Goal: Transaction & Acquisition: Book appointment/travel/reservation

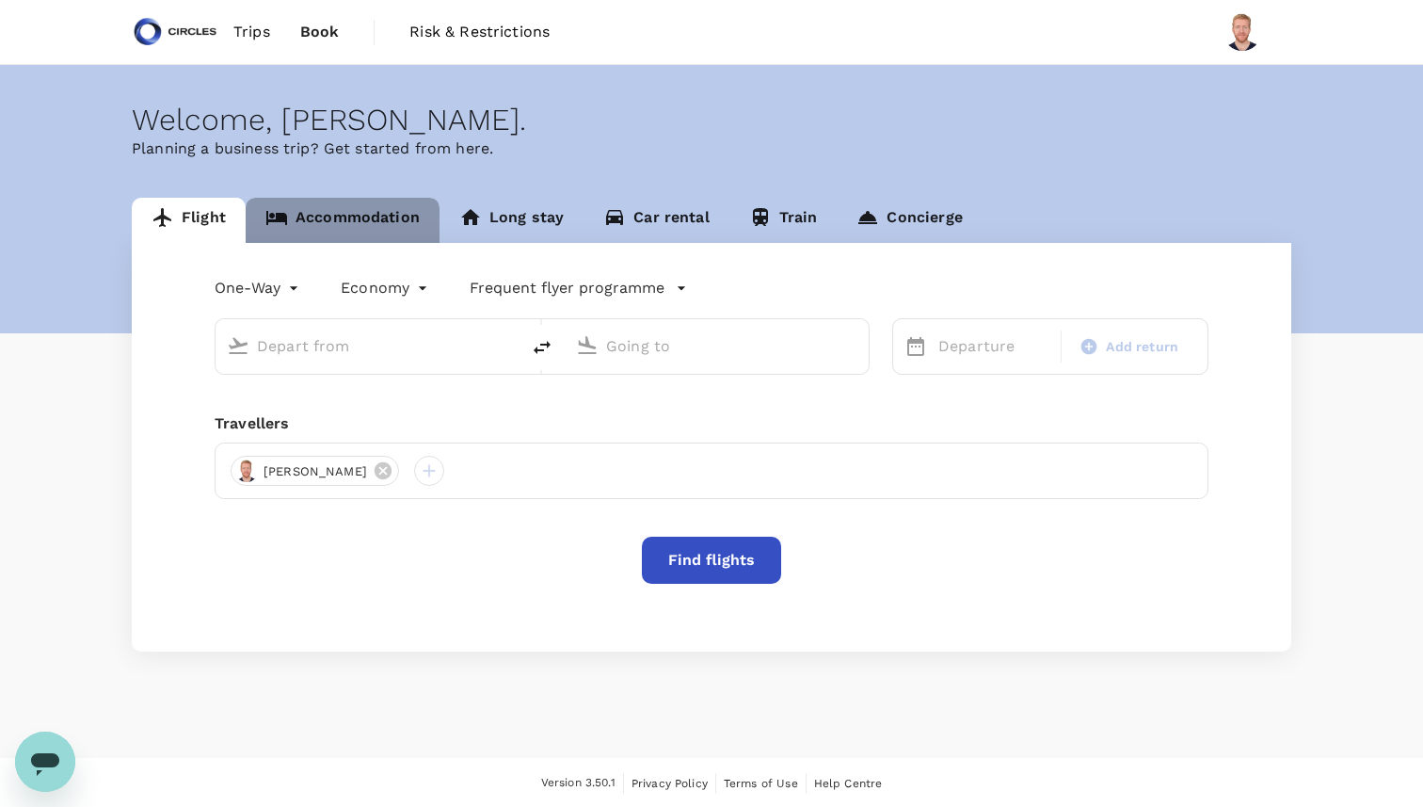
click at [347, 216] on link "Accommodation" at bounding box center [343, 220] width 194 height 45
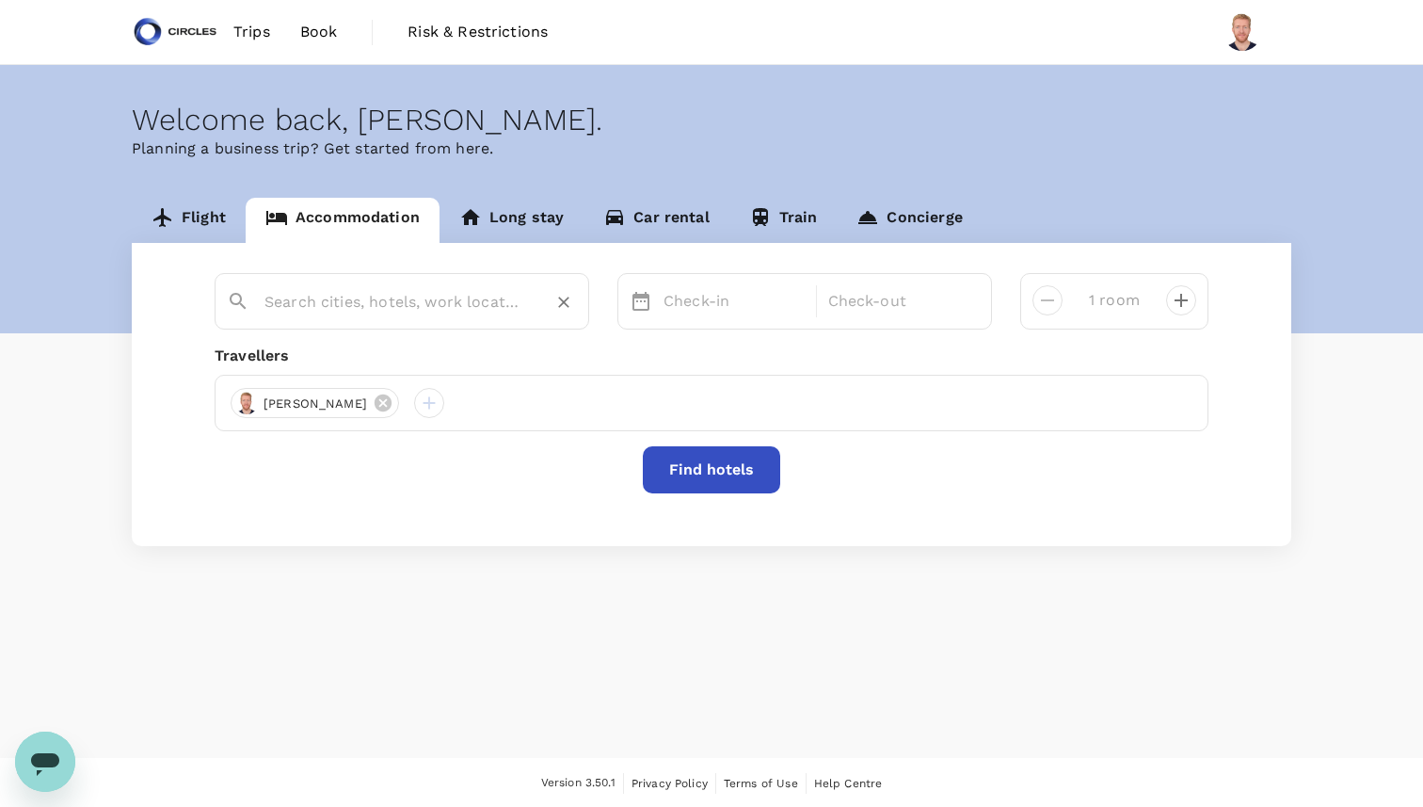
click at [326, 286] on div at bounding box center [413, 294] width 328 height 45
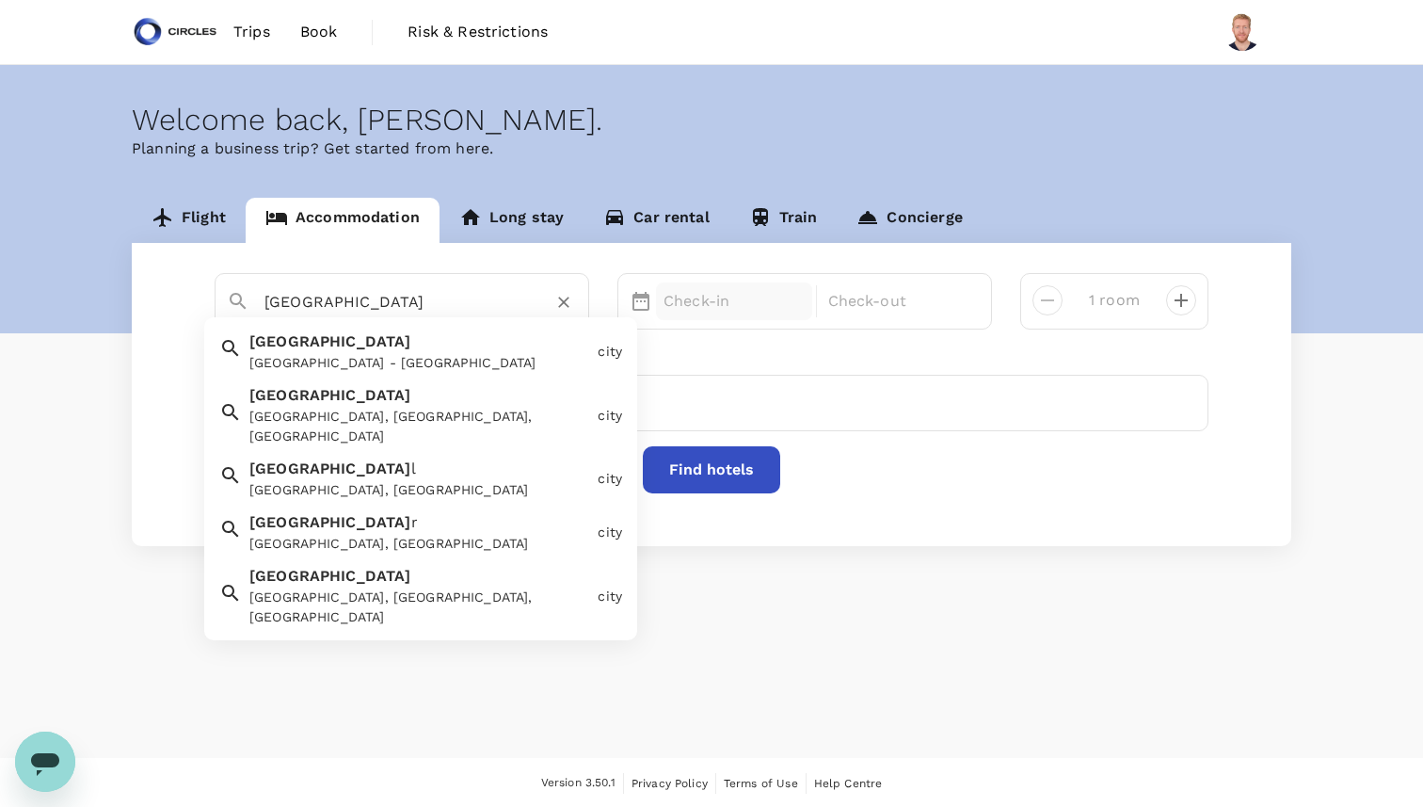
type input "[GEOGRAPHIC_DATA]"
click at [725, 298] on p "Check-in" at bounding box center [734, 301] width 141 height 23
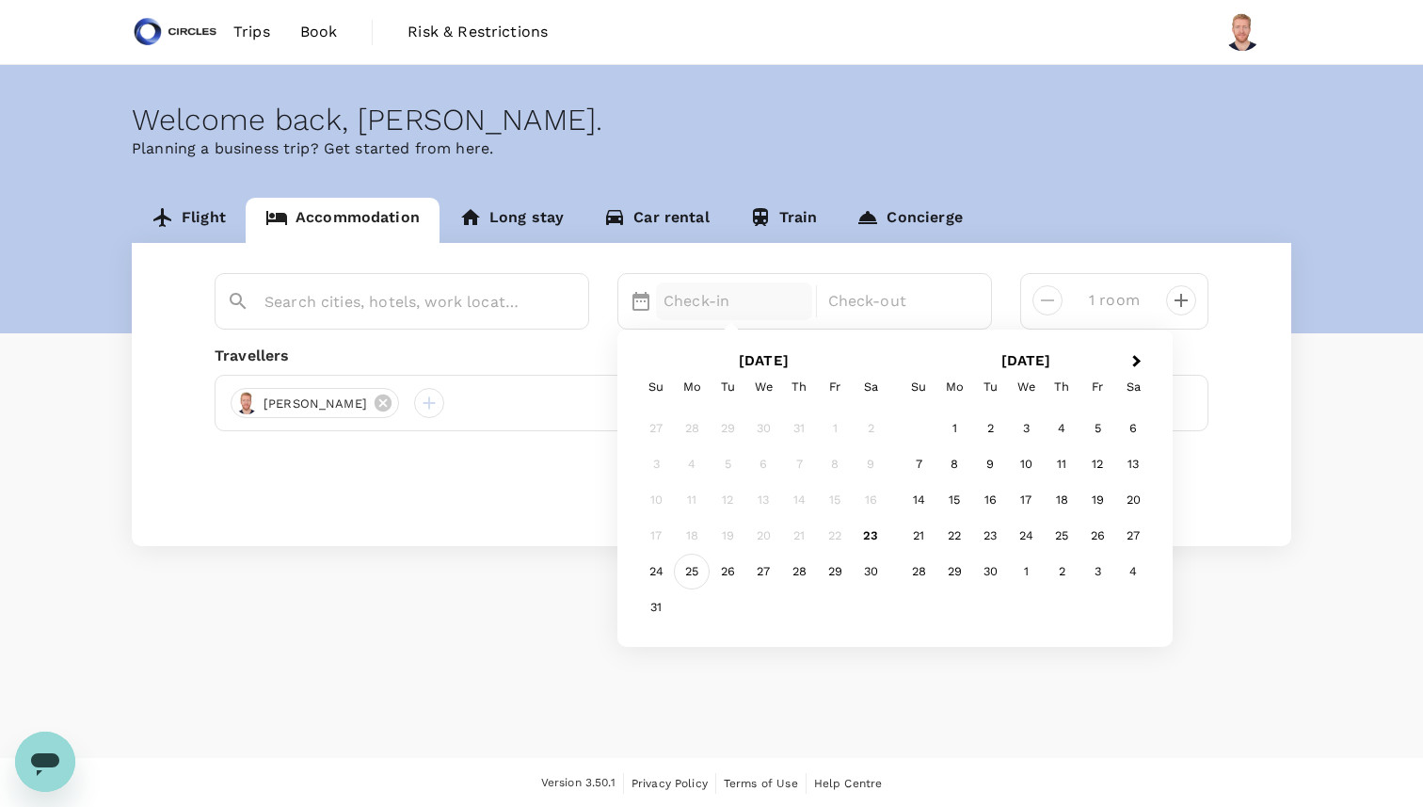
click at [690, 573] on div "25" at bounding box center [692, 572] width 36 height 36
click at [821, 571] on div "29" at bounding box center [835, 572] width 36 height 36
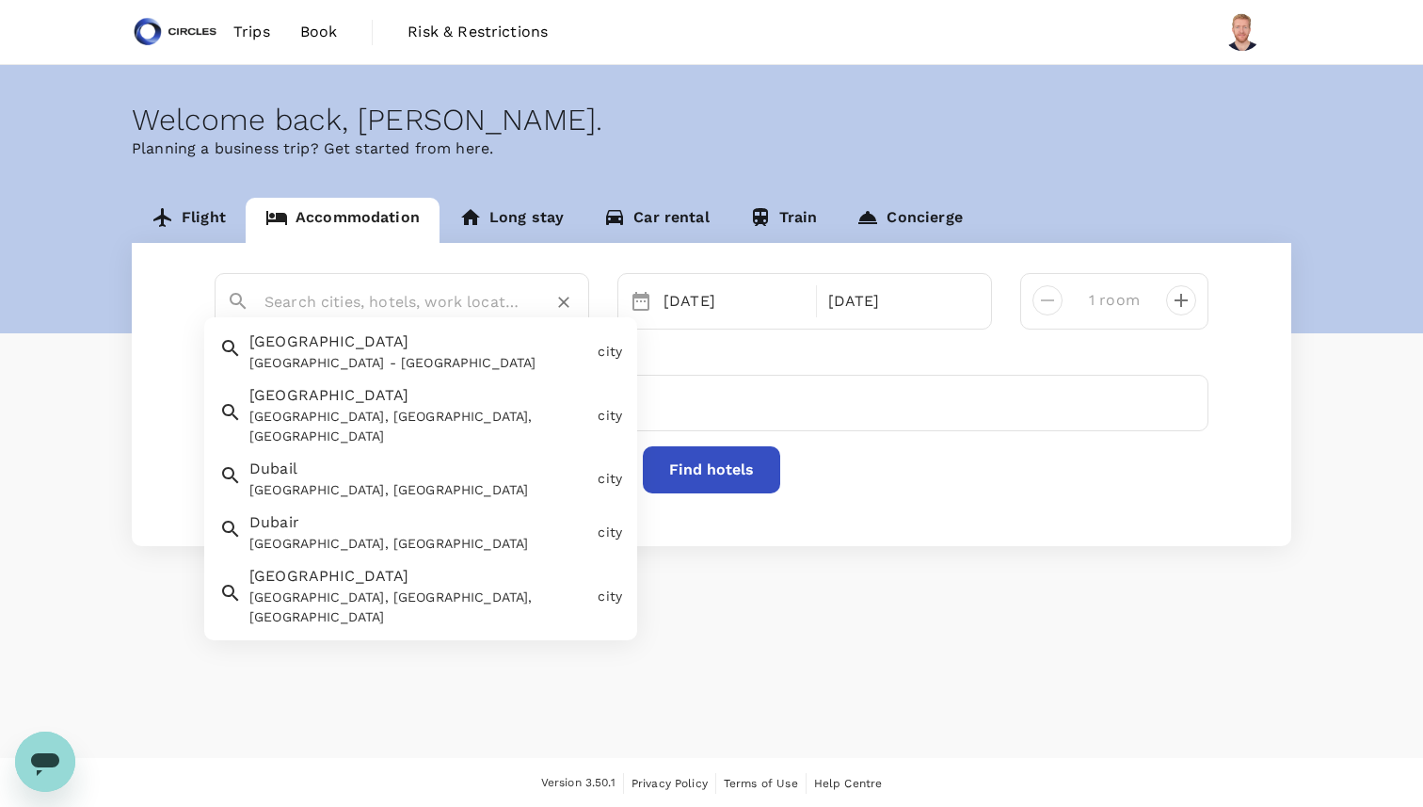
click at [384, 291] on input "text" at bounding box center [394, 301] width 260 height 29
click at [347, 338] on div "Dubai Dubai - United Arab Emirates" at bounding box center [416, 348] width 348 height 50
type input "[GEOGRAPHIC_DATA]"
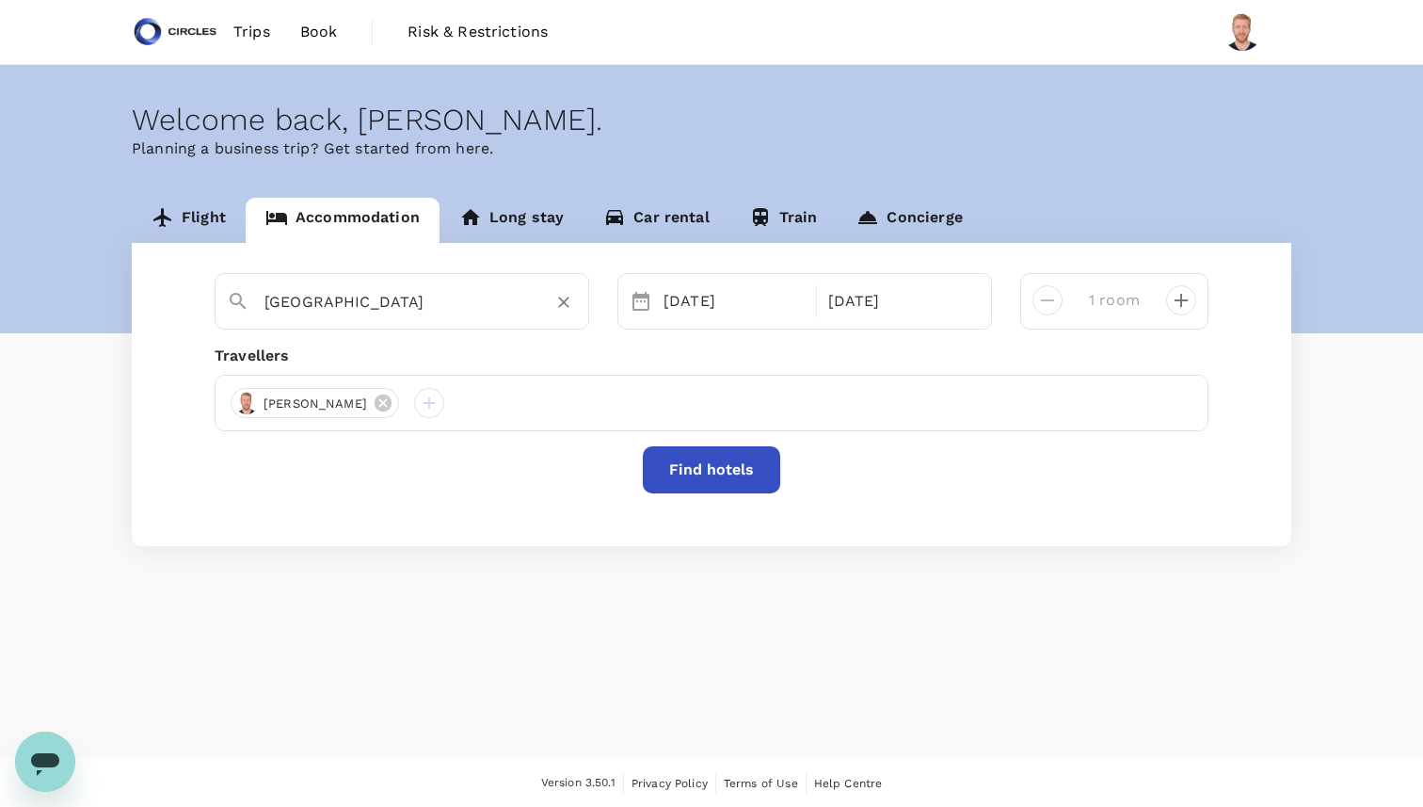
click at [729, 469] on button "Find hotels" at bounding box center [711, 469] width 137 height 47
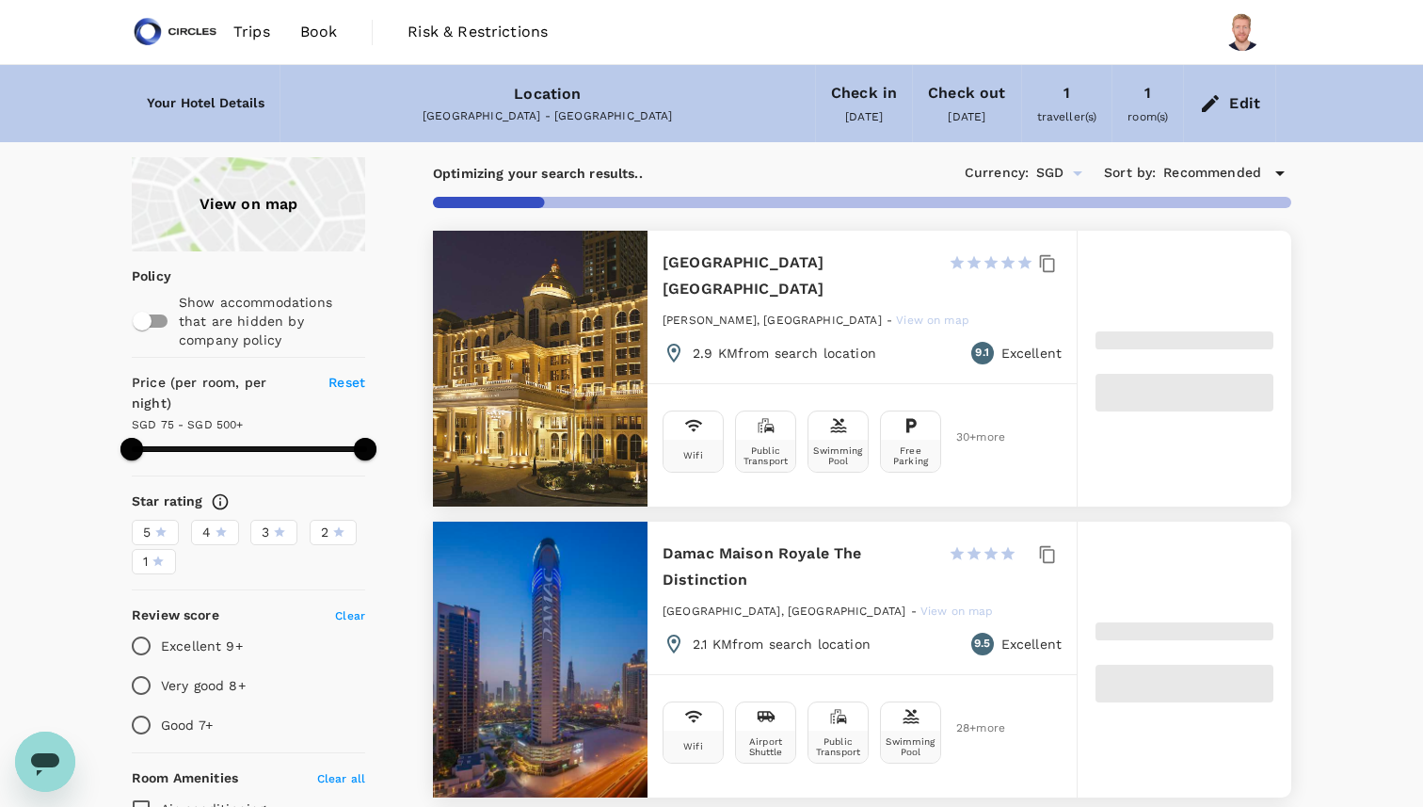
type input "499.36"
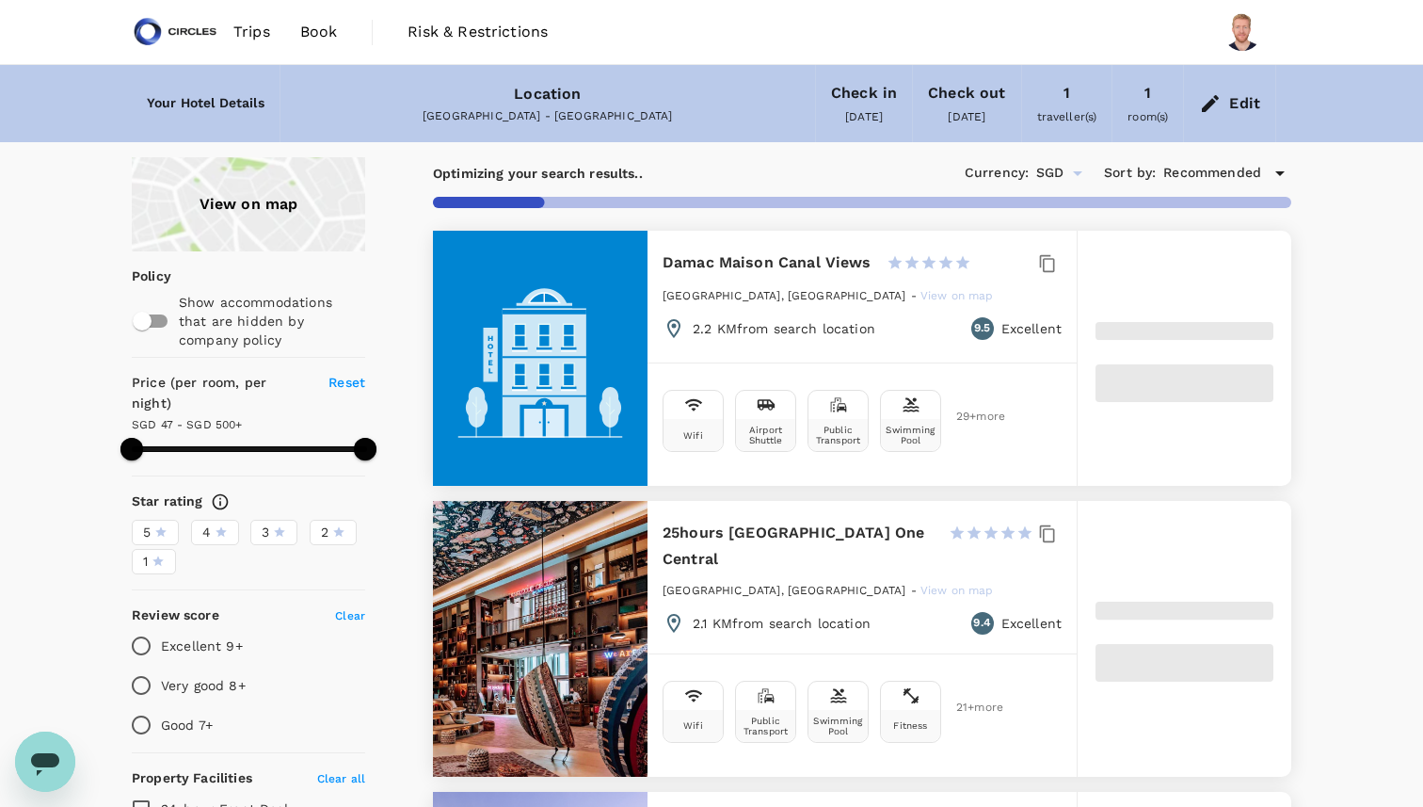
type input "47.36"
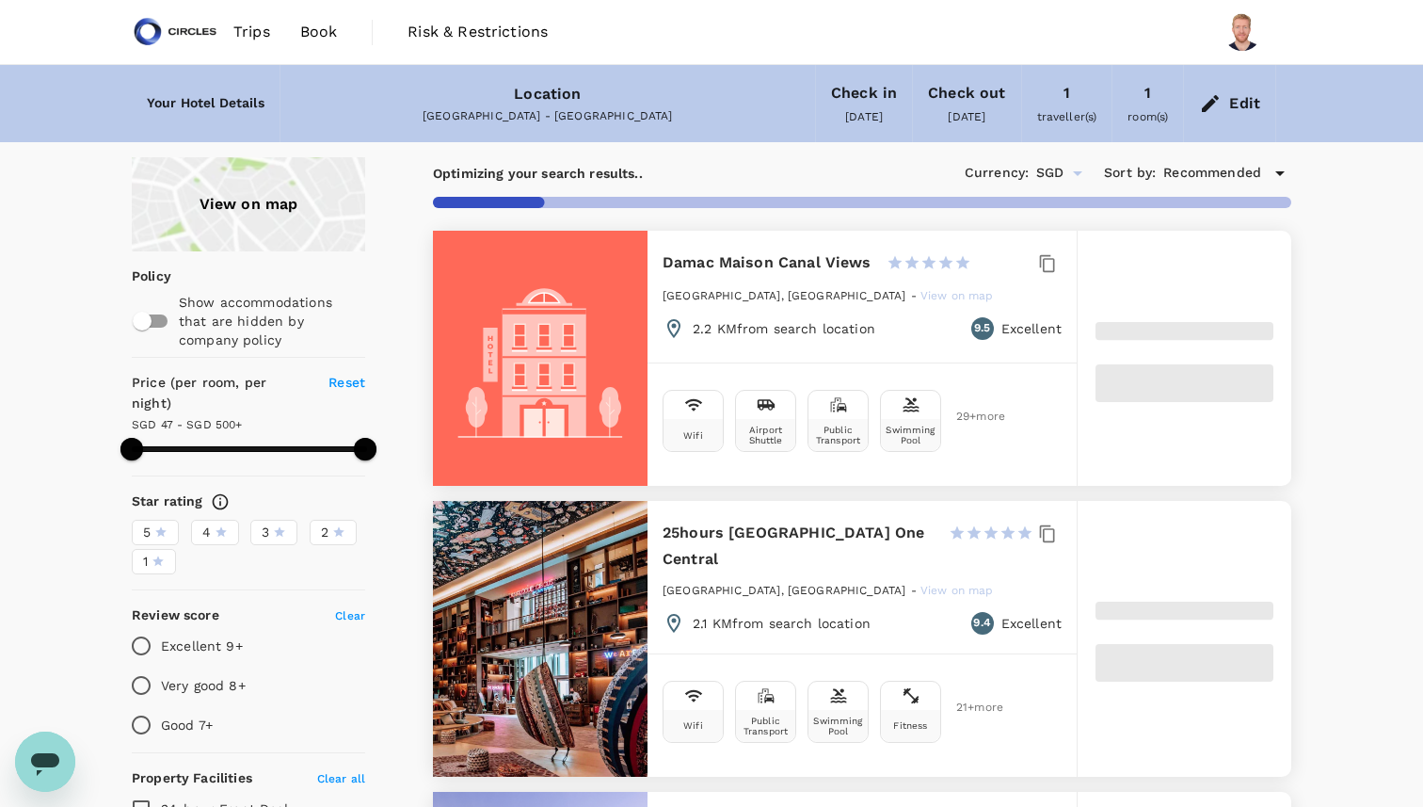
type input "499.36"
type input "36.36"
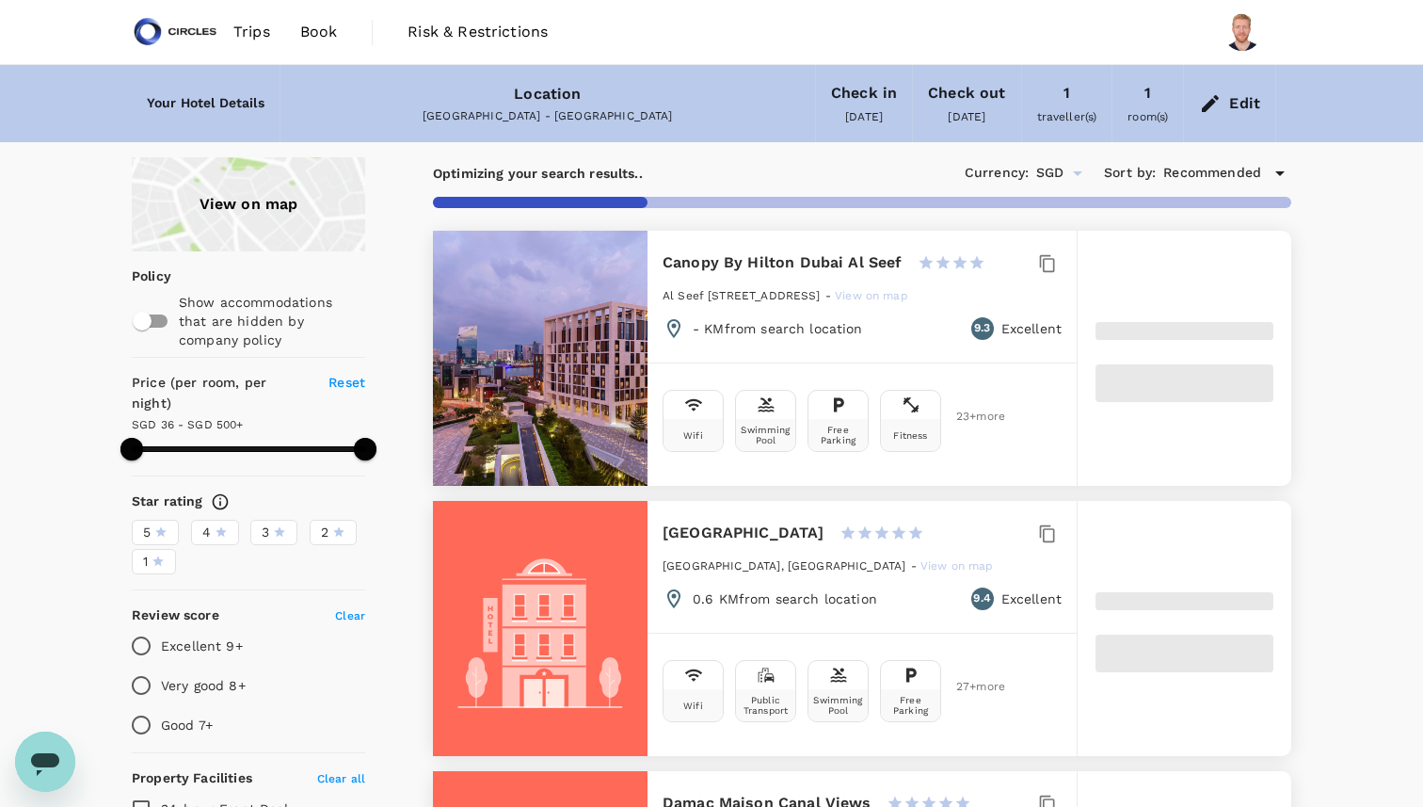
type input "499.87"
type input "33.87"
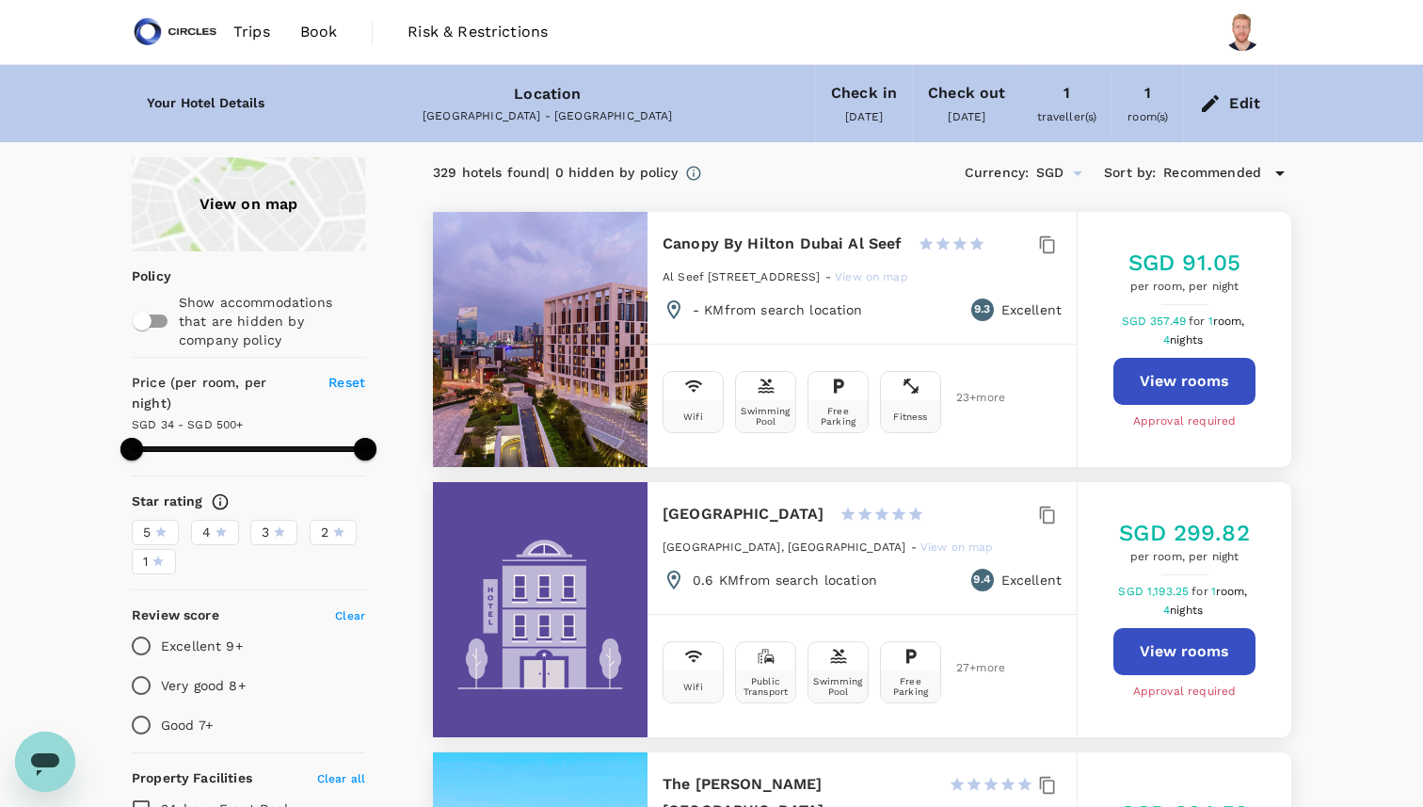
click at [271, 224] on div "View on map" at bounding box center [248, 204] width 233 height 94
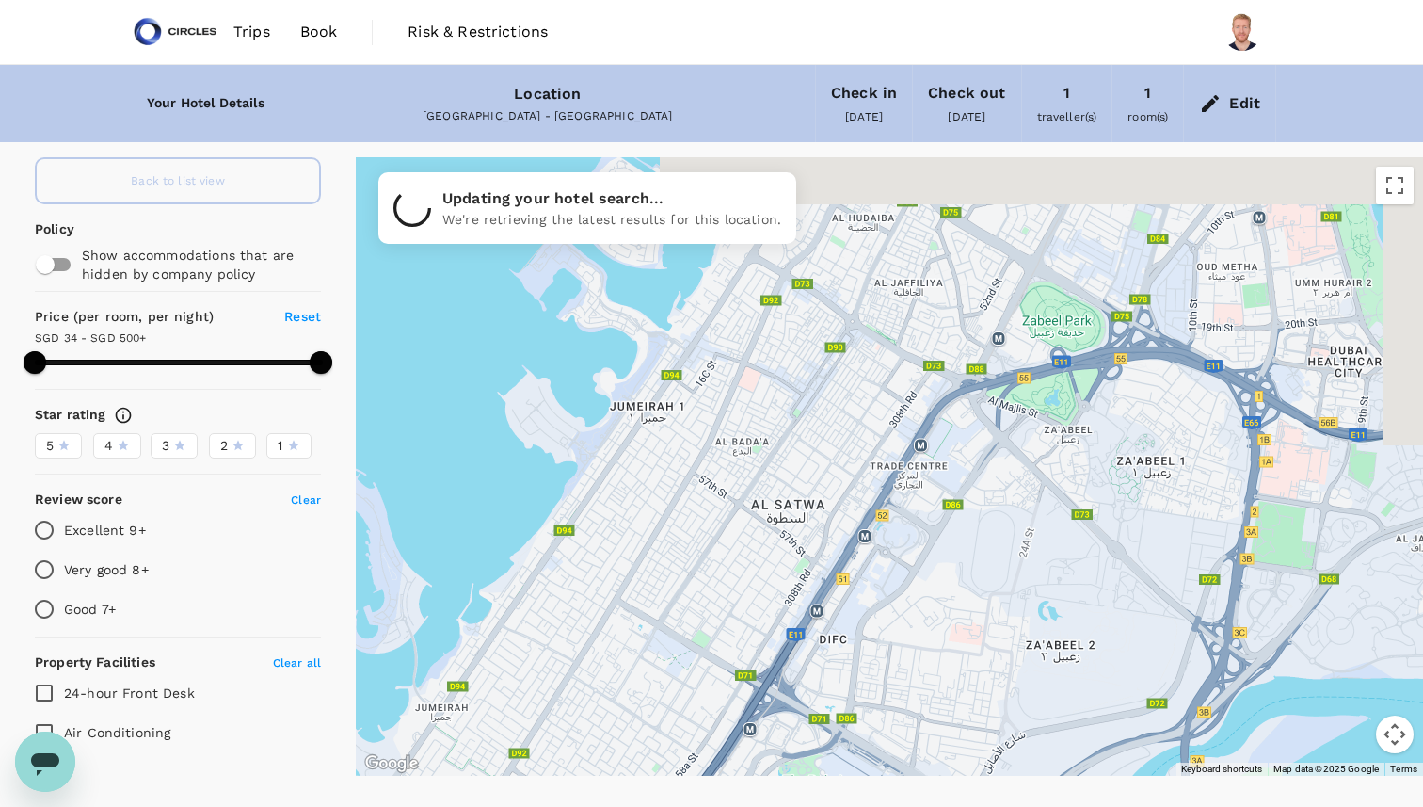
drag, startPoint x: 775, startPoint y: 426, endPoint x: 648, endPoint y: 650, distance: 257.5
click at [648, 650] on div at bounding box center [889, 466] width 1067 height 618
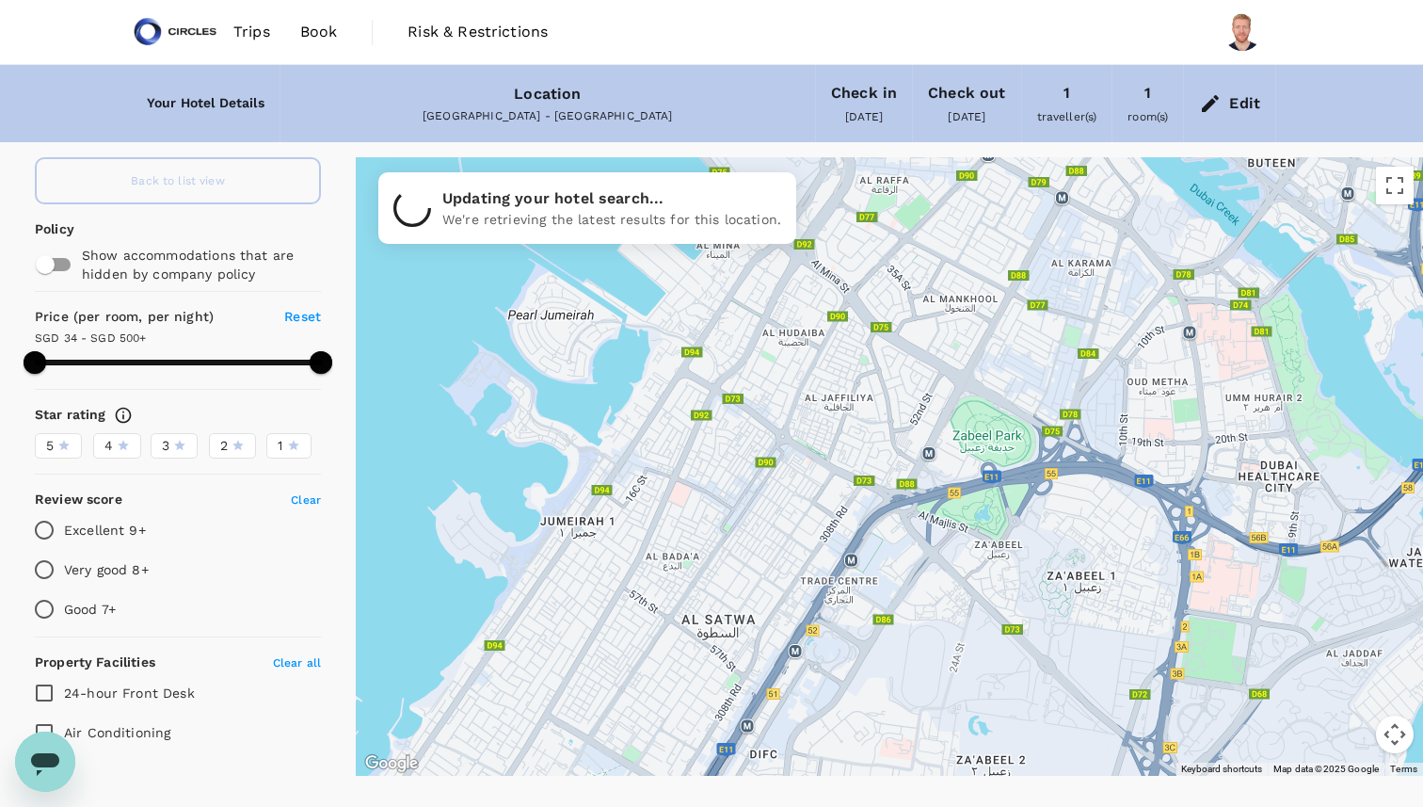
drag, startPoint x: 857, startPoint y: 340, endPoint x: 789, endPoint y: 457, distance: 135.0
click at [789, 457] on div at bounding box center [889, 466] width 1067 height 618
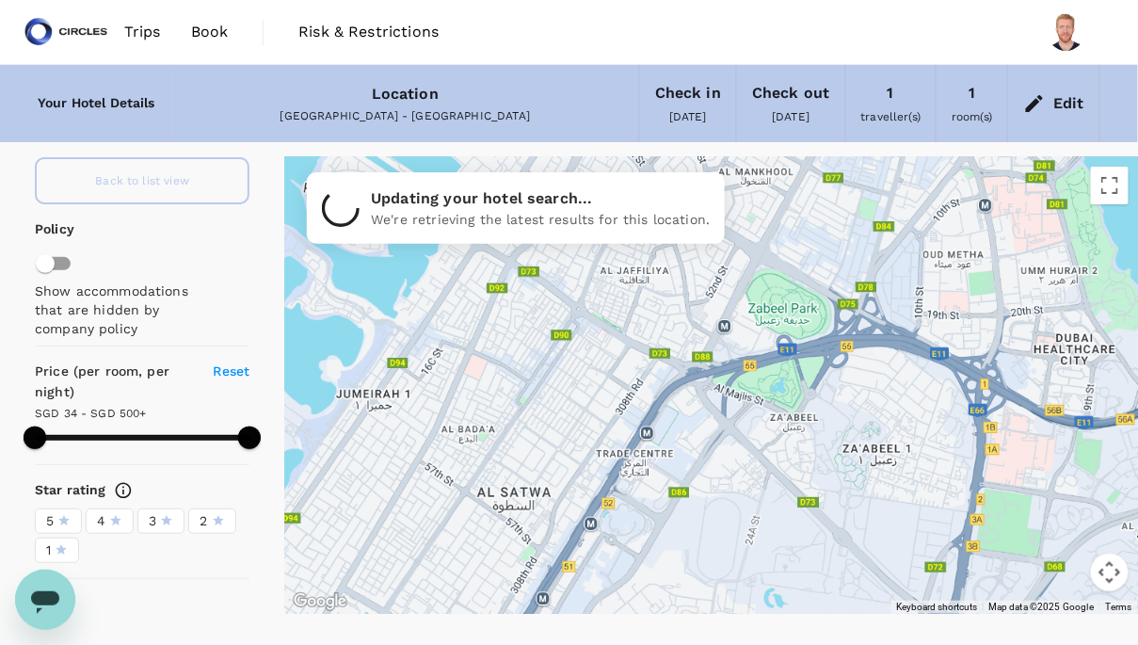
drag, startPoint x: 791, startPoint y: 442, endPoint x: 762, endPoint y: 391, distance: 59.0
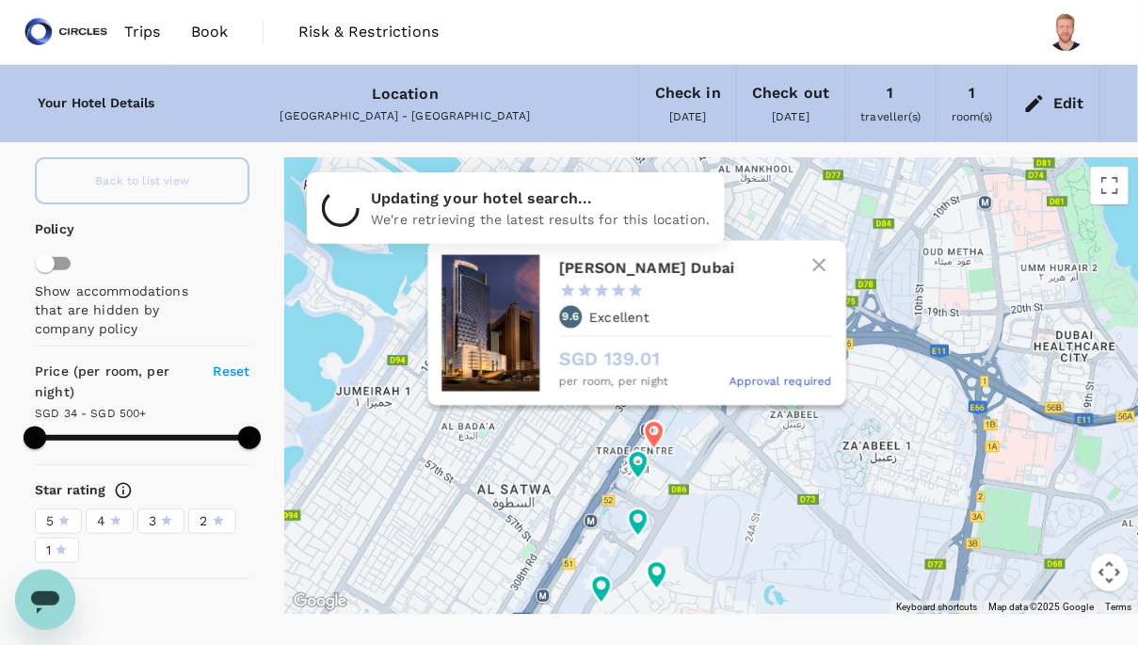
type input "499.87"
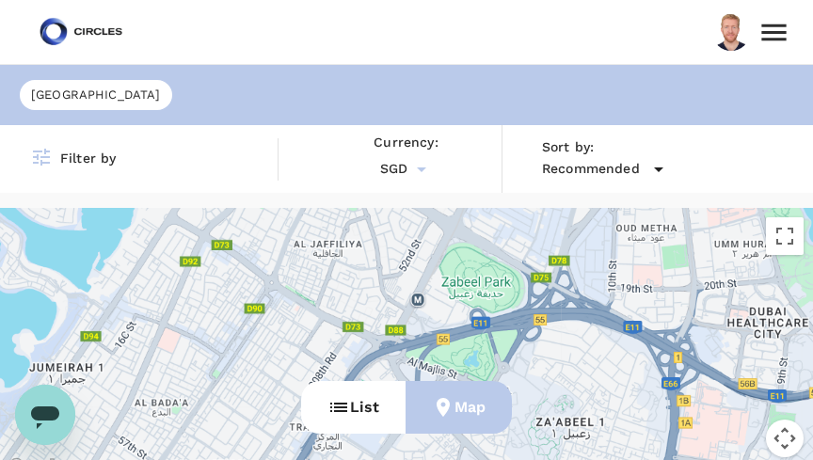
drag, startPoint x: 433, startPoint y: 295, endPoint x: 432, endPoint y: 321, distance: 26.4
click at [432, 321] on div at bounding box center [406, 344] width 813 height 272
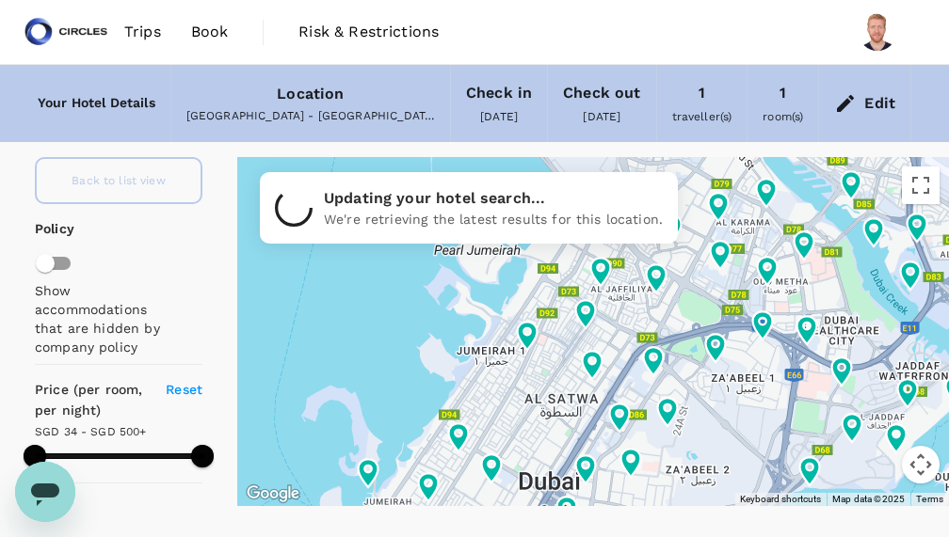
scroll to position [2, 0]
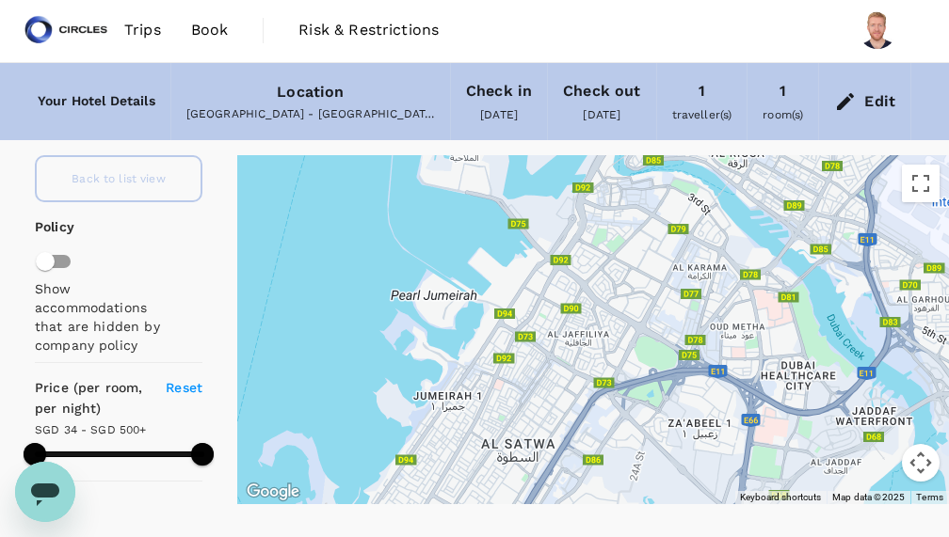
drag, startPoint x: 766, startPoint y: 294, endPoint x: 721, endPoint y: 342, distance: 65.9
click at [721, 342] on div at bounding box center [593, 329] width 712 height 349
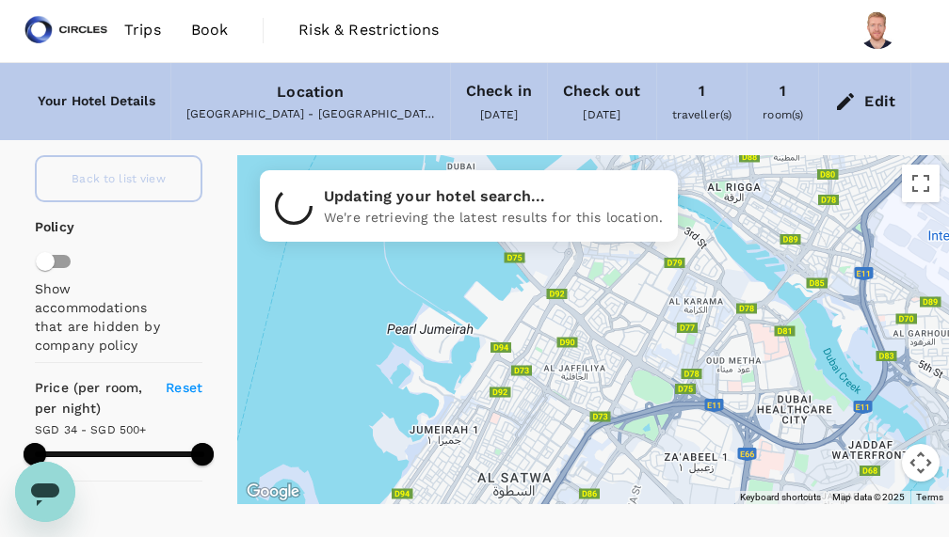
drag, startPoint x: 658, startPoint y: 339, endPoint x: 654, endPoint y: 378, distance: 39.7
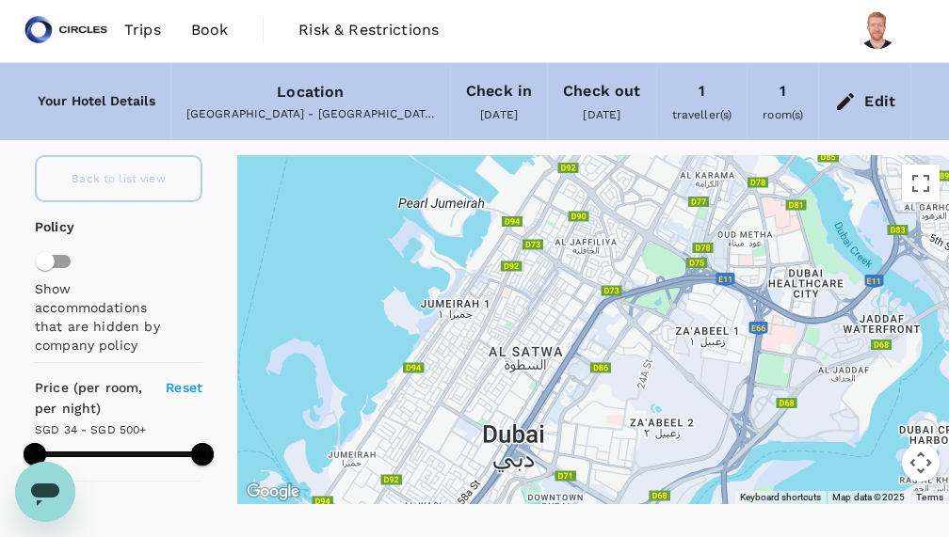
drag, startPoint x: 495, startPoint y: 433, endPoint x: 505, endPoint y: 320, distance: 113.4
click at [505, 320] on div at bounding box center [593, 329] width 712 height 349
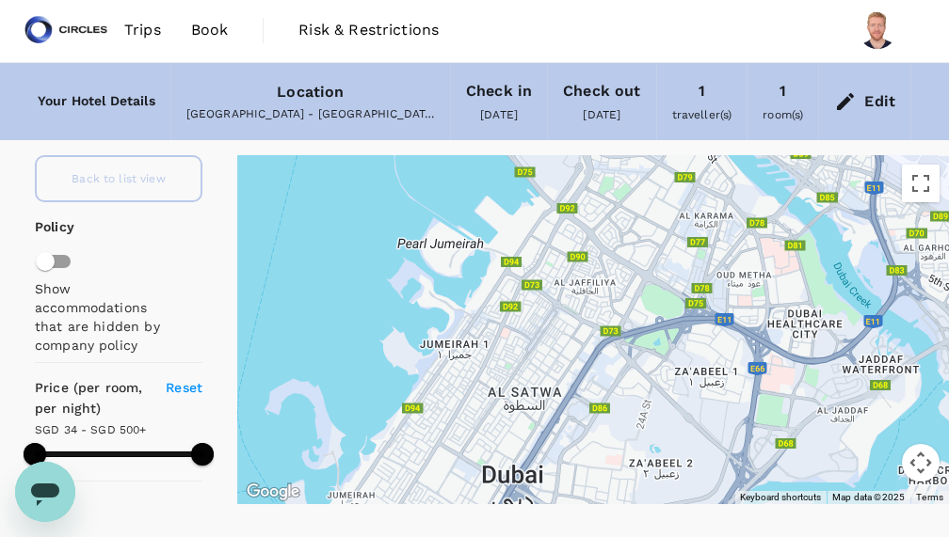
drag, startPoint x: 542, startPoint y: 373, endPoint x: 542, endPoint y: 414, distance: 41.4
click at [542, 414] on div at bounding box center [593, 329] width 712 height 349
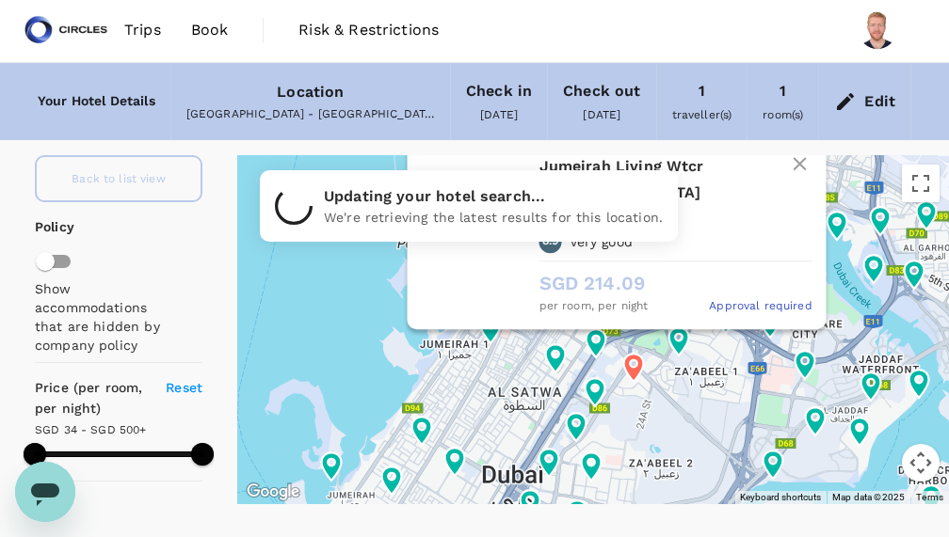
type input "499.87"
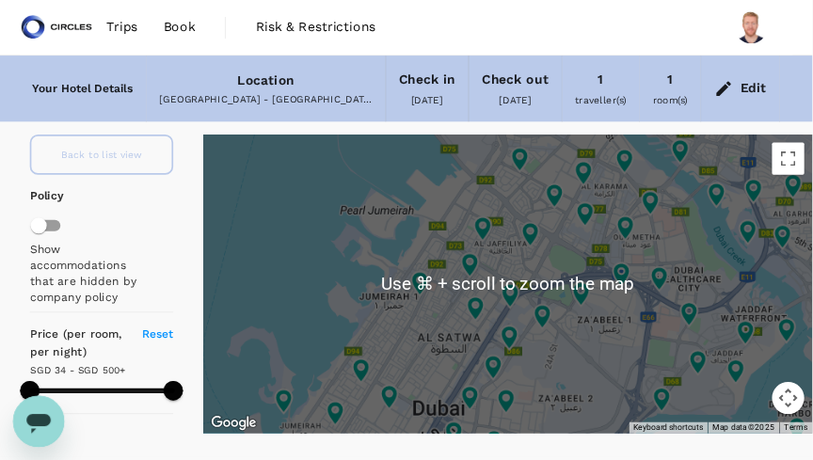
scroll to position [6, 0]
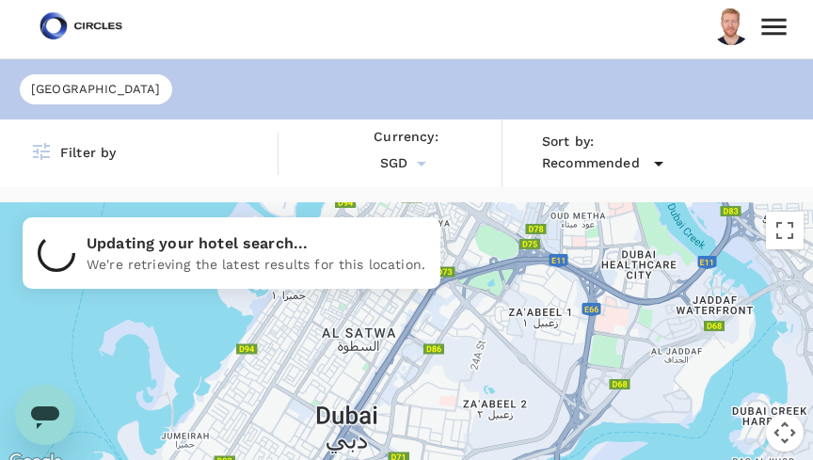
drag, startPoint x: 474, startPoint y: 415, endPoint x: 495, endPoint y: 344, distance: 73.6
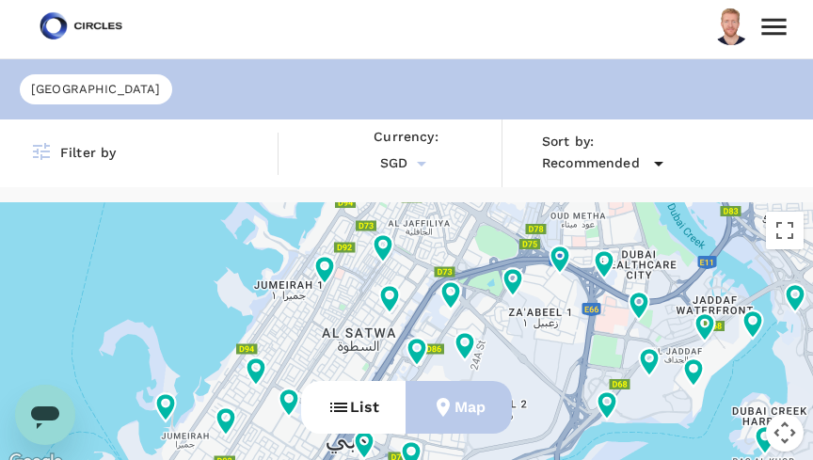
click at [448, 296] on div "← Move left → Move right ↑ Move up ↓ Move down + Zoom in - Zoom out Home Jump l…" at bounding box center [406, 338] width 813 height 272
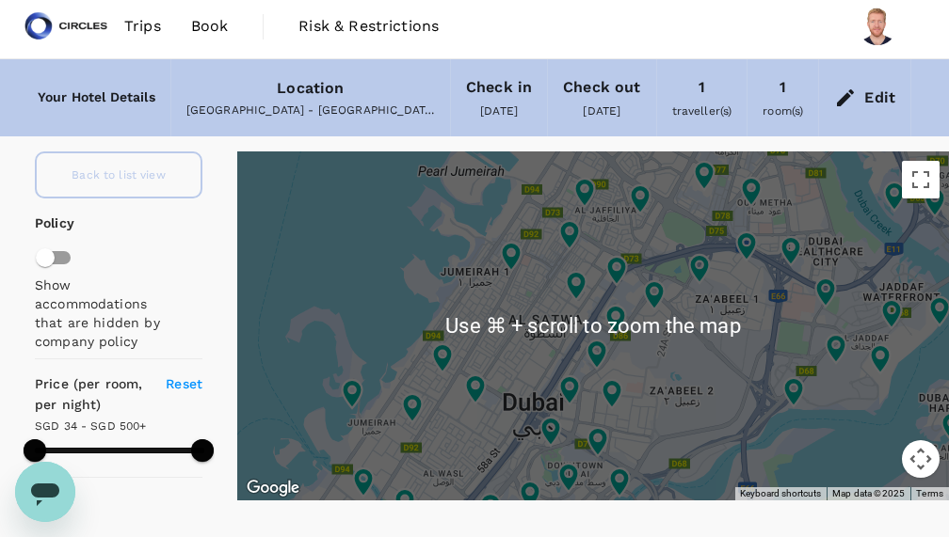
scroll to position [0, 0]
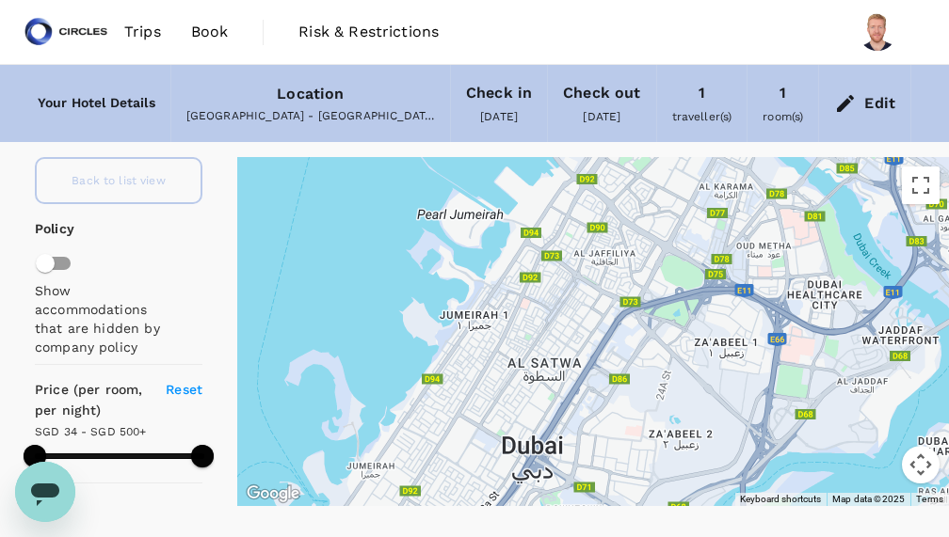
drag, startPoint x: 534, startPoint y: 304, endPoint x: 533, endPoint y: 344, distance: 39.5
click at [533, 344] on div at bounding box center [593, 331] width 712 height 349
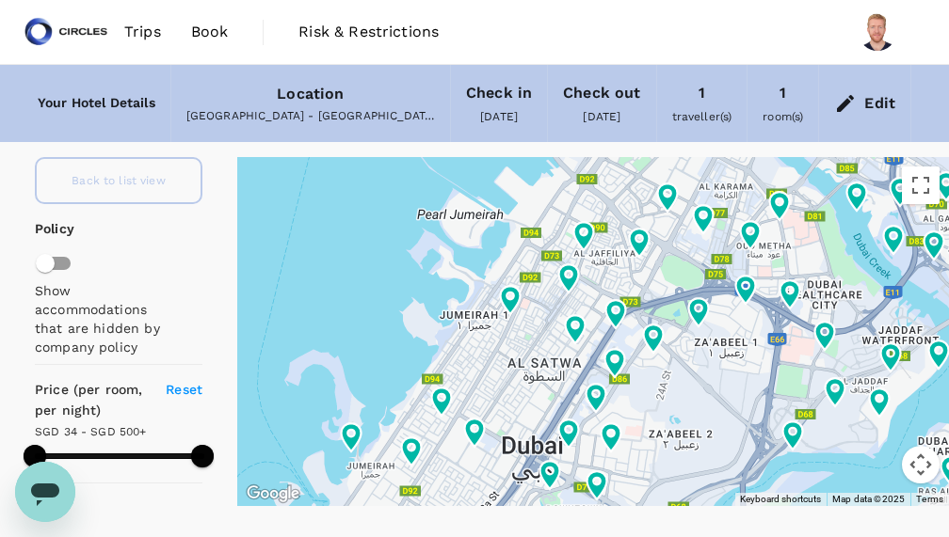
click at [152, 182] on span "Back to list view" at bounding box center [119, 180] width 94 height 13
type input "499.87"
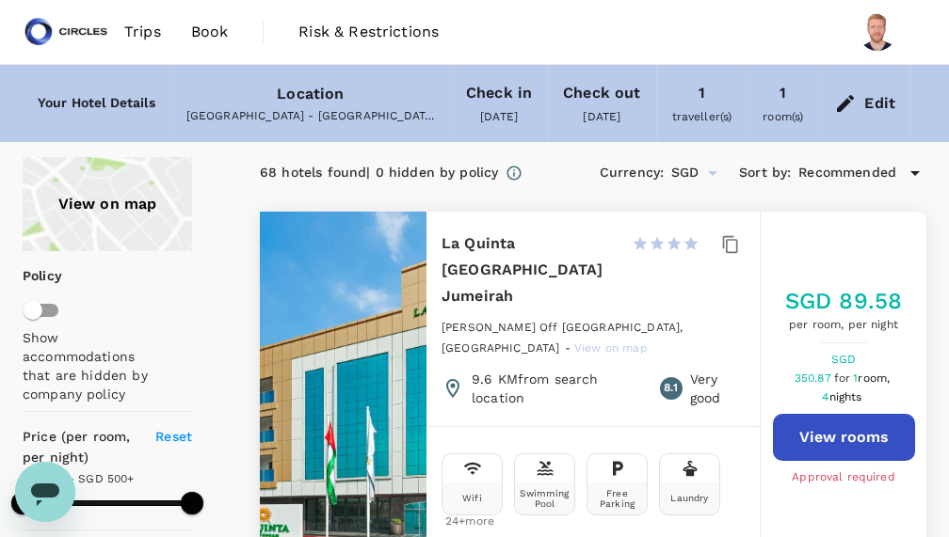
click at [315, 97] on div "Location" at bounding box center [310, 94] width 67 height 26
click at [880, 102] on div "Edit" at bounding box center [879, 103] width 31 height 26
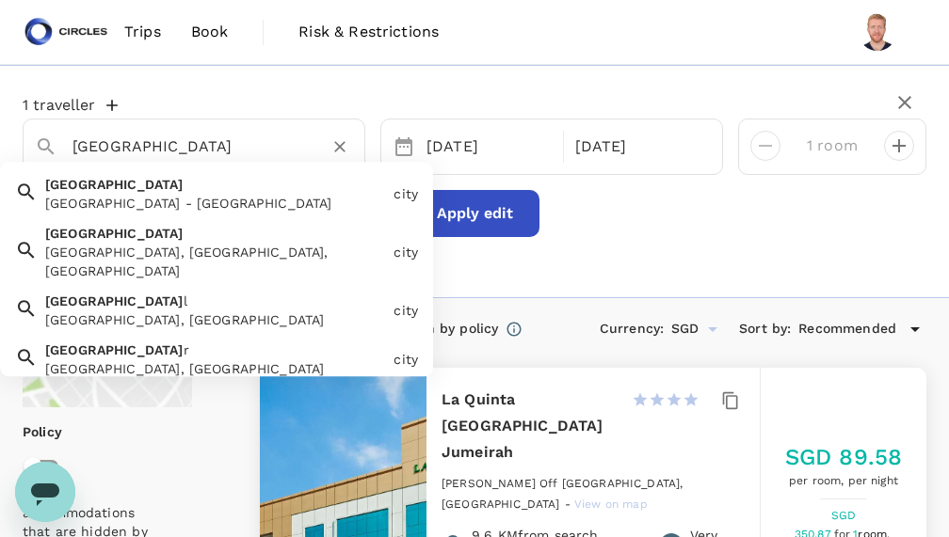
click at [168, 150] on input "[GEOGRAPHIC_DATA]" at bounding box center [186, 146] width 228 height 29
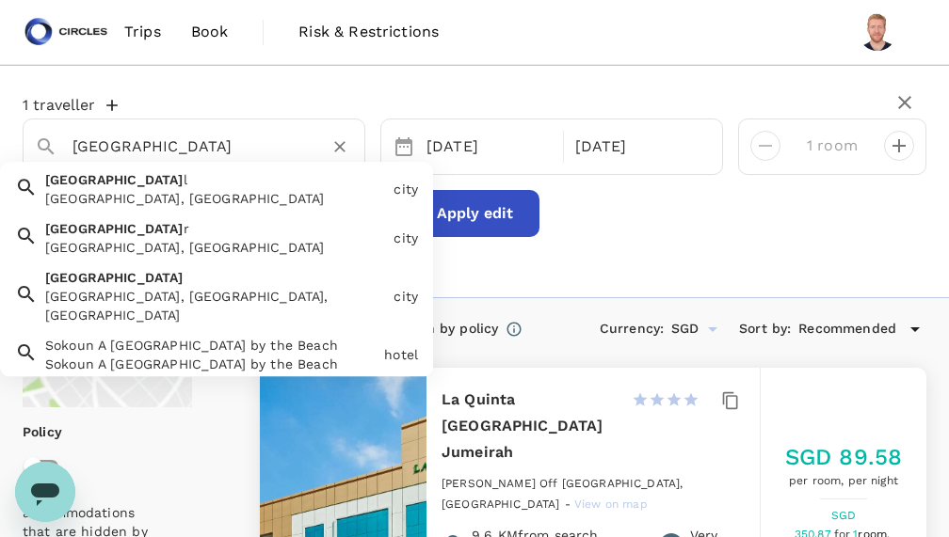
scroll to position [19, 0]
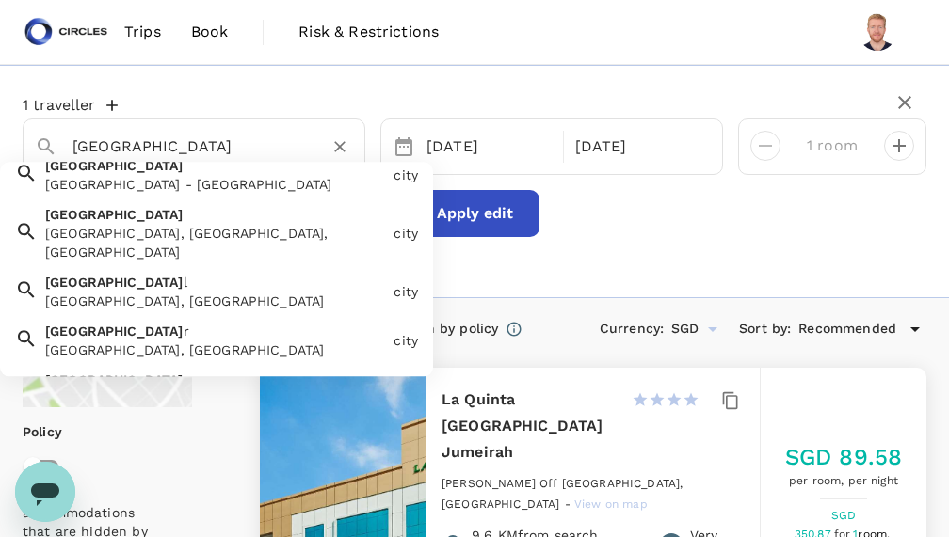
click at [157, 147] on input "[GEOGRAPHIC_DATA]" at bounding box center [186, 146] width 228 height 29
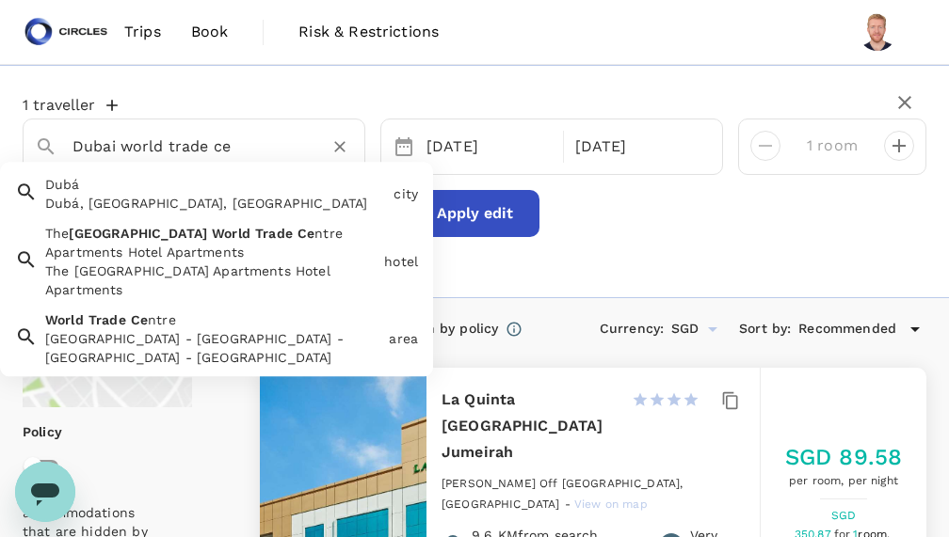
click at [139, 318] on span "Ce" at bounding box center [139, 319] width 17 height 15
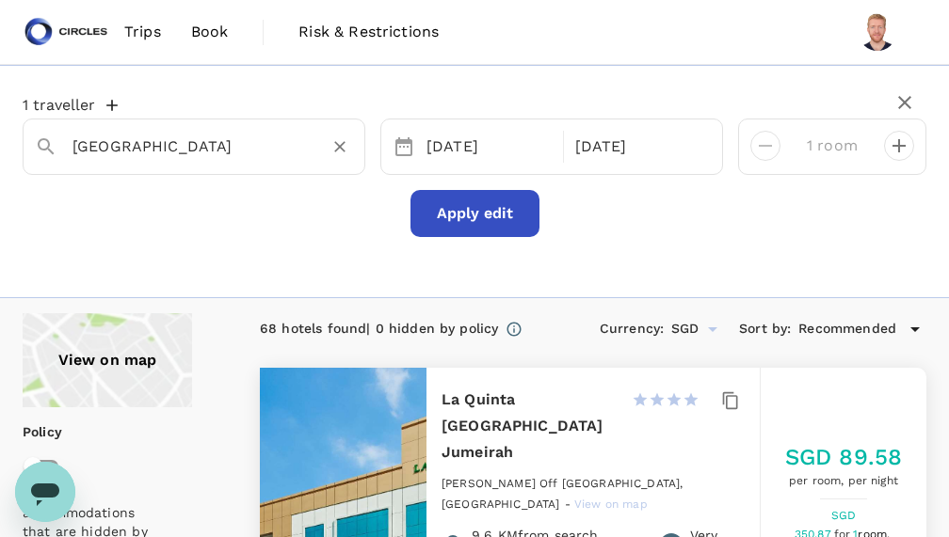
type input "[GEOGRAPHIC_DATA]"
click at [449, 218] on button "Apply edit" at bounding box center [474, 213] width 129 height 47
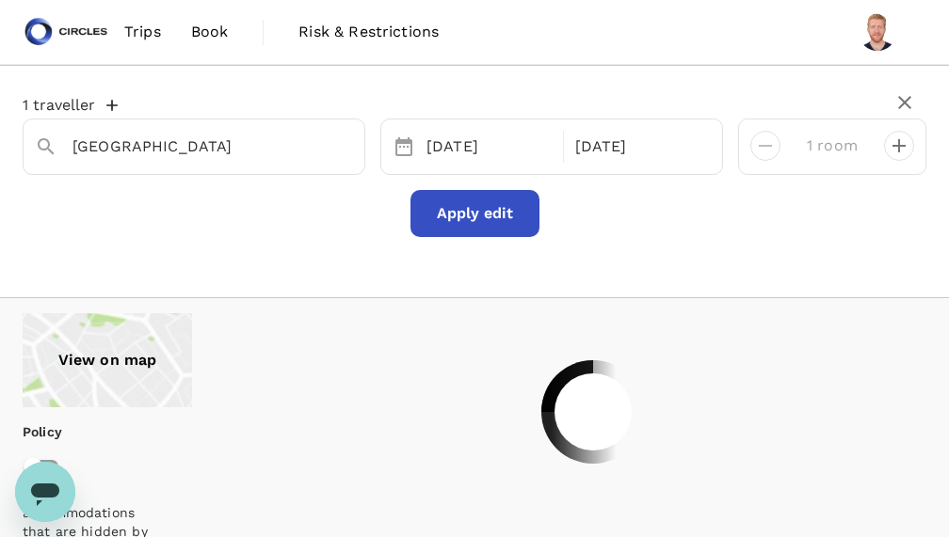
type input "499.87"
type input "41.87"
type input "499.87"
type input "33.87"
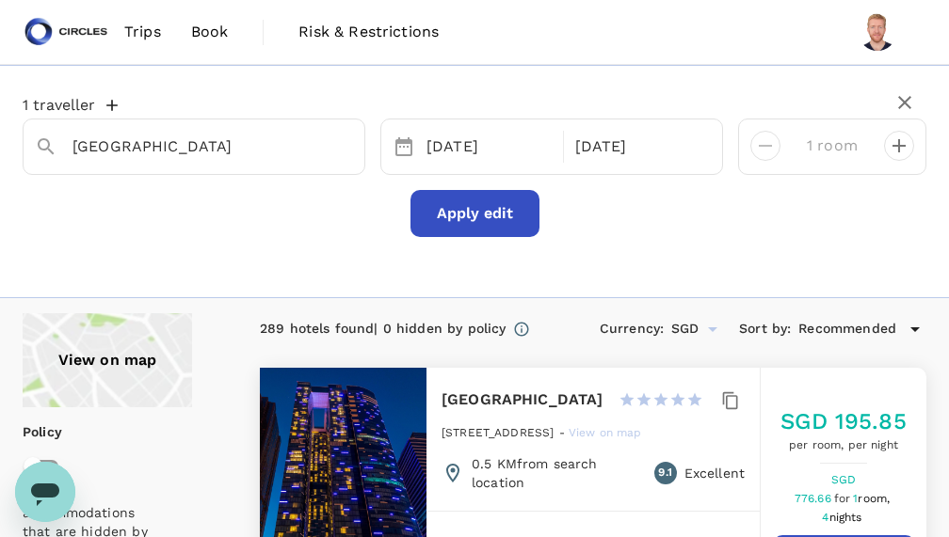
click at [911, 334] on icon at bounding box center [915, 329] width 23 height 23
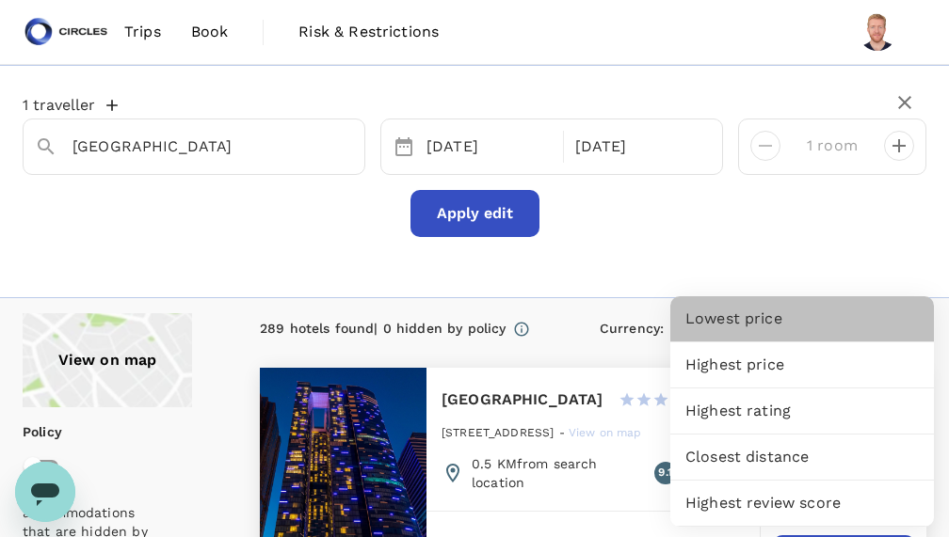
click at [792, 326] on span "Lowest price" at bounding box center [801, 319] width 233 height 23
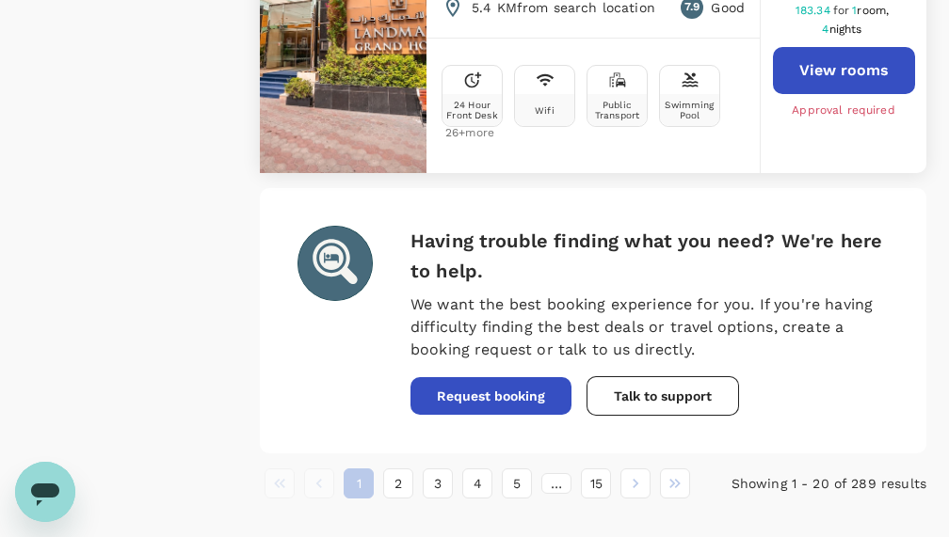
scroll to position [6319, 0]
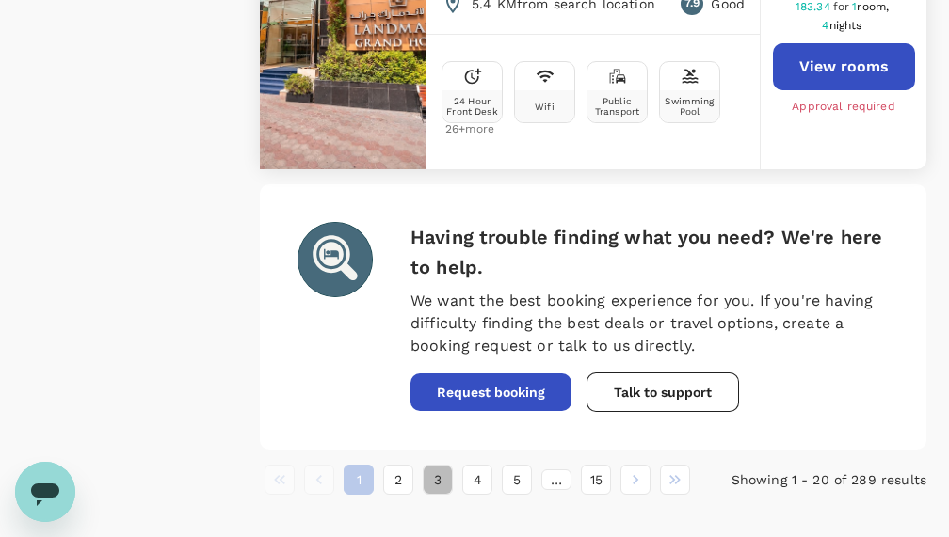
click at [438, 465] on button "3" at bounding box center [438, 480] width 30 height 30
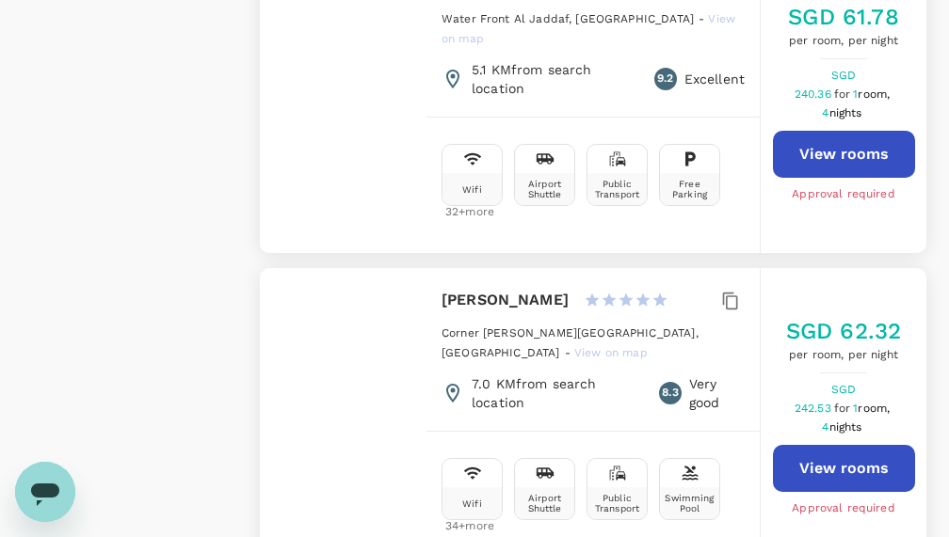
scroll to position [6417, 0]
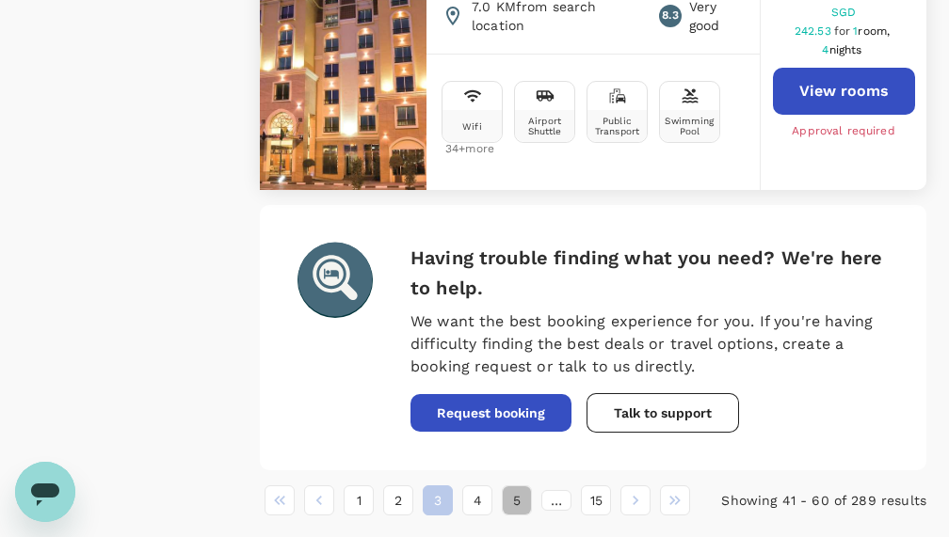
click at [516, 486] on button "5" at bounding box center [517, 501] width 30 height 30
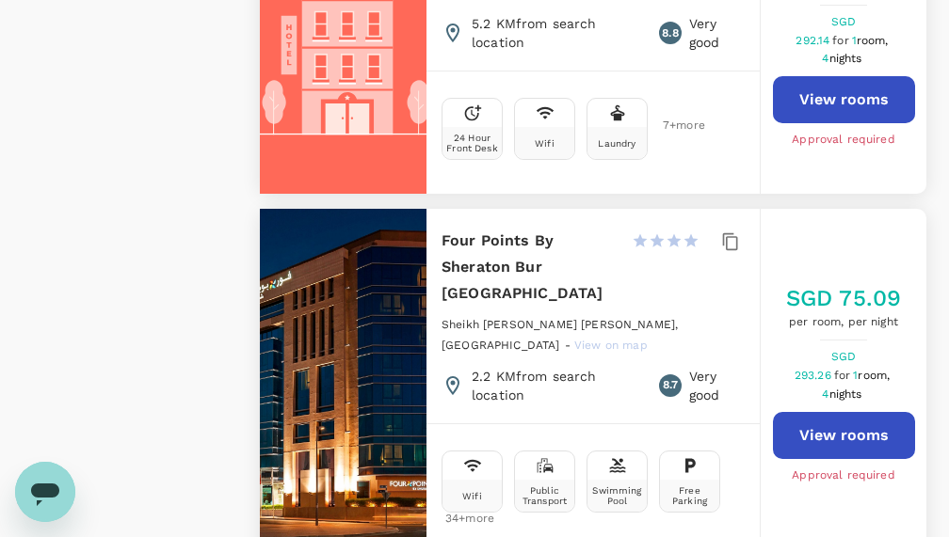
scroll to position [6417, 0]
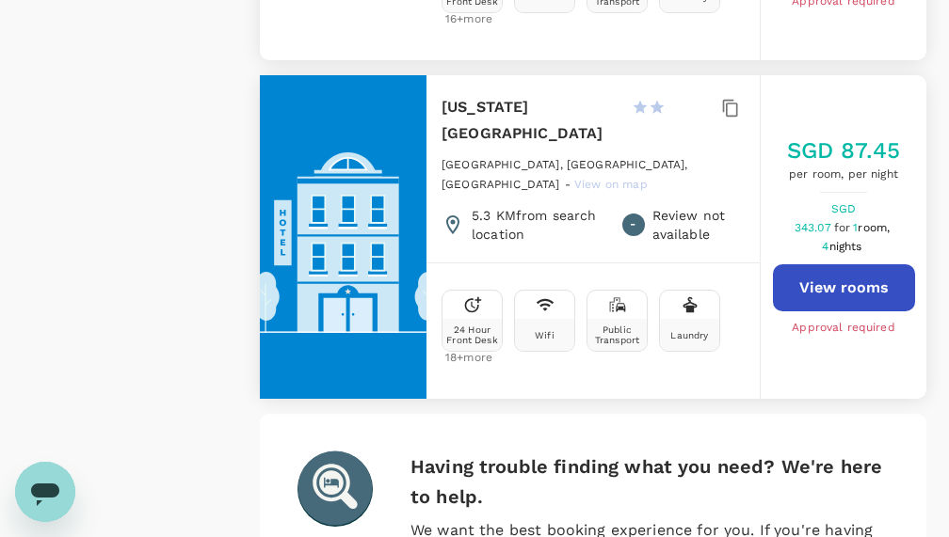
scroll to position [6655, 0]
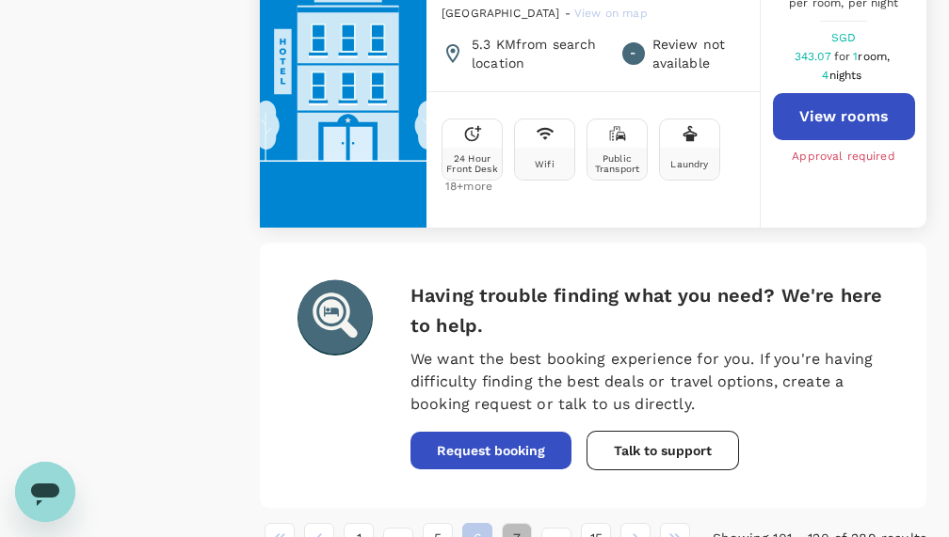
click at [516, 523] on button "7" at bounding box center [517, 538] width 30 height 30
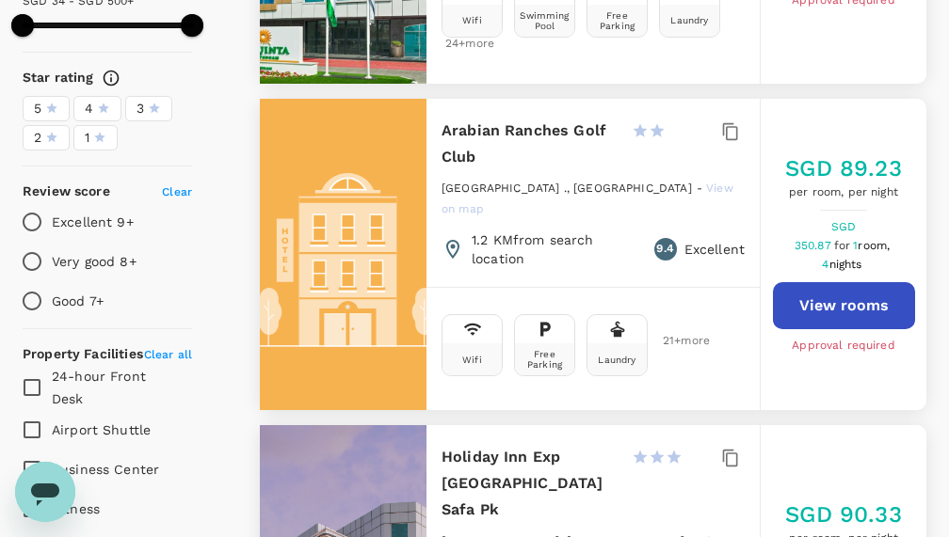
scroll to position [642, 0]
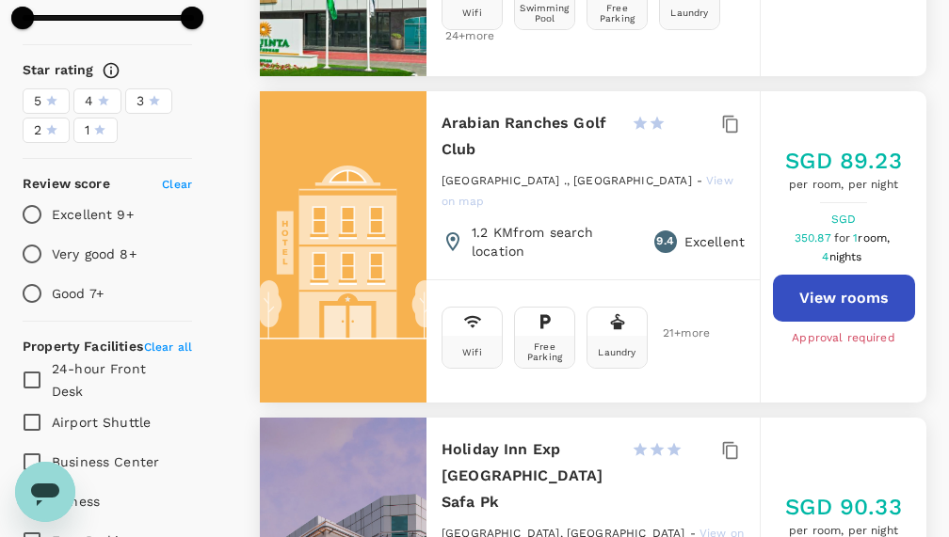
click at [52, 104] on icon at bounding box center [51, 100] width 13 height 13
click at [0, 0] on input "5" at bounding box center [0, 0] width 0 height 0
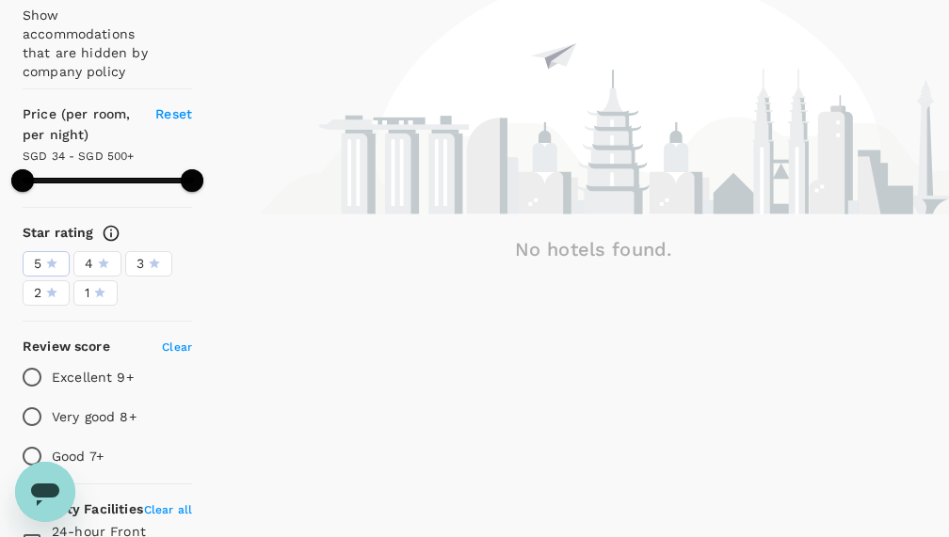
scroll to position [436, 0]
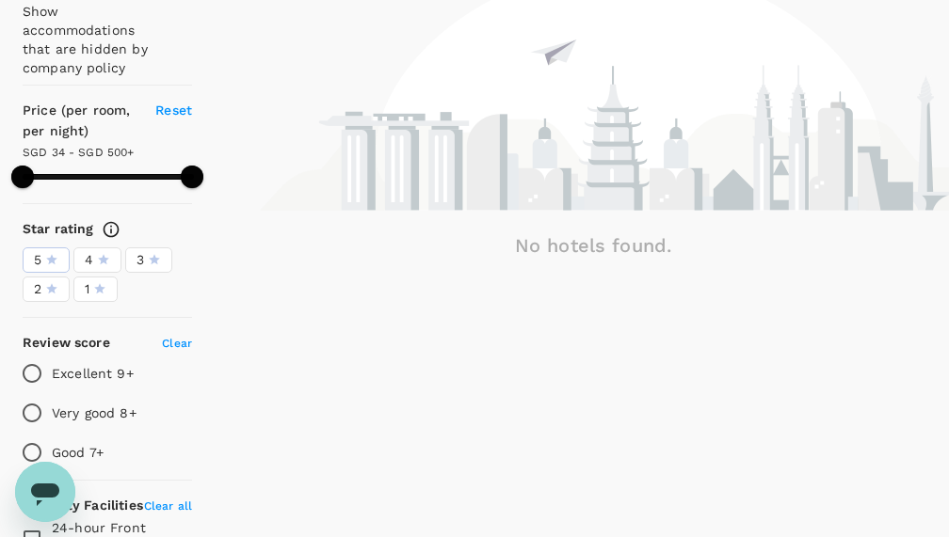
click at [53, 257] on icon at bounding box center [51, 259] width 11 height 10
click at [0, 0] on input "5" at bounding box center [0, 0] width 0 height 0
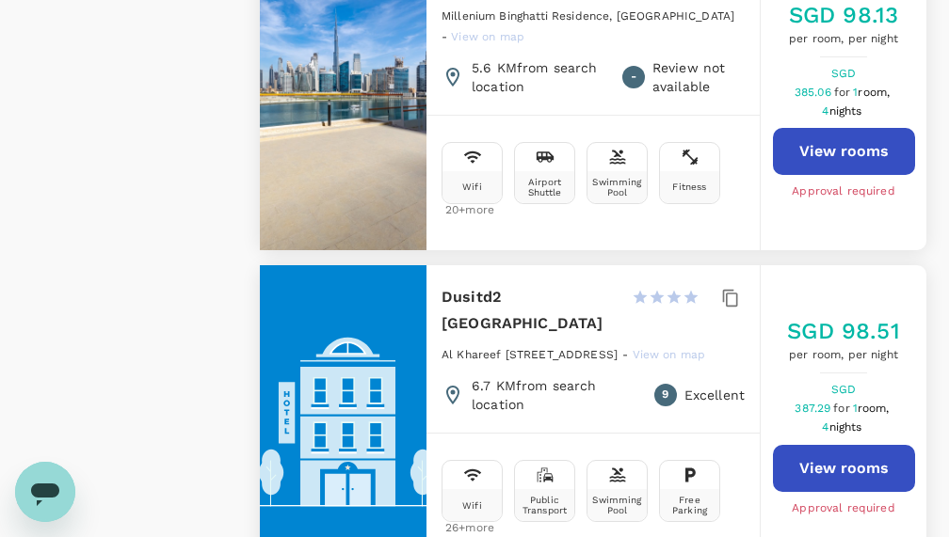
scroll to position [6560, 0]
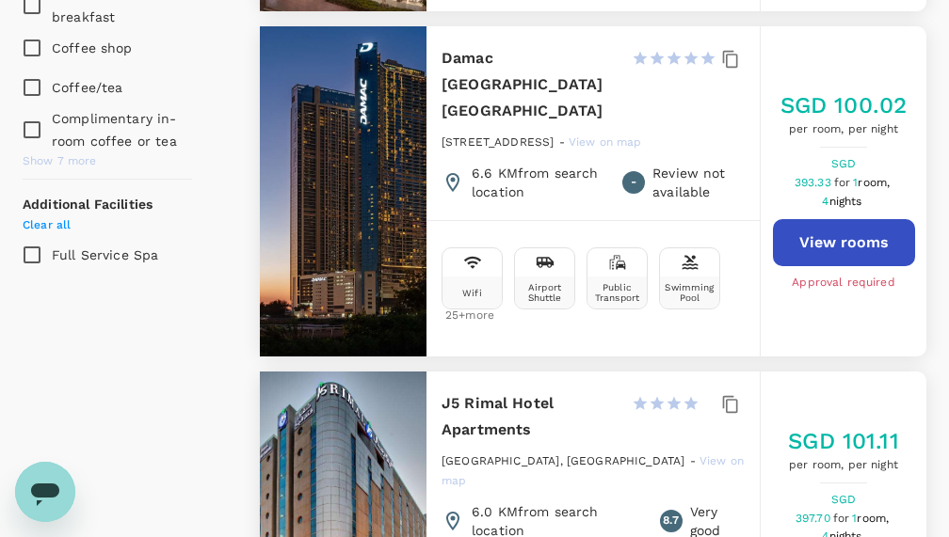
scroll to position [1581, 0]
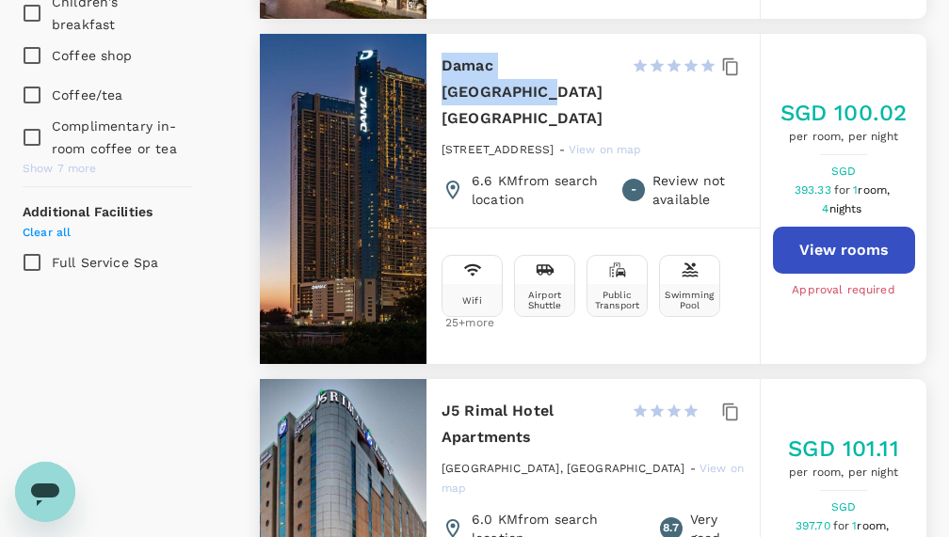
drag, startPoint x: 444, startPoint y: 75, endPoint x: 599, endPoint y: 73, distance: 154.4
click at [599, 73] on h6 "Damac Maison Aykon City Dubai" at bounding box center [528, 92] width 175 height 79
copy h6 "Damac Maison Aykon"
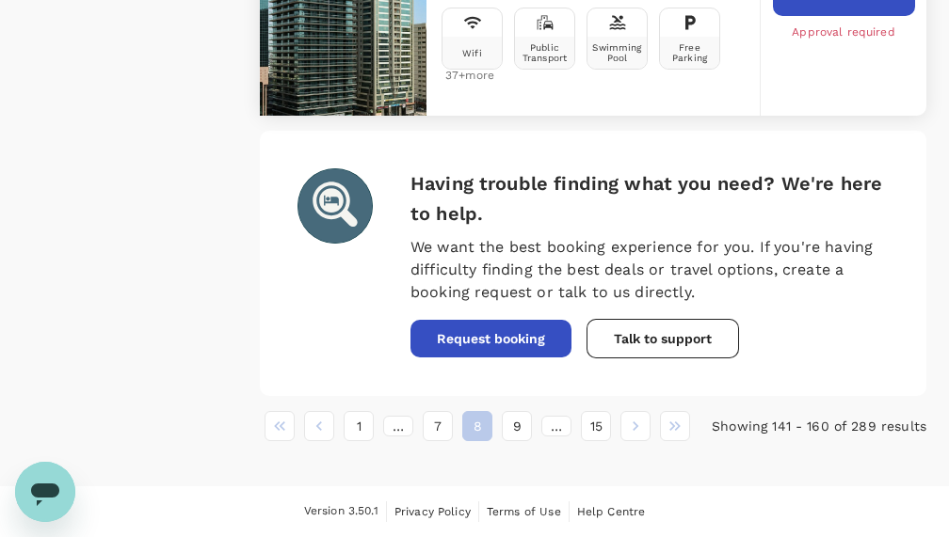
scroll to position [6738, 0]
click at [516, 425] on button "9" at bounding box center [517, 426] width 30 height 30
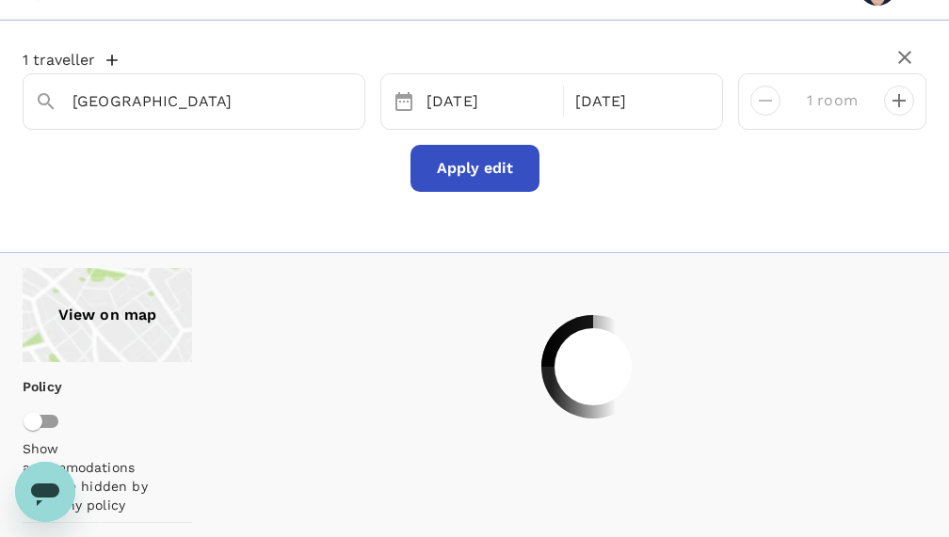
scroll to position [0, 0]
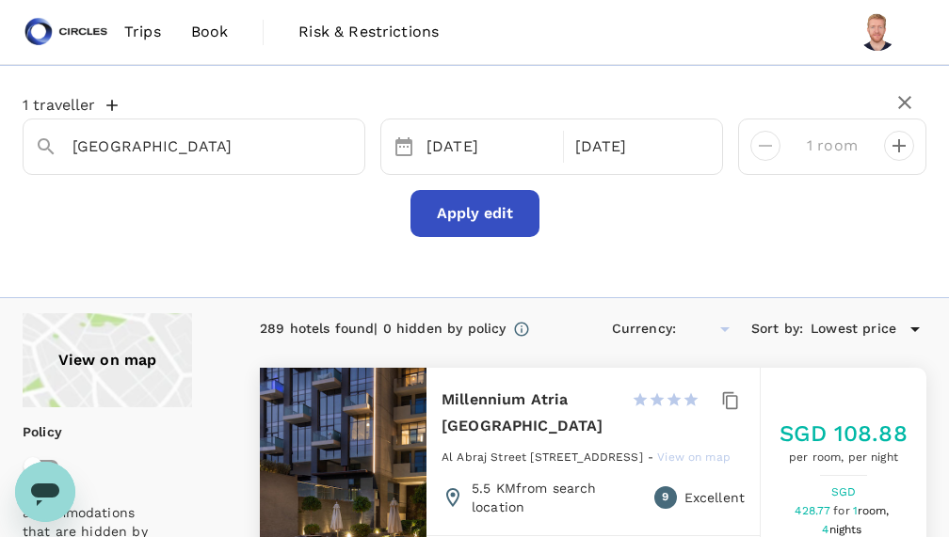
type input "499.87"
type input "SGD"
click at [291, 149] on input "Dubai World Trade Centre" at bounding box center [186, 146] width 228 height 29
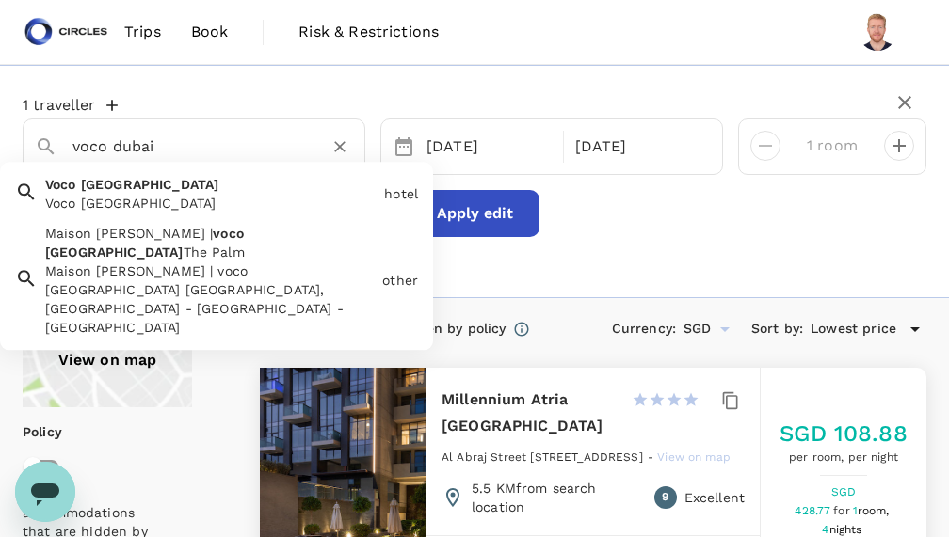
click at [141, 192] on div "Voco Dubai Voco Dubai" at bounding box center [207, 190] width 339 height 45
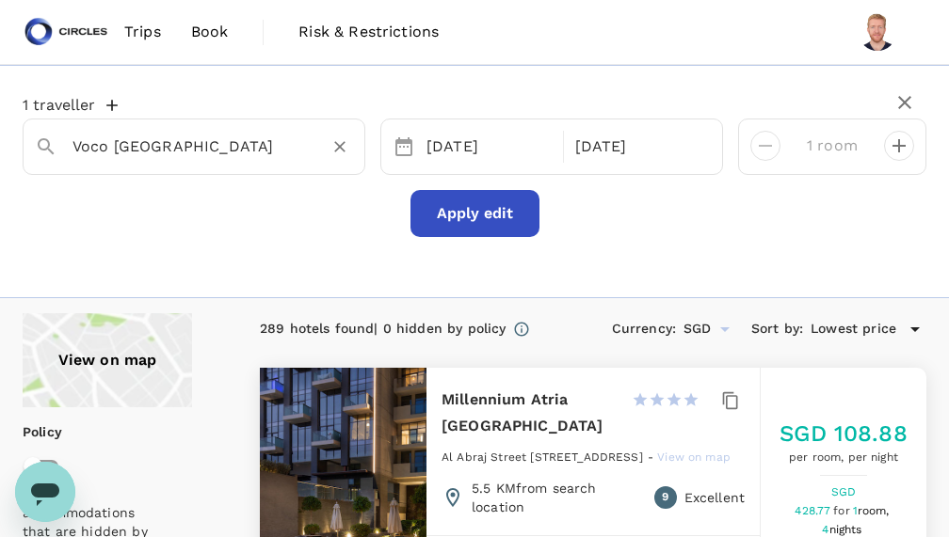
type input "Voco Dubai"
click at [469, 207] on button "Apply edit" at bounding box center [474, 213] width 129 height 47
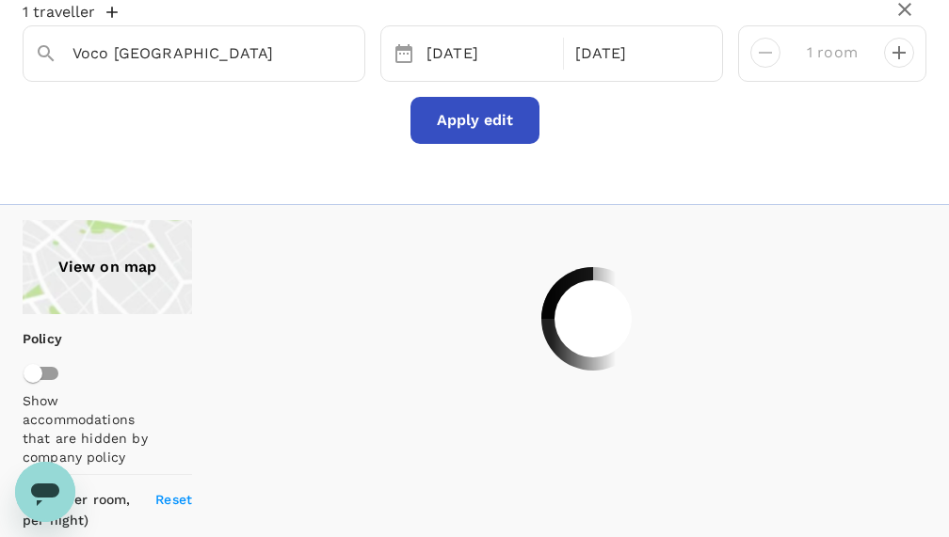
scroll to position [98, 0]
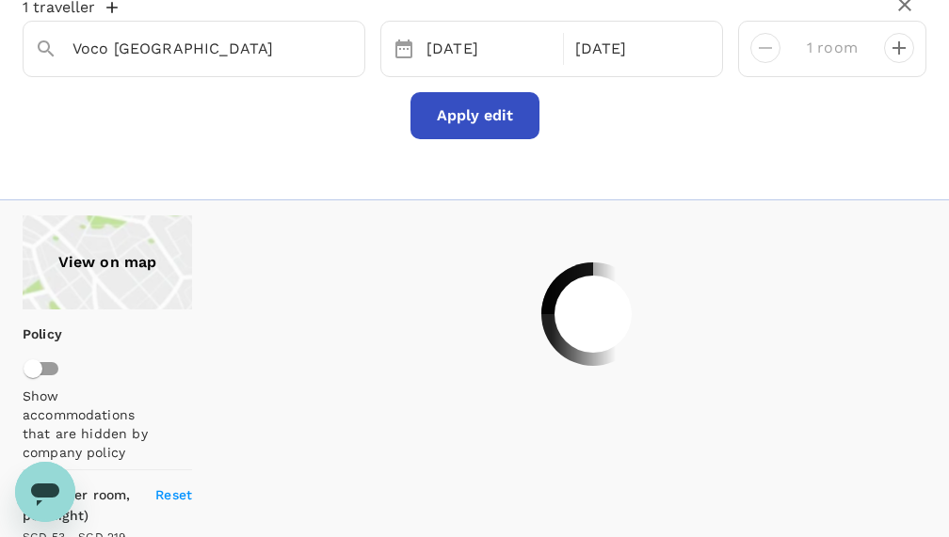
type input "218.75"
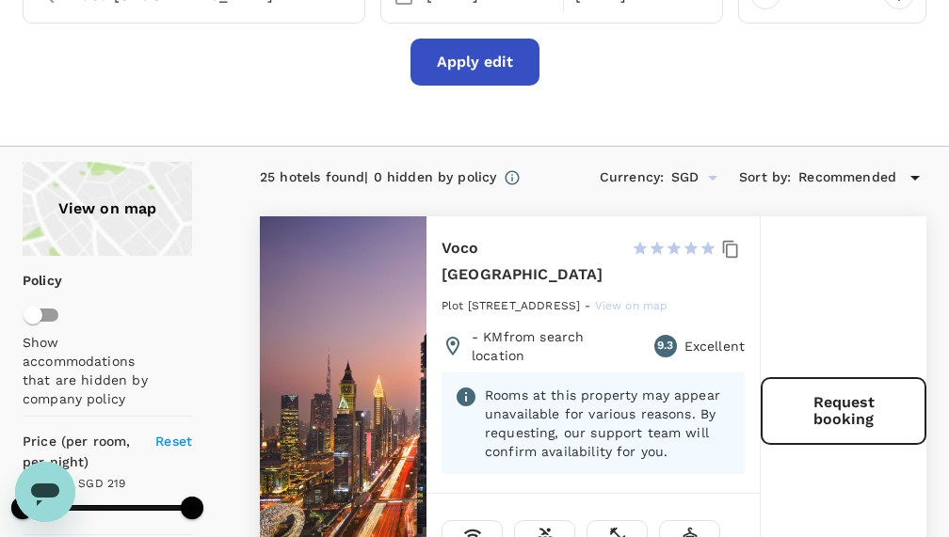
scroll to position [0, 0]
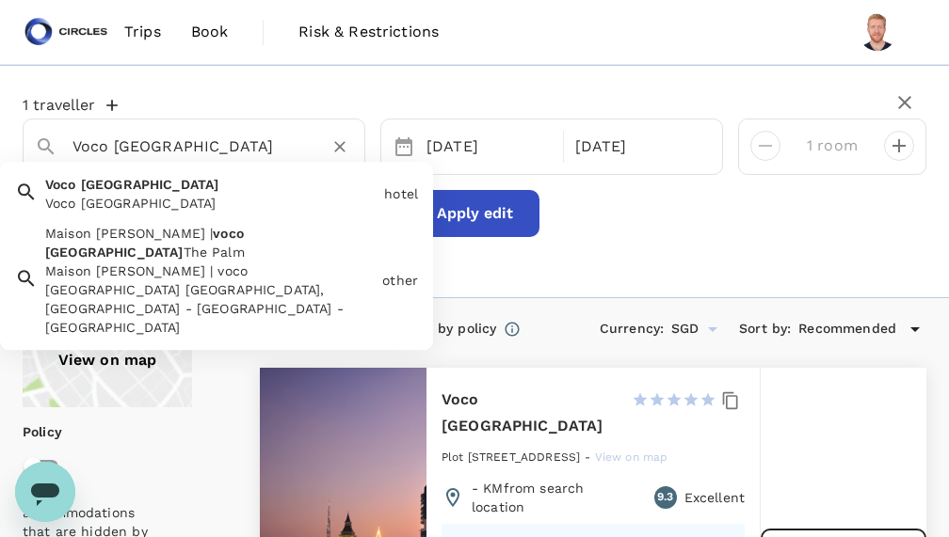
click at [102, 147] on input "Voco Dubai" at bounding box center [186, 146] width 228 height 29
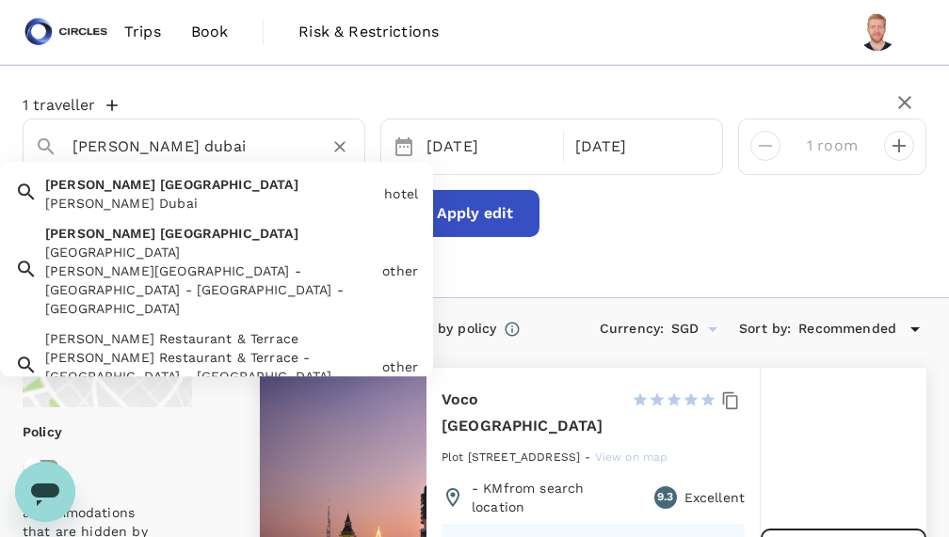
click at [156, 262] on div "Conrad Dubai Office Tower - Sheikh Zayed Road - Dubai - United Arab Emirates" at bounding box center [209, 290] width 329 height 56
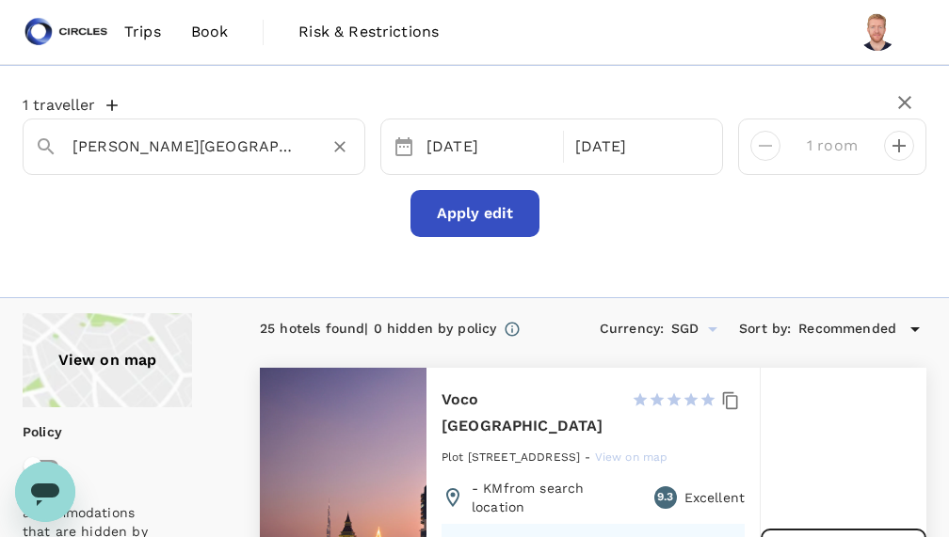
type input "Conrad Dubai Office Tower"
click at [437, 211] on button "Apply edit" at bounding box center [474, 213] width 129 height 47
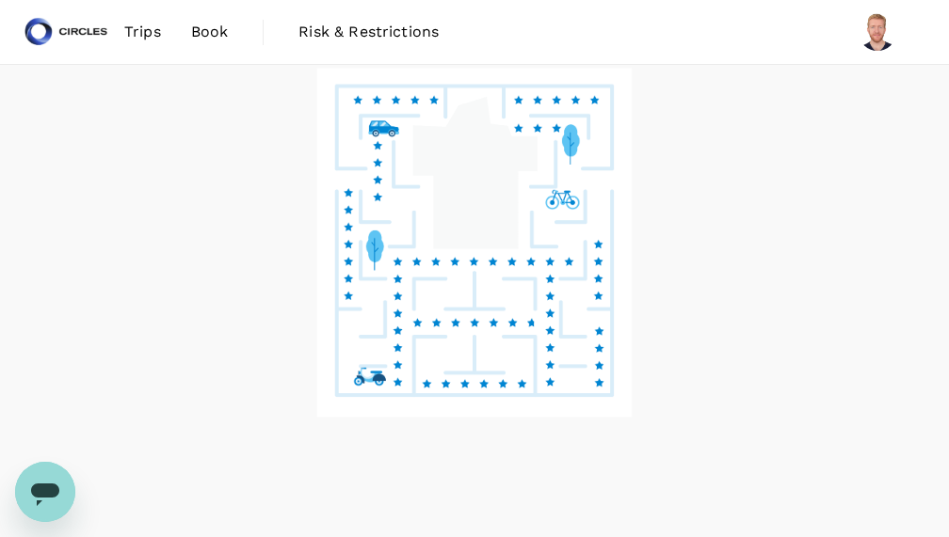
scroll to position [16, 0]
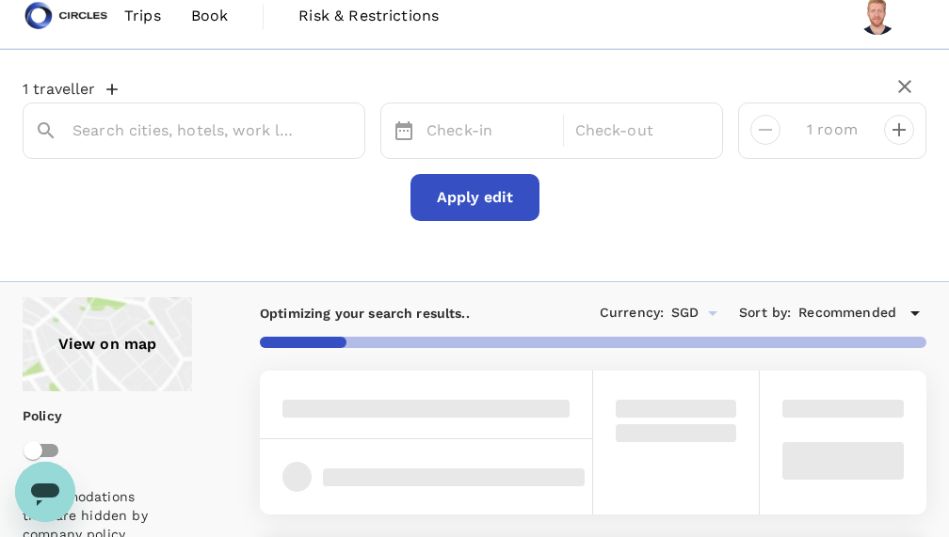
type input "Dubai World Trade Centre"
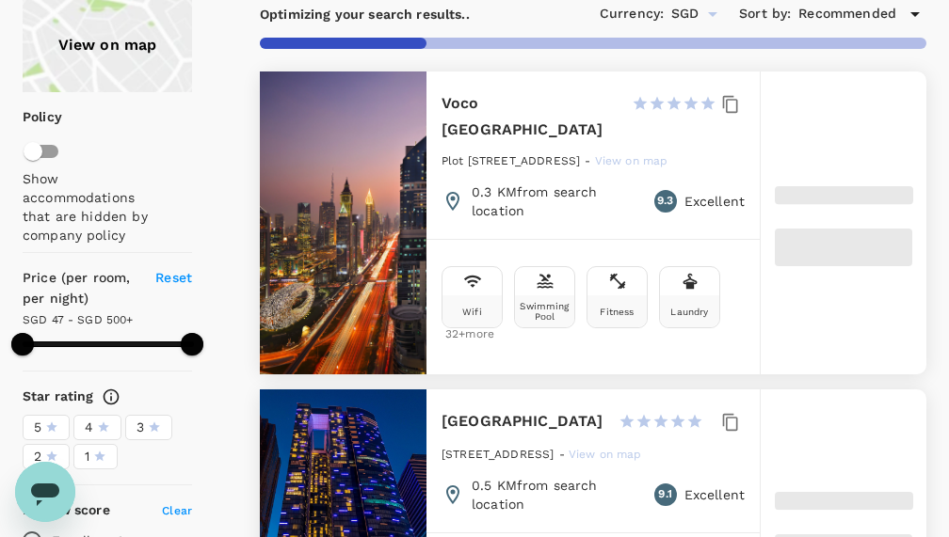
type input "499.59"
type input "38.59"
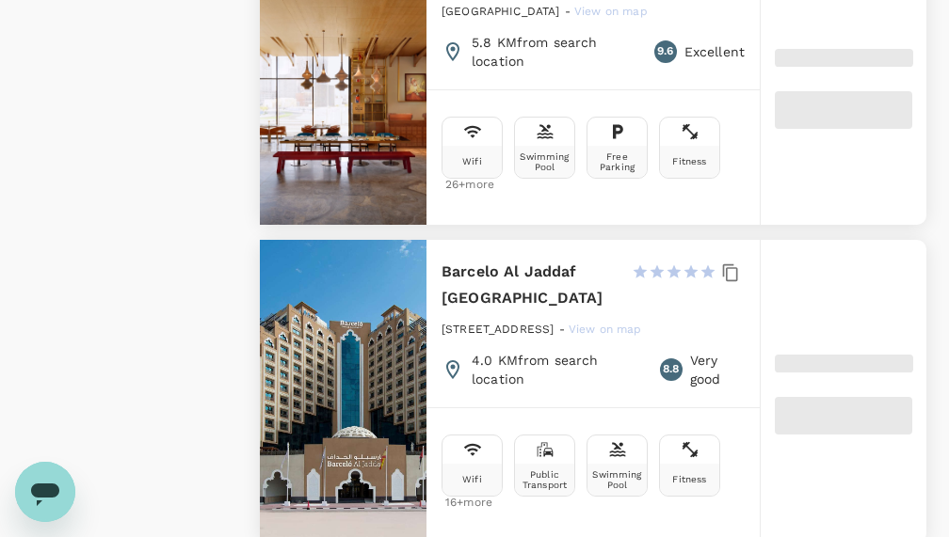
type input "499.87"
type input "33.87"
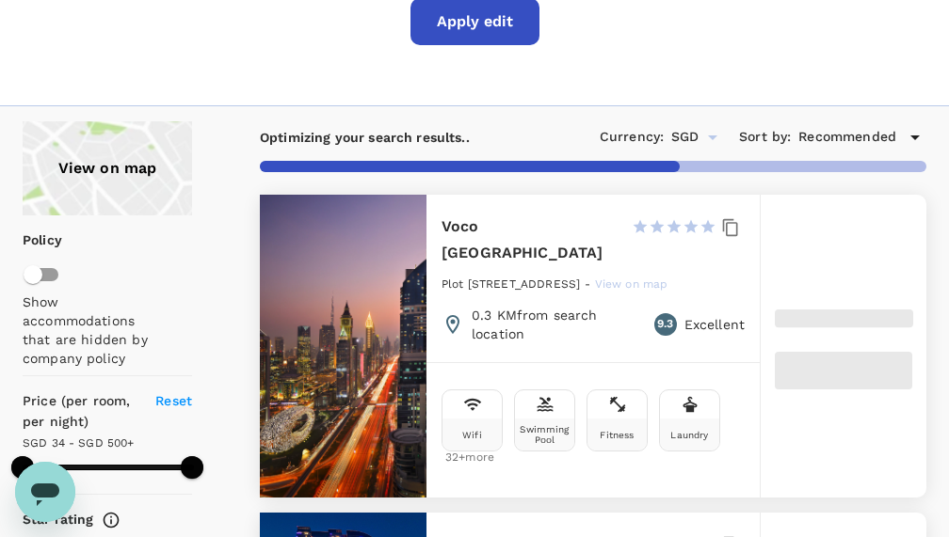
scroll to position [0, 0]
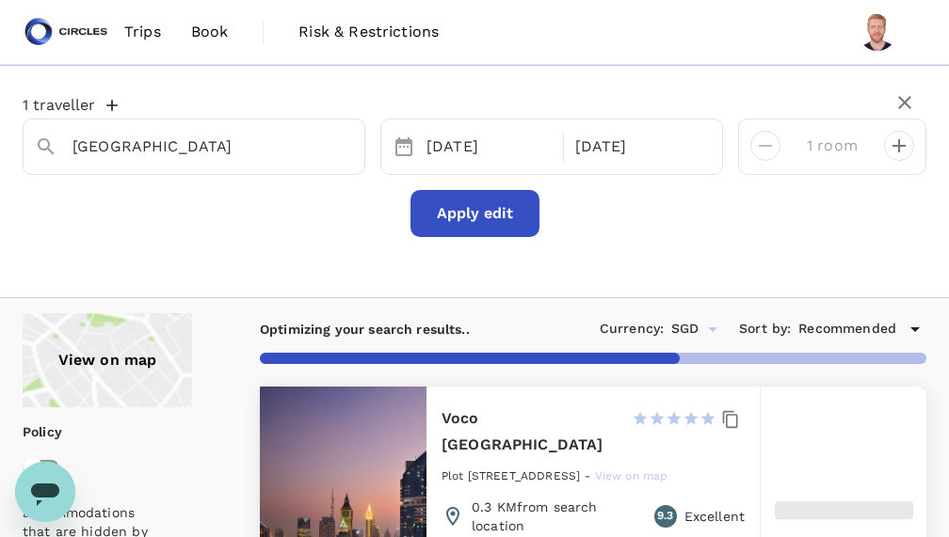
type input "499.87"
click at [334, 144] on icon "Clear" at bounding box center [339, 146] width 19 height 19
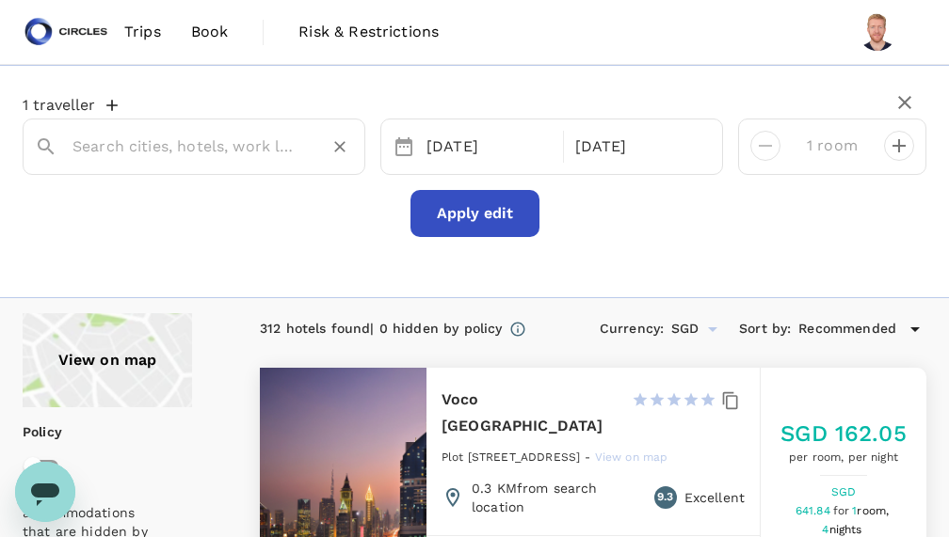
type input "499.87"
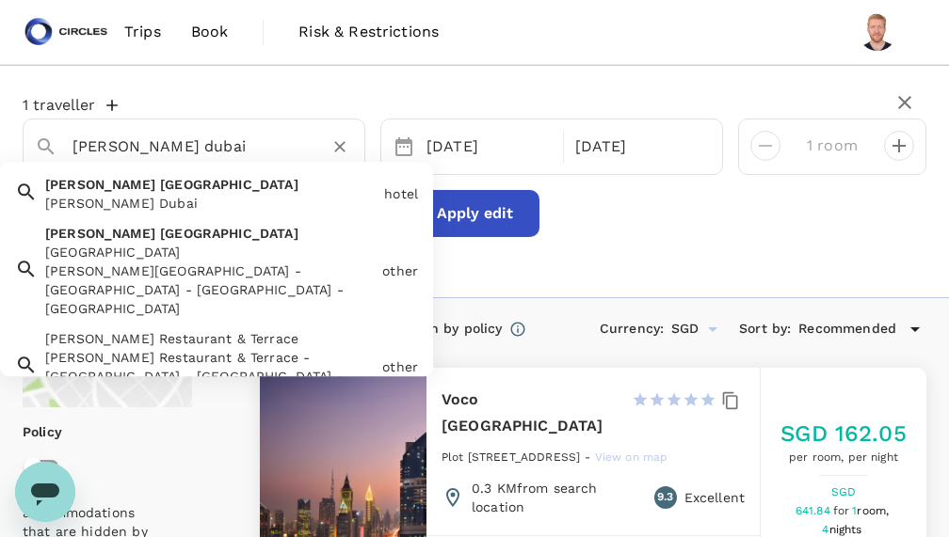
click at [161, 199] on div "[PERSON_NAME] Dubai" at bounding box center [210, 203] width 331 height 19
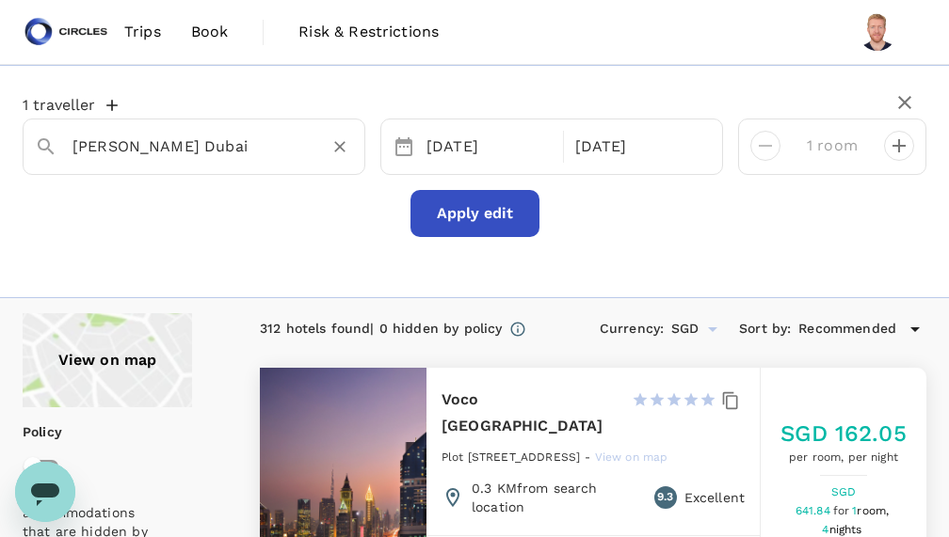
type input "[PERSON_NAME] Dubai"
click at [471, 212] on button "Apply edit" at bounding box center [474, 213] width 129 height 47
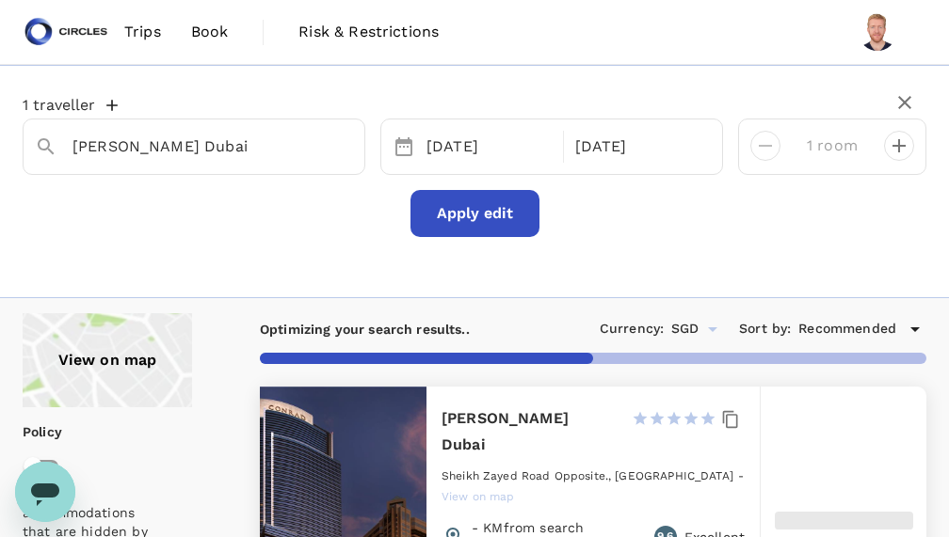
type input "218.75"
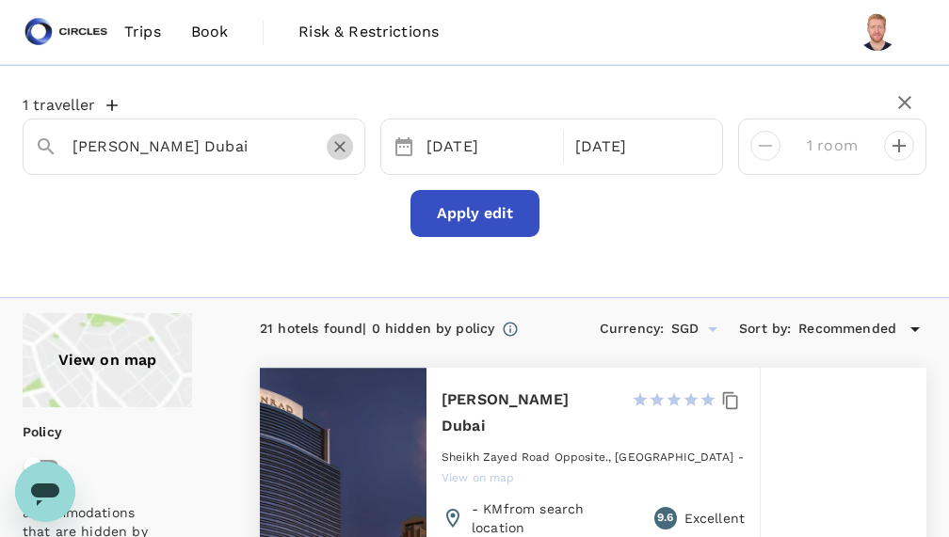
click at [334, 149] on icon "Clear" at bounding box center [339, 146] width 19 height 19
click at [341, 150] on icon "Clear" at bounding box center [339, 146] width 19 height 19
type input "[GEOGRAPHIC_DATA]"
click at [476, 208] on button "Apply edit" at bounding box center [474, 213] width 129 height 47
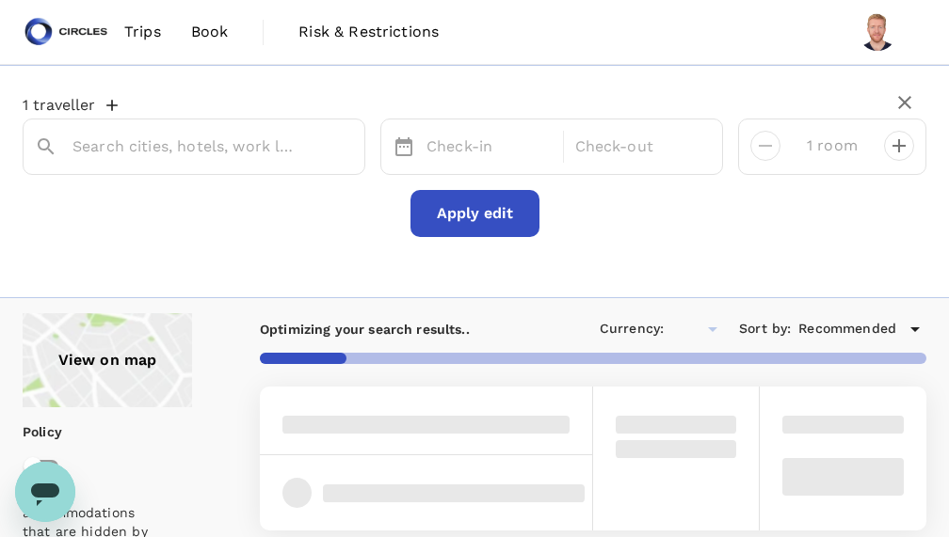
type input "499.36"
type input "SGD"
type input "[GEOGRAPHIC_DATA]"
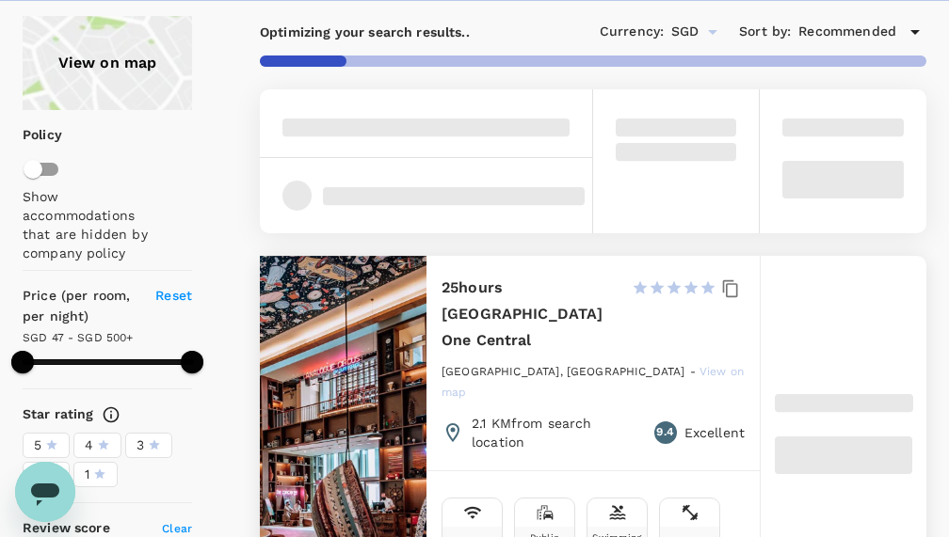
scroll to position [306, 0]
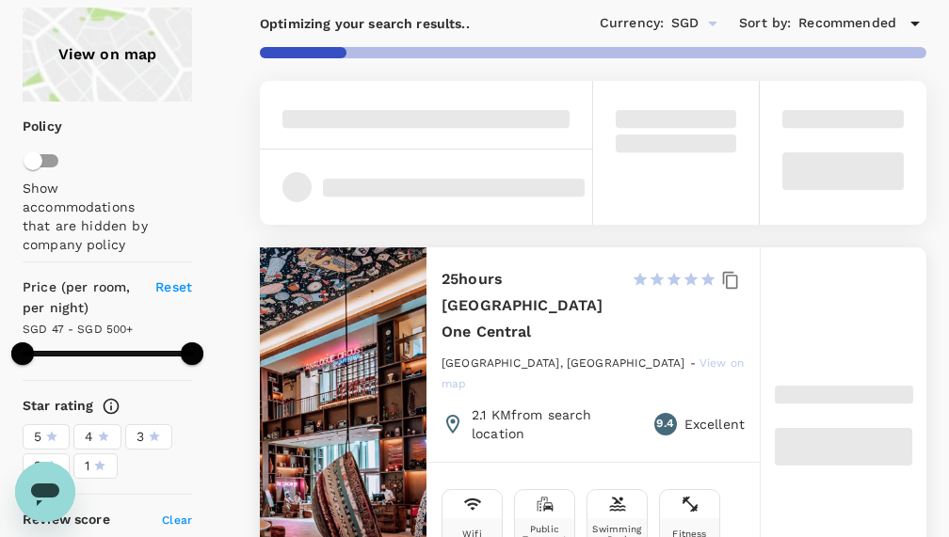
type input "499.36"
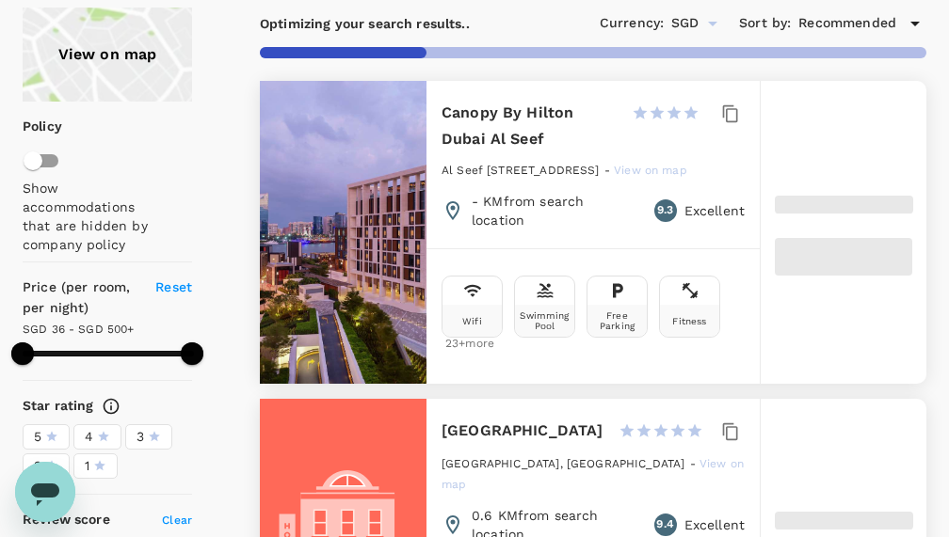
type input "36.36"
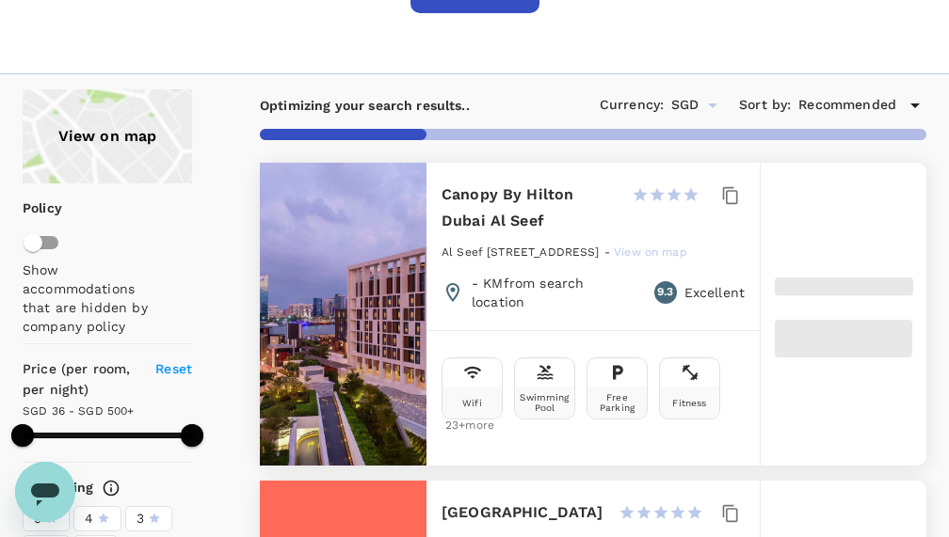
scroll to position [206, 0]
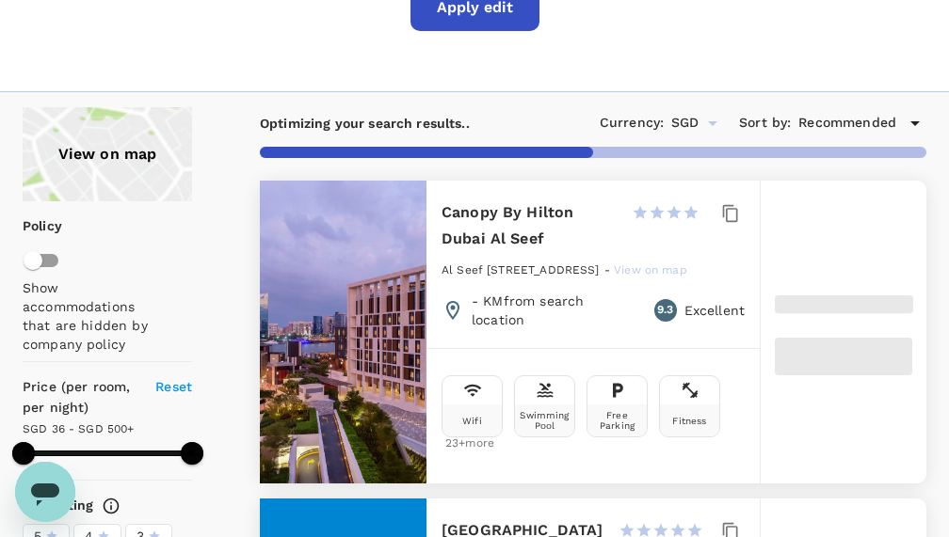
type input "499.87"
type input "33.87"
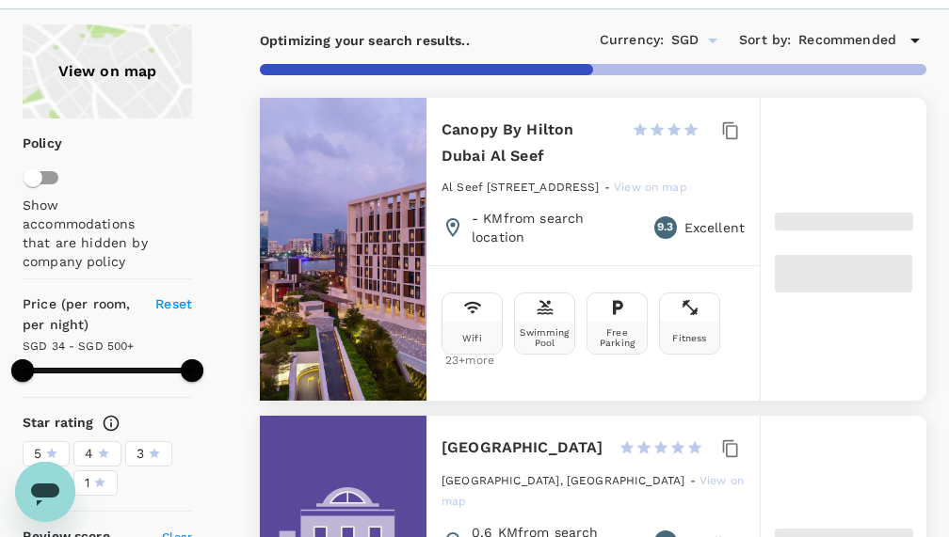
scroll to position [309, 0]
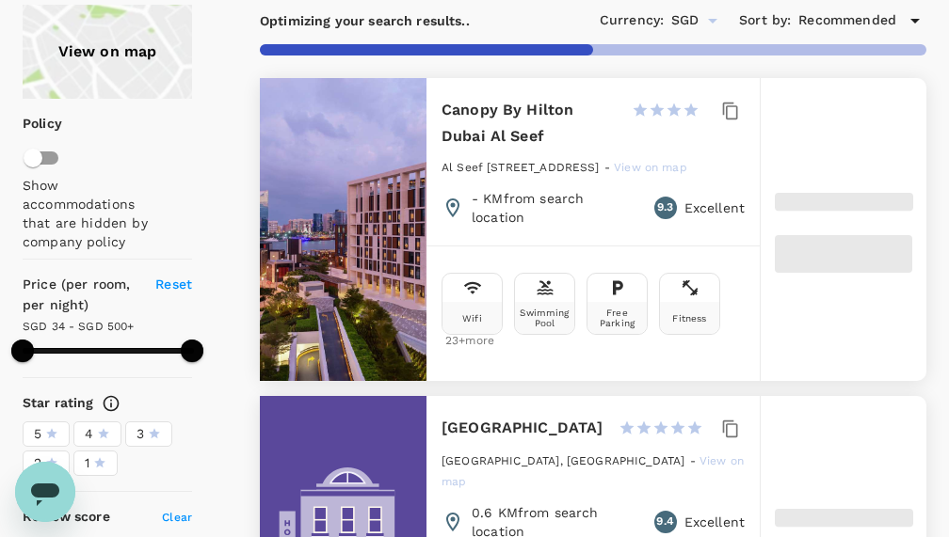
type input "499.87"
type input "46.87"
type input "499.87"
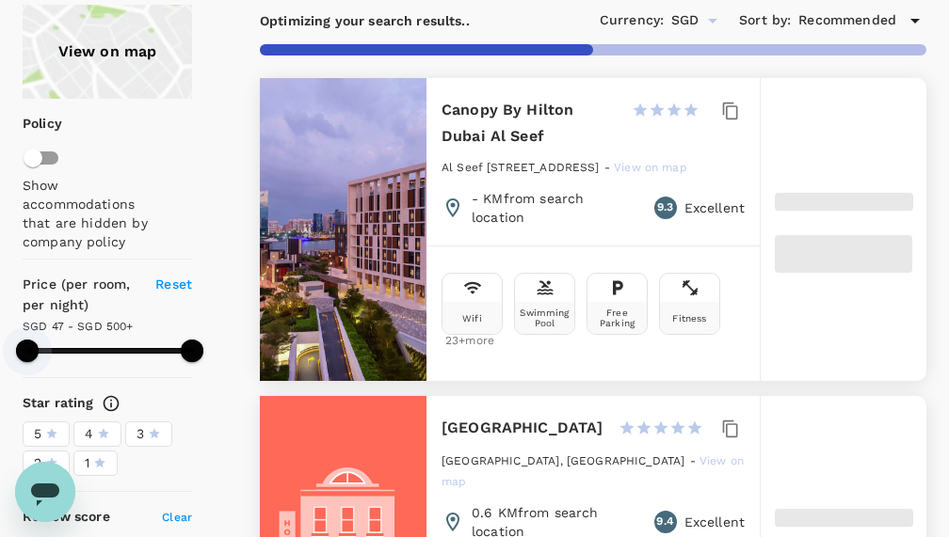
type input "46.87"
type input "499.87"
type input "59.87"
type input "499.87"
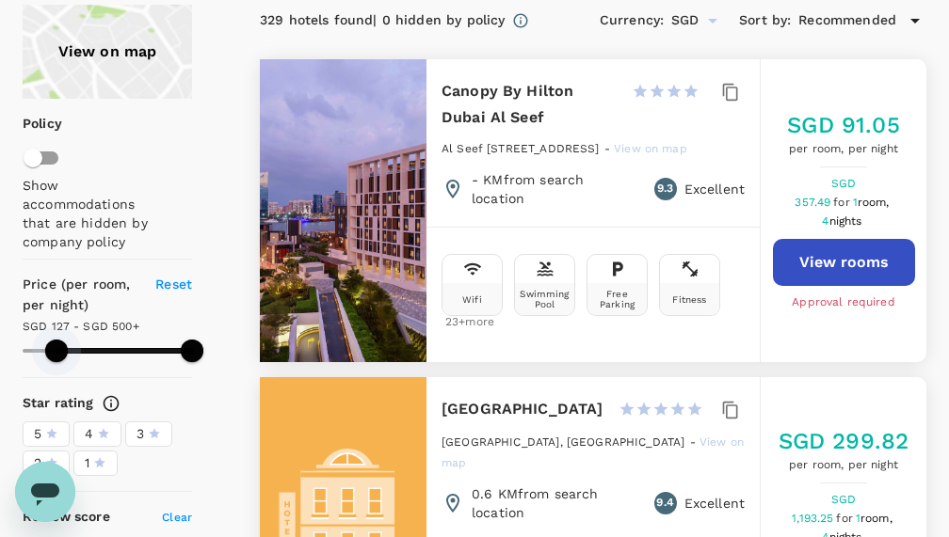
type input "126.87"
type input "499.87"
type input "152.87"
type input "499.87"
type input "160.87"
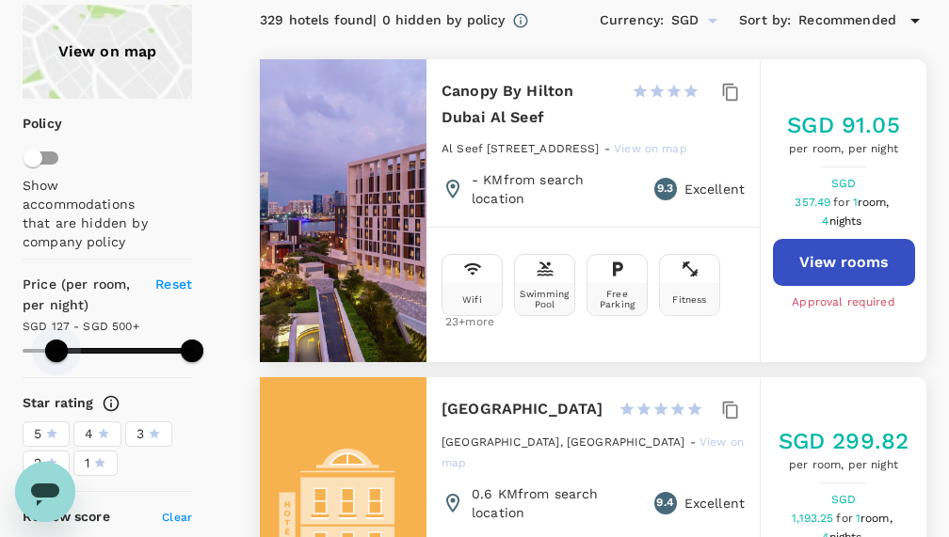
type input "499.87"
type input "168.87"
type input "499.87"
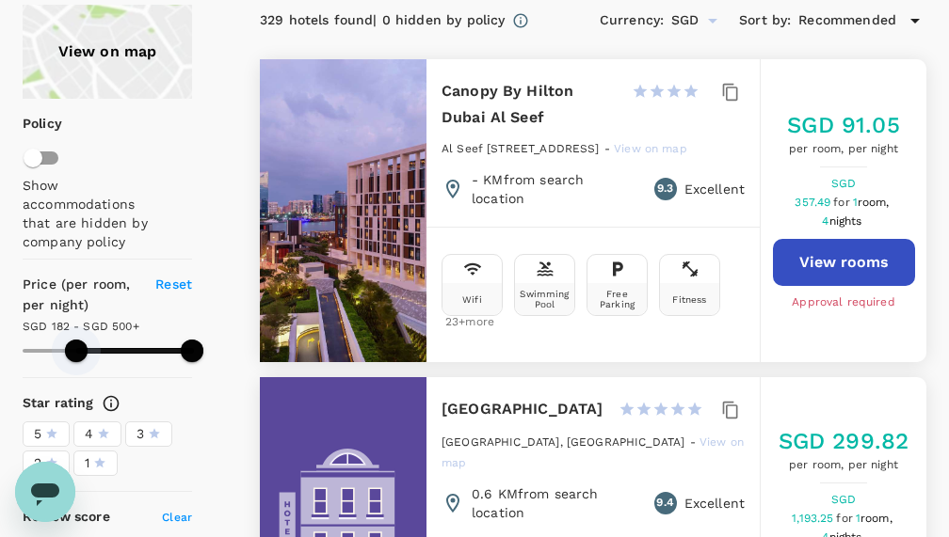
type input "181.87"
type input "499.87"
type input "191.87"
type input "499.87"
type input "194.87"
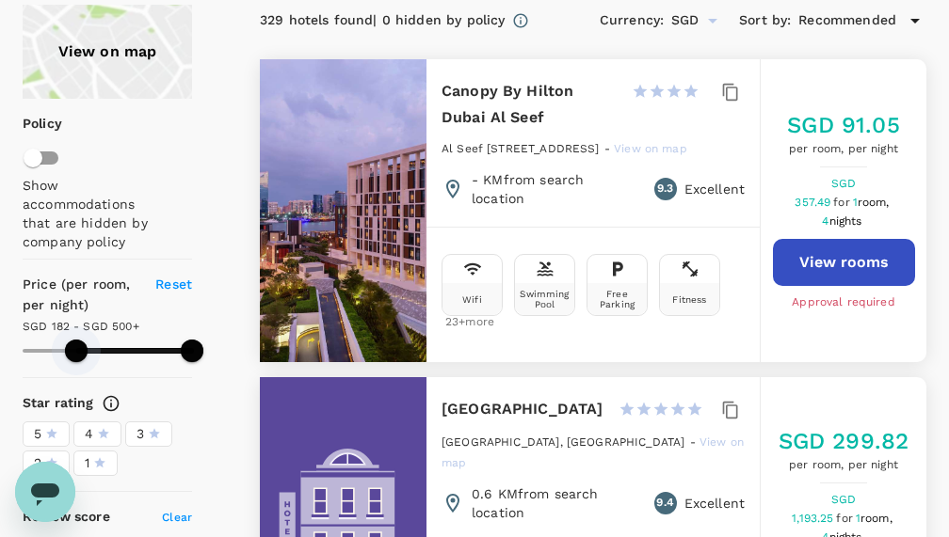
type input "499.87"
type input "194.87"
type input "499.87"
type input "196.87"
type input "499.87"
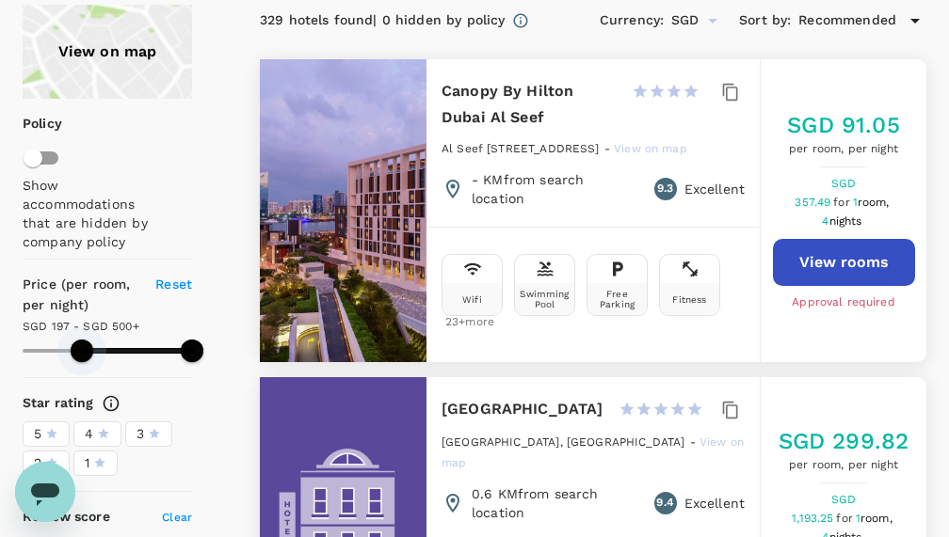
type input "191.87"
type input "499.87"
type input "178.87"
type input "499.87"
type input "165.87"
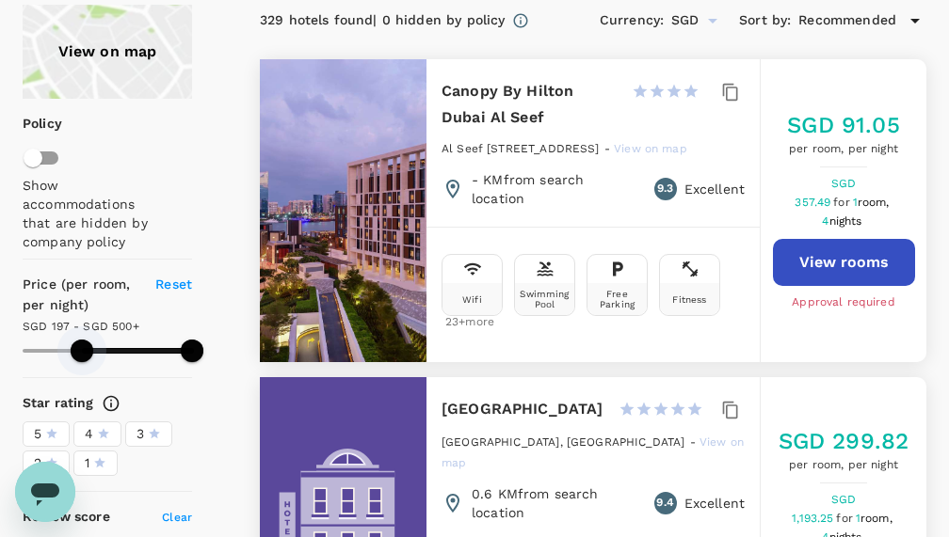
type input "499.87"
type input "160.87"
type input "499.87"
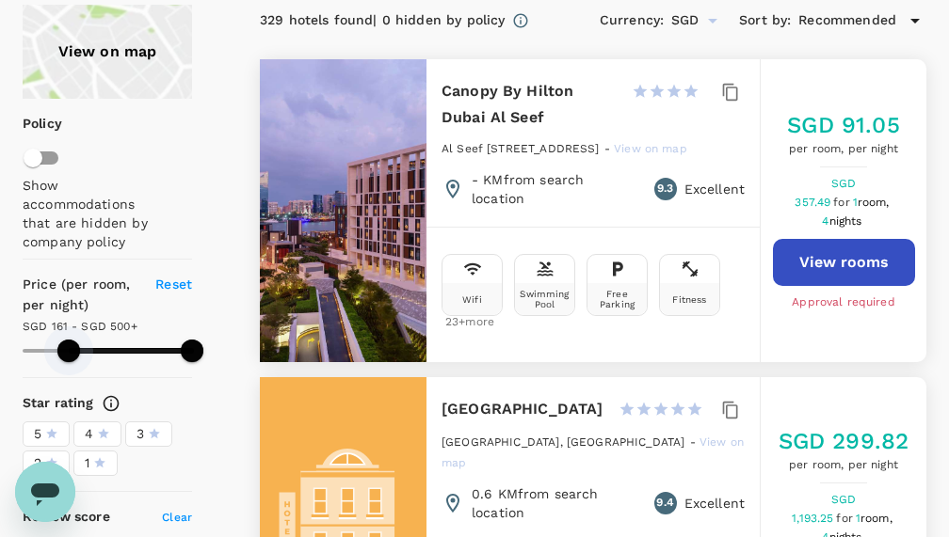
type input "157.87"
type input "499.87"
type input "150.87"
type input "499.87"
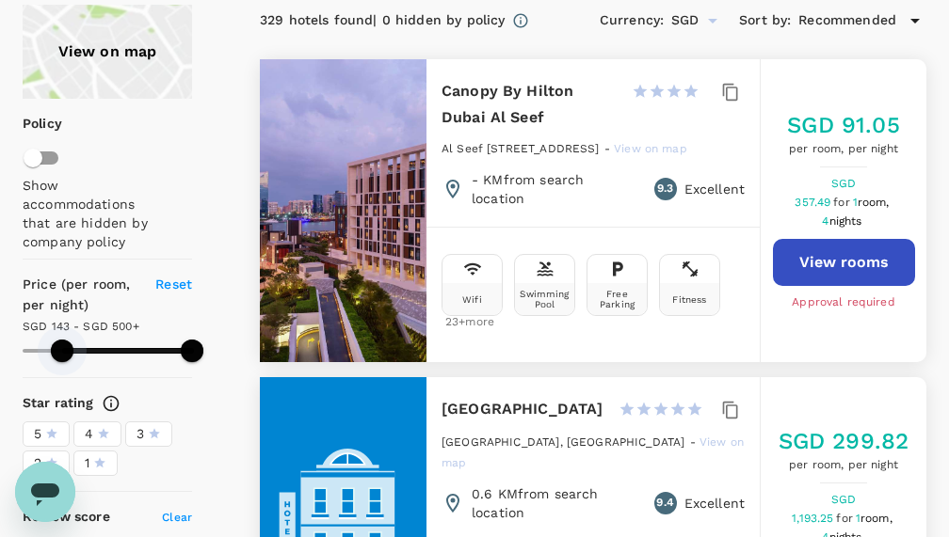
type input "142.87"
type input "499.87"
type input "139.87"
type input "499.87"
type input "137.87"
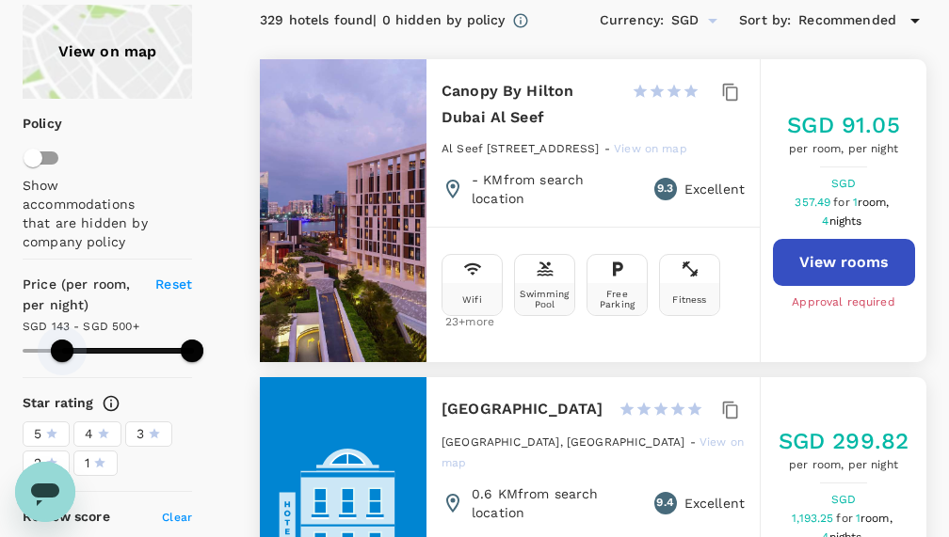
type input "499.87"
type input "134.87"
type input "499.87"
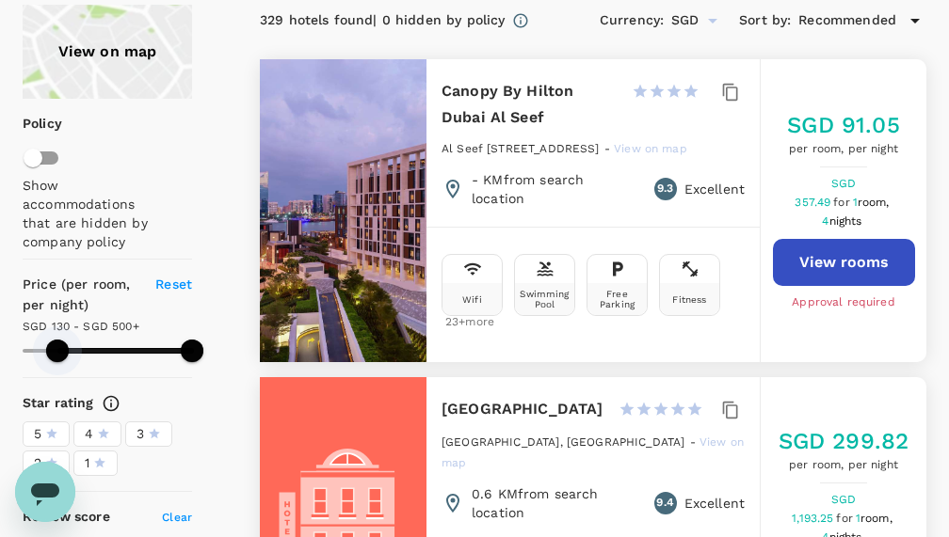
type input "129.87"
type input "499.87"
type input "129.87"
type input "499.87"
type input "126.87"
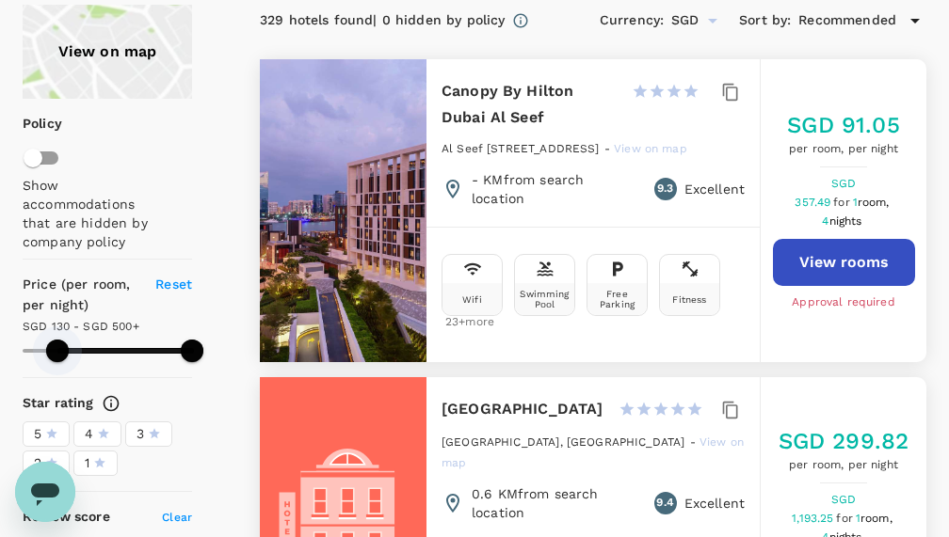
type input "499.87"
type input "126.87"
type input "499.87"
type input "126.87"
type input "499.87"
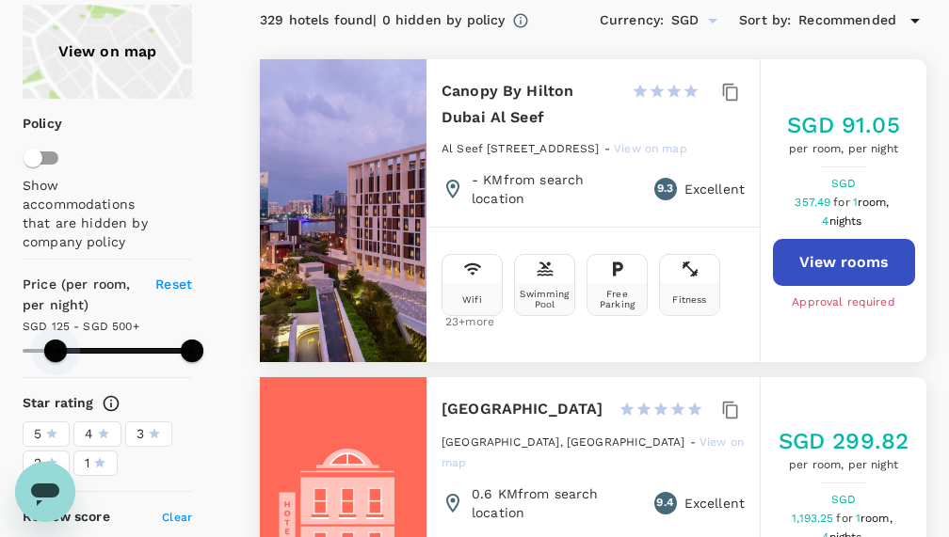
type input "124.87"
type input "499.87"
type input "118.87"
type input "499.87"
type input "113.87"
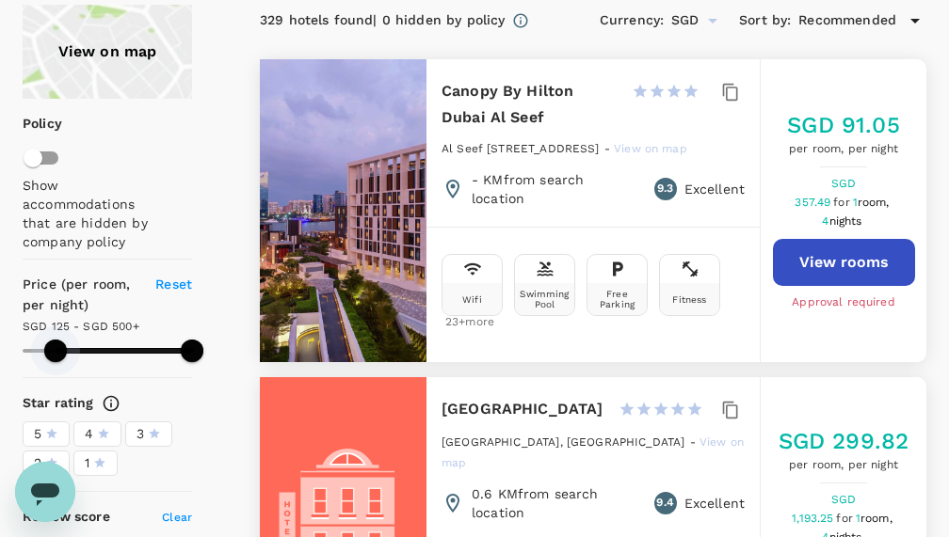
type input "499.87"
type input "113.87"
type input "499.87"
type input "113.87"
type input "499.87"
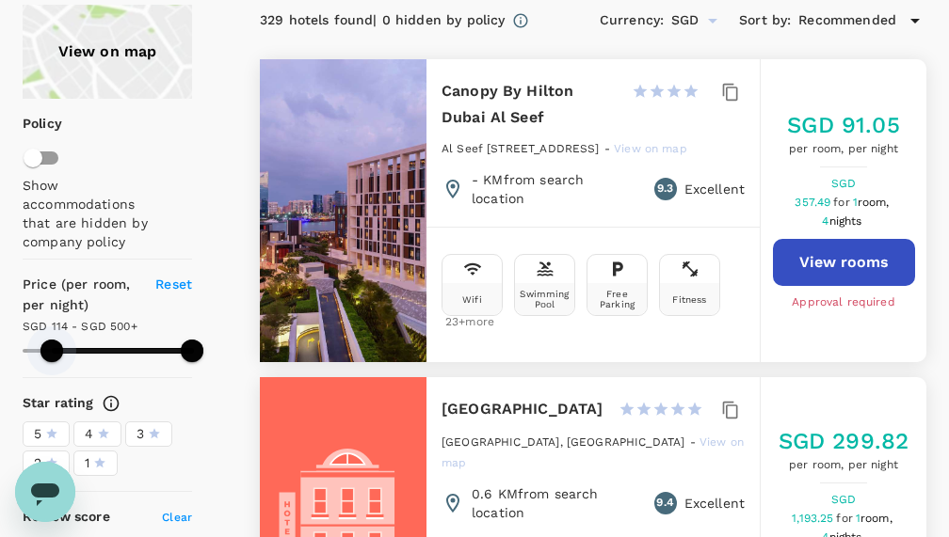
type input "111.87"
type input "499.87"
type input "111.87"
type input "499.87"
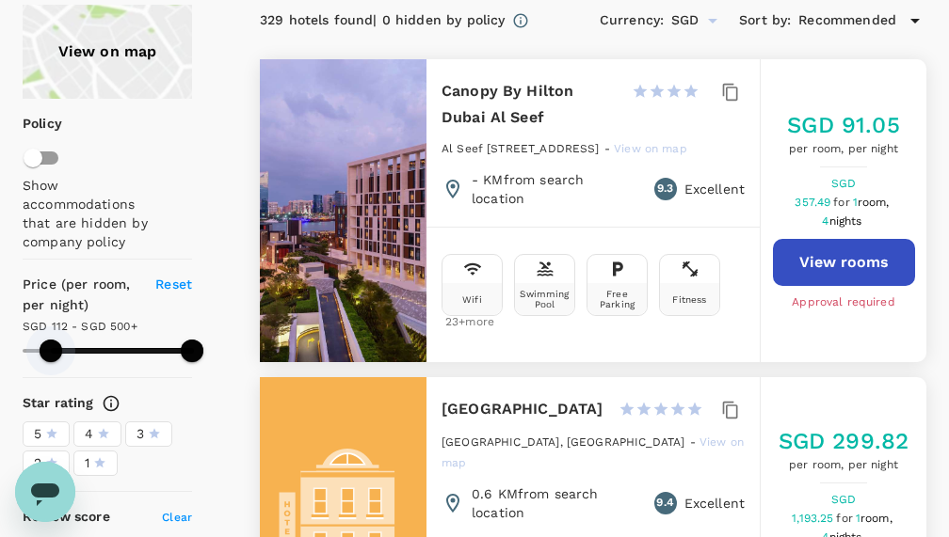
type input "111.87"
type input "499.87"
type input "108.87"
type input "499.87"
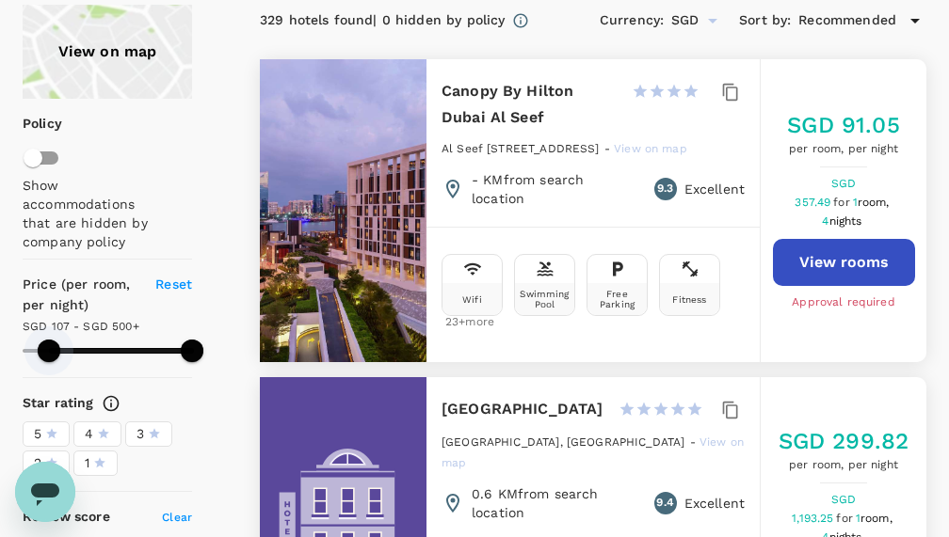
type input "106.87"
type input "499.87"
type input "106.87"
type input "499.87"
type input "106.87"
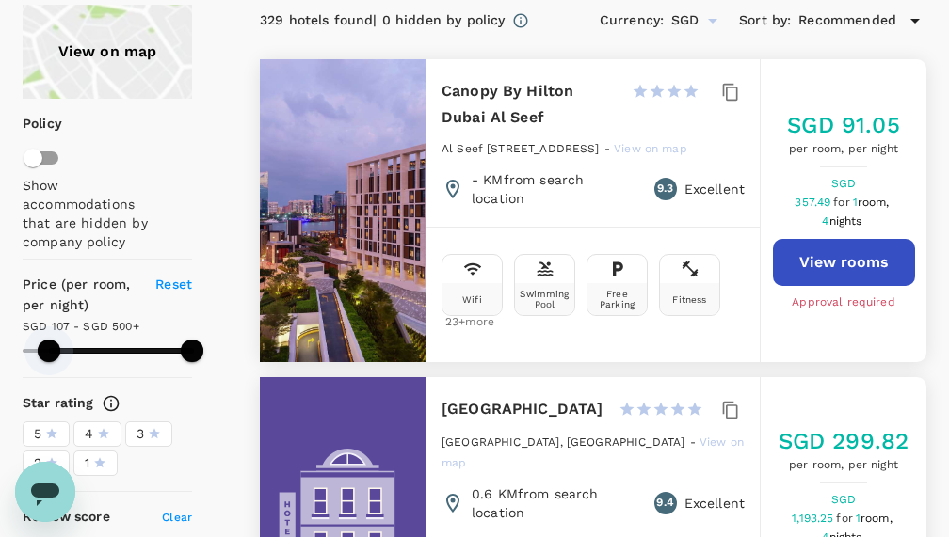
type input "499.87"
type input "106.87"
type input "499.87"
type input "103.87"
type input "499.87"
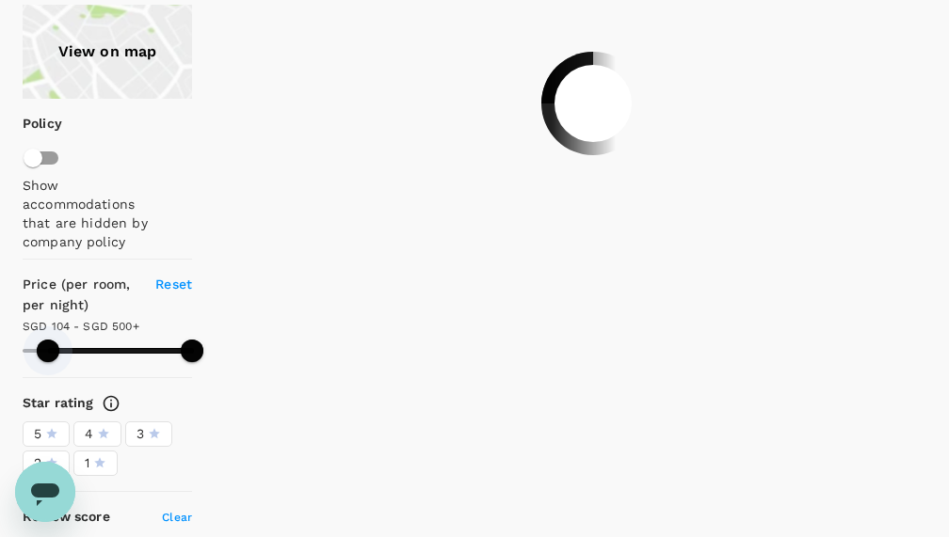
type input "103.87"
type input "499.87"
drag, startPoint x: 28, startPoint y: 348, endPoint x: 48, endPoint y: 350, distance: 19.9
click at [48, 350] on span at bounding box center [48, 351] width 23 height 23
type input "103.87"
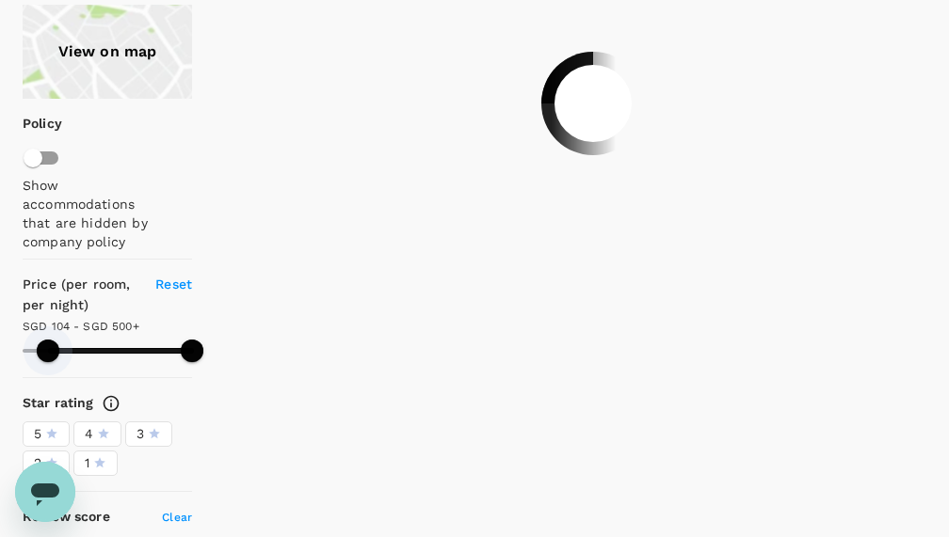
type input "499.87"
type input "103.87"
type input "499.87"
type input "103.87"
type input "499.87"
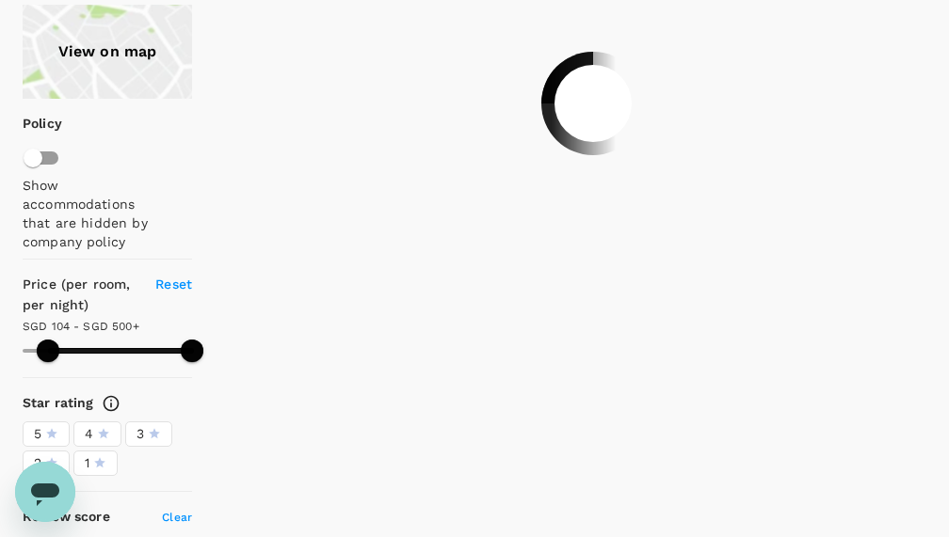
type input "103.87"
type input "499.87"
type input "103.87"
type input "497.87"
type input "103.87"
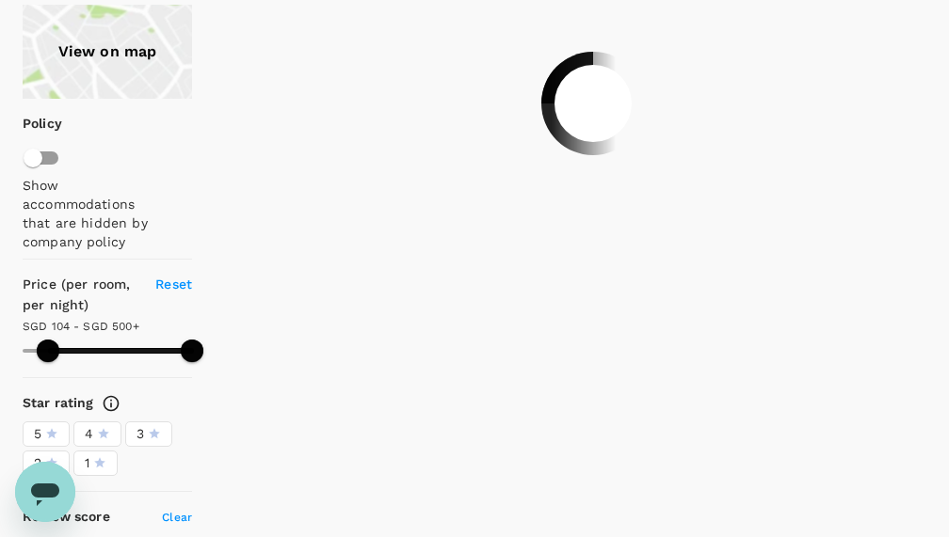
type input "497.87"
type input "103.87"
type input "494.87"
type input "103.87"
type input "489.87"
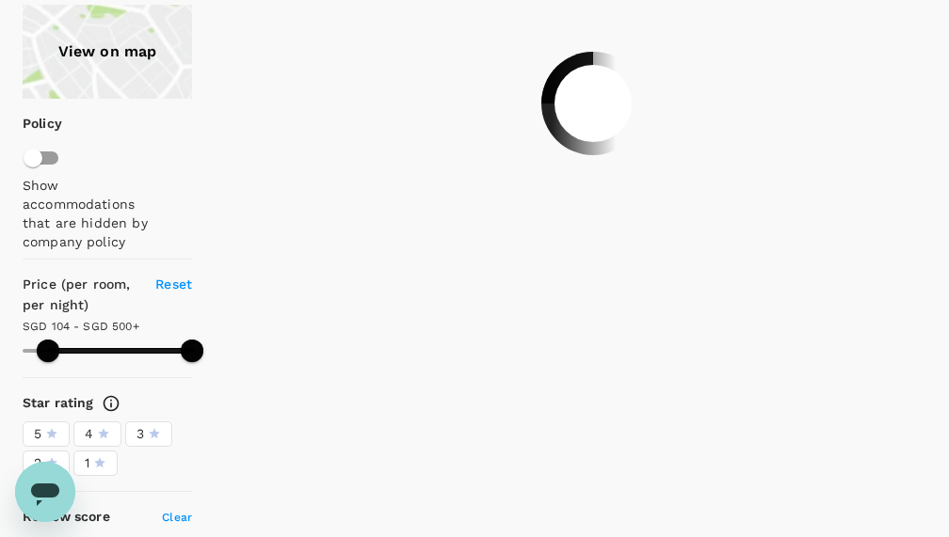
type input "103.87"
type input "481.87"
type input "103.87"
type input "481.87"
type input "103.87"
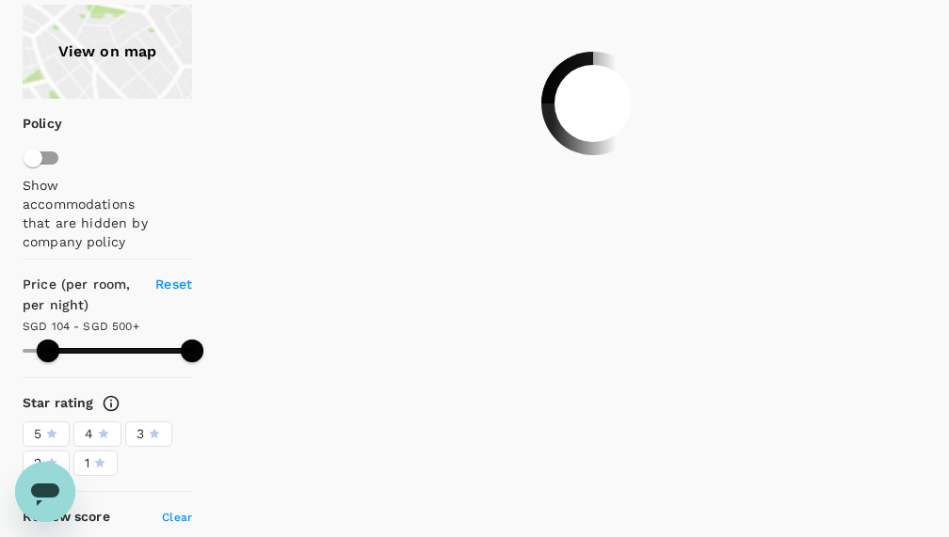
type input "468.87"
type input "103.87"
type input "447.87"
type input "103.87"
type input "406.87"
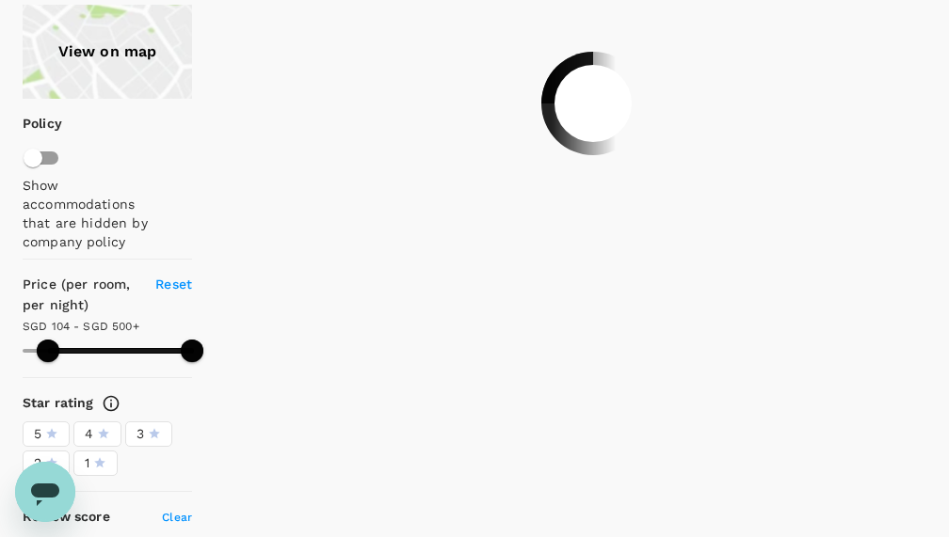
type input "103.87"
type input "406.87"
type input "103.87"
type input "375.87"
type input "103.87"
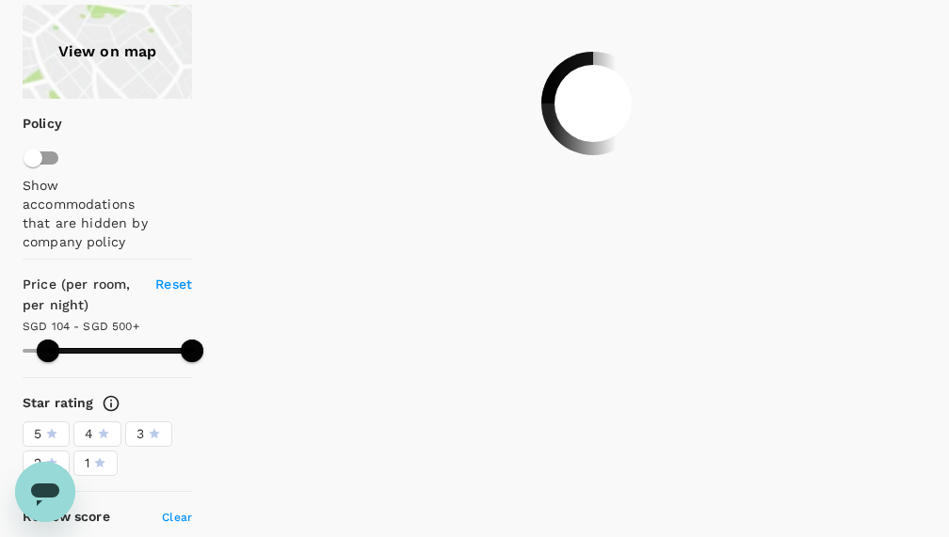
type input "364.87"
type input "103.87"
type input "336.87"
type input "103.87"
type input "326.87"
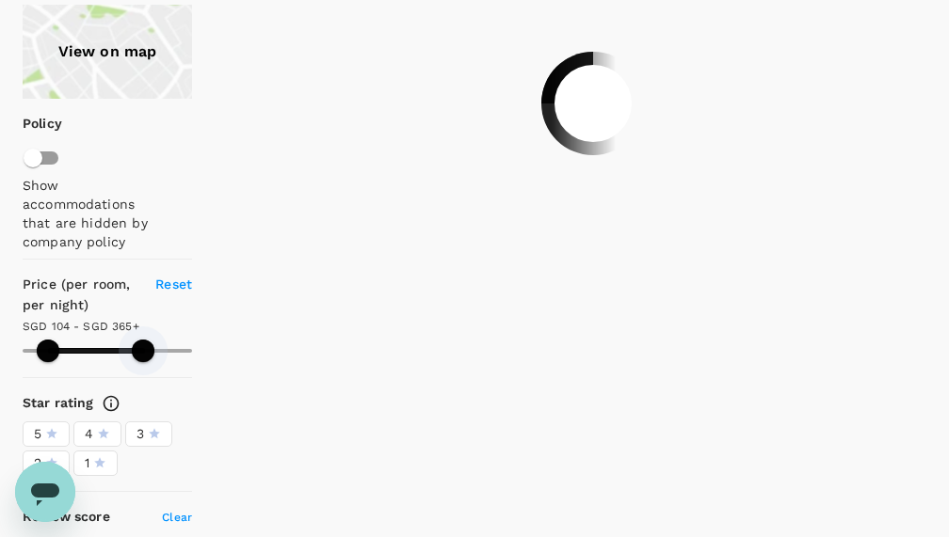
type input "103.87"
type input "315.87"
type input "103.87"
type input "297.87"
type input "103.87"
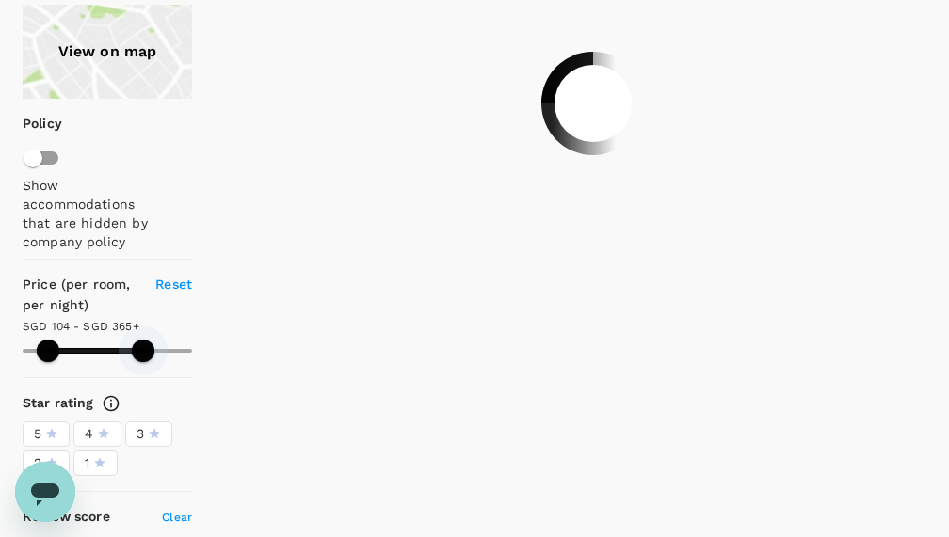
type input "289.87"
type input "103.87"
type input "284.87"
type input "103.87"
type input "269.87"
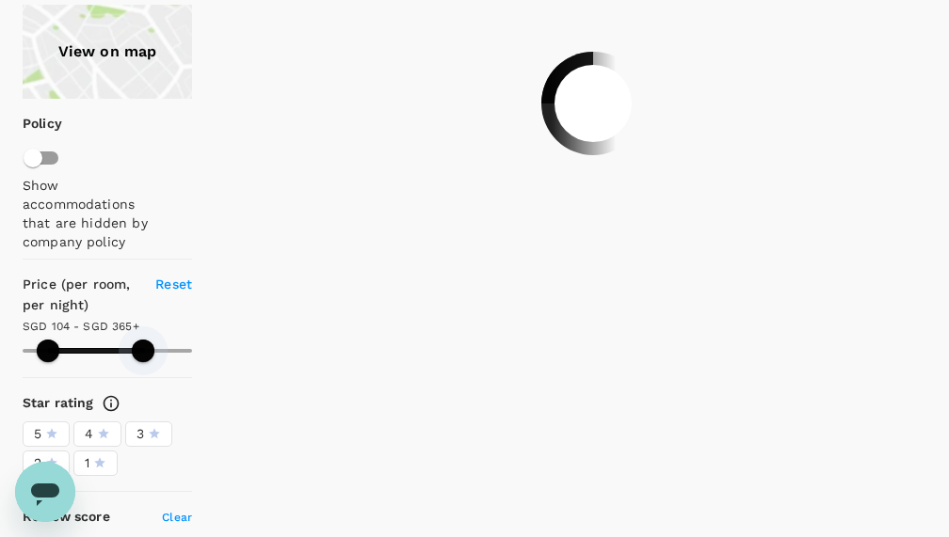
type input "103.87"
type input "266.87"
type input "103.87"
type input "263.87"
type input "103.87"
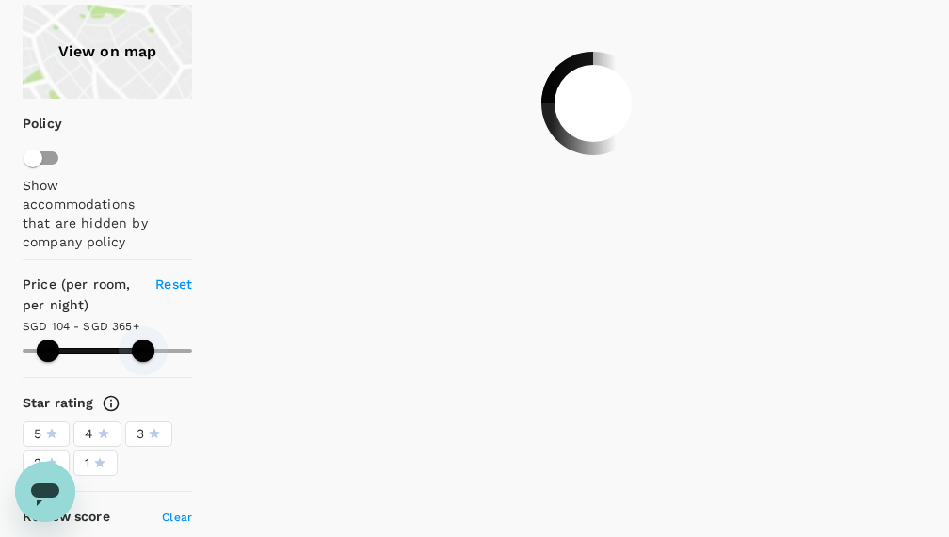
type input "263.87"
type input "103.87"
type input "253.87"
type input "103.87"
type input "251.87"
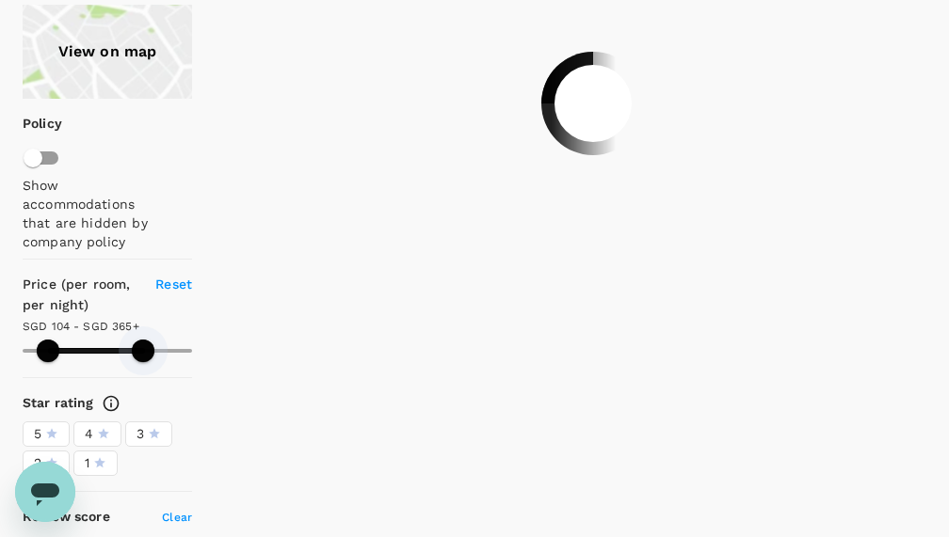
type input "103.87"
type input "245.87"
type input "103.87"
type input "243.87"
type input "103.87"
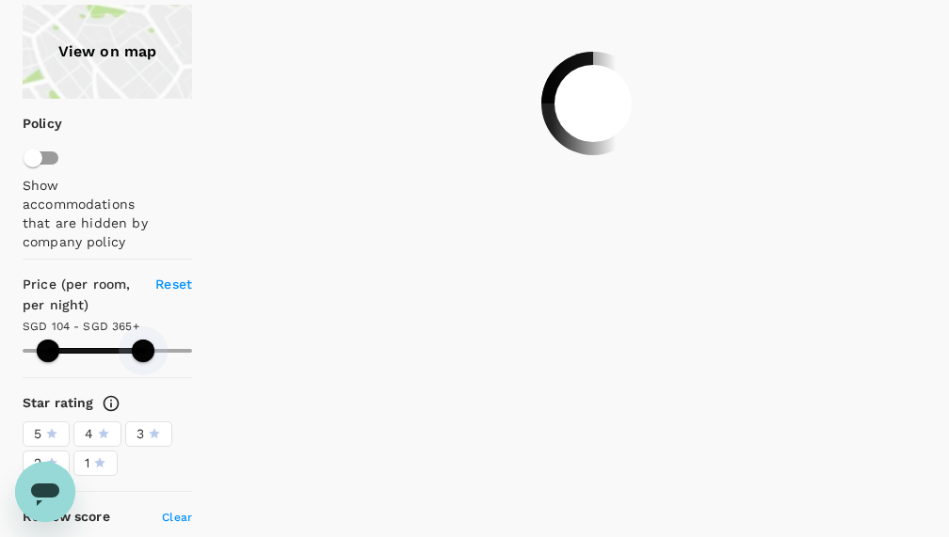
type input "240.87"
type input "103.87"
type input "235.87"
type input "103.87"
type input "232.87"
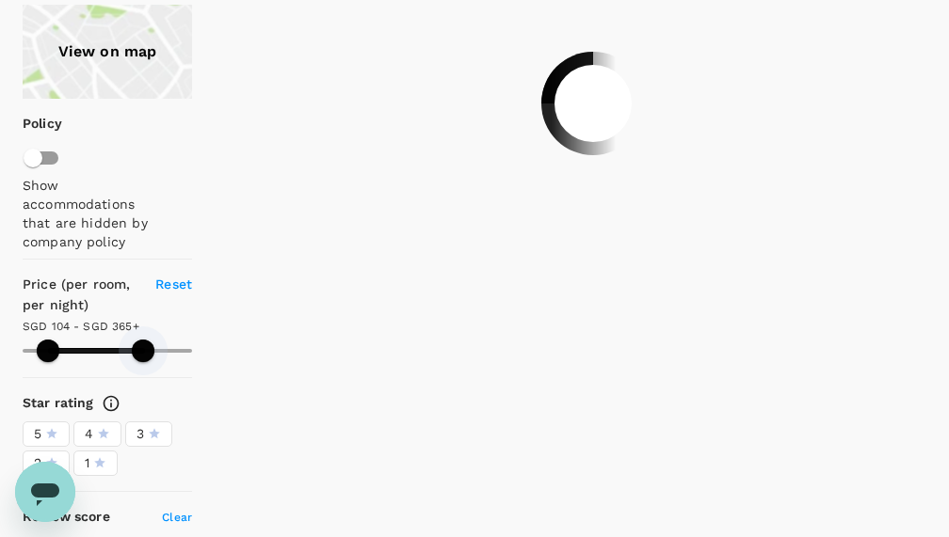
type input "103.87"
type input "230.87"
type input "103.87"
type input "230.87"
type input "103.87"
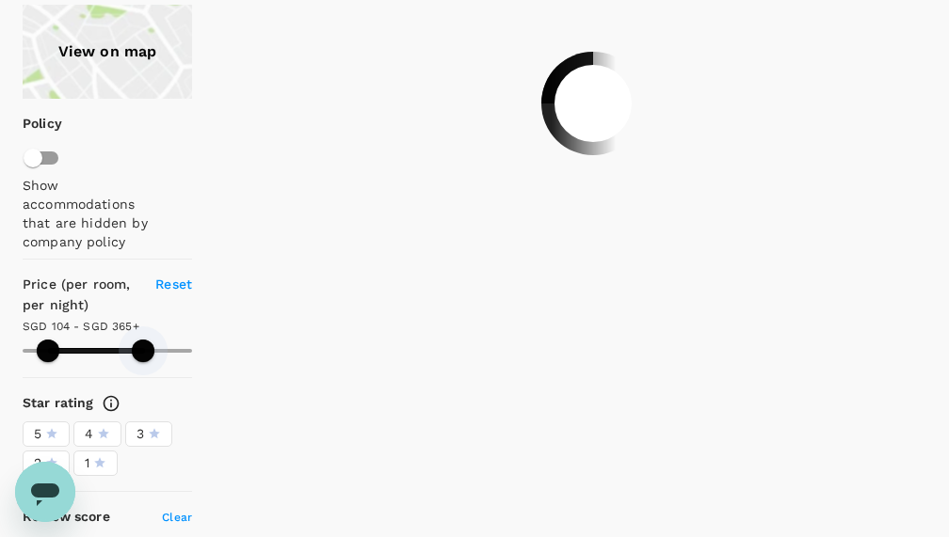
type input "225.87"
type input "103.87"
type input "225.87"
type input "103.87"
type input "222.87"
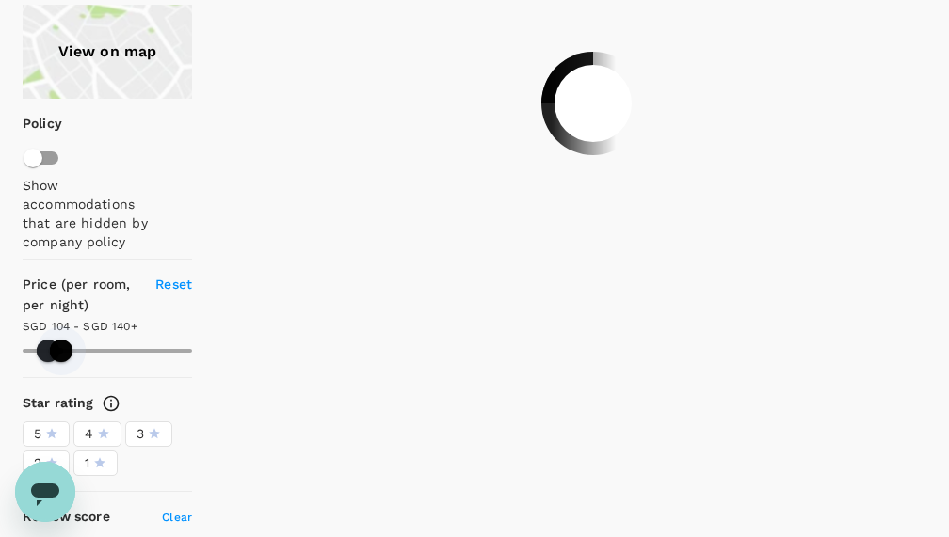
drag, startPoint x: 191, startPoint y: 344, endPoint x: 61, endPoint y: 344, distance: 129.9
click at [61, 344] on span at bounding box center [61, 351] width 23 height 23
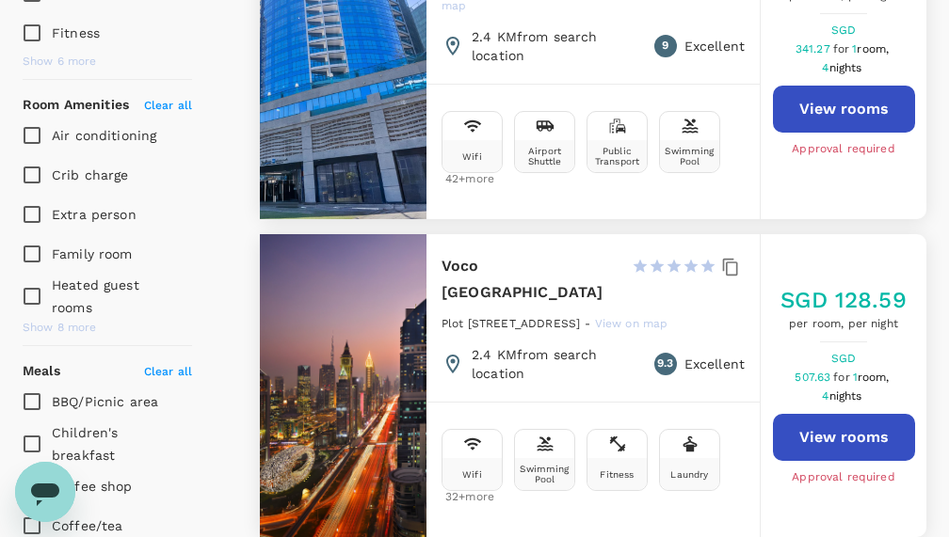
scroll to position [1170, 0]
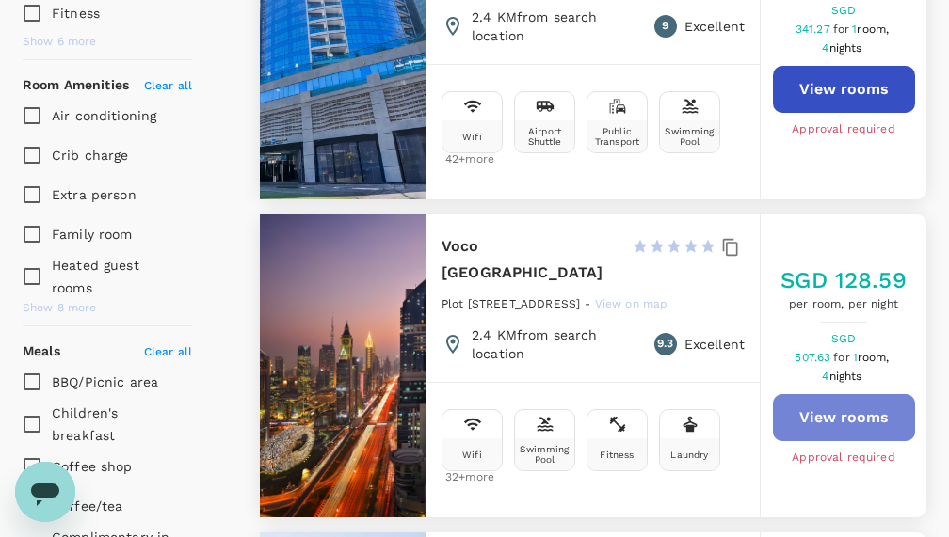
click at [849, 394] on button "View rooms" at bounding box center [844, 417] width 142 height 47
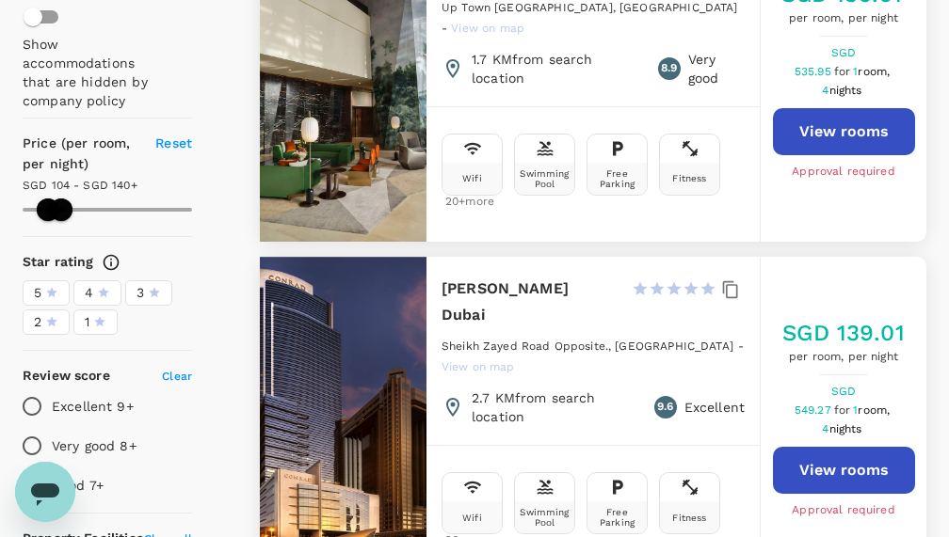
scroll to position [420, 0]
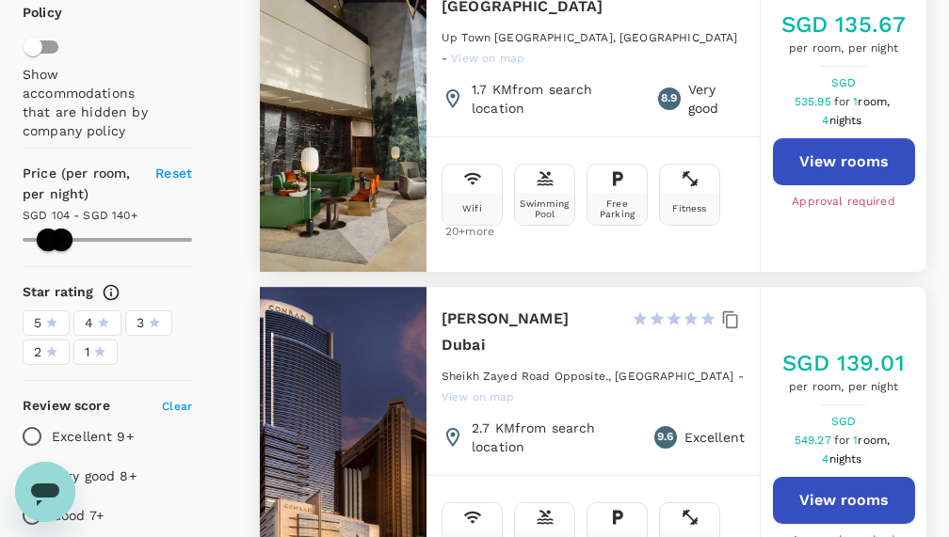
click at [830, 477] on button "View rooms" at bounding box center [844, 500] width 142 height 47
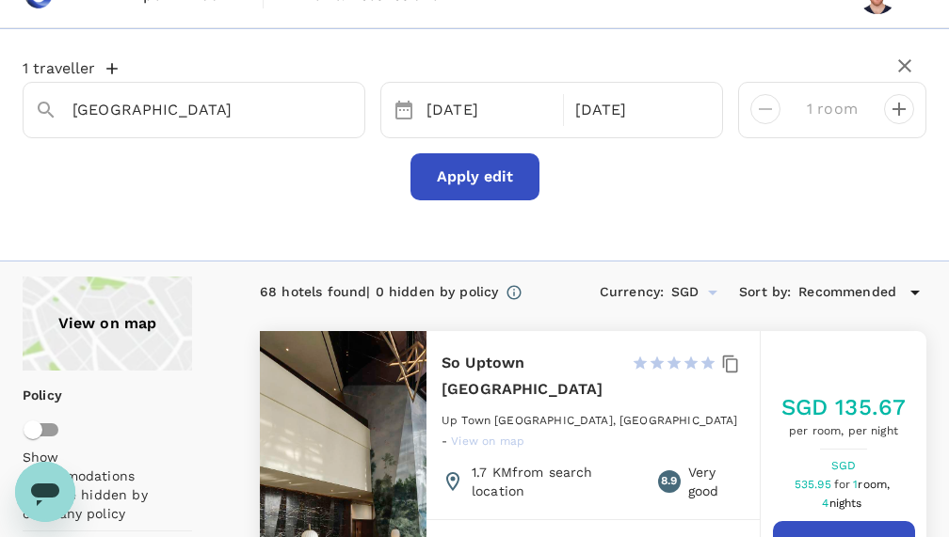
scroll to position [0, 0]
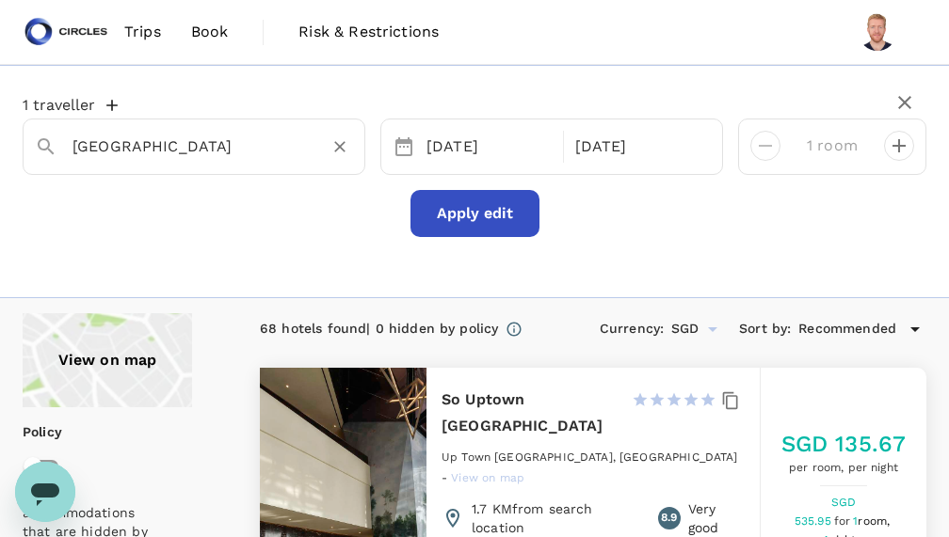
click at [124, 149] on input "[GEOGRAPHIC_DATA]" at bounding box center [186, 146] width 228 height 29
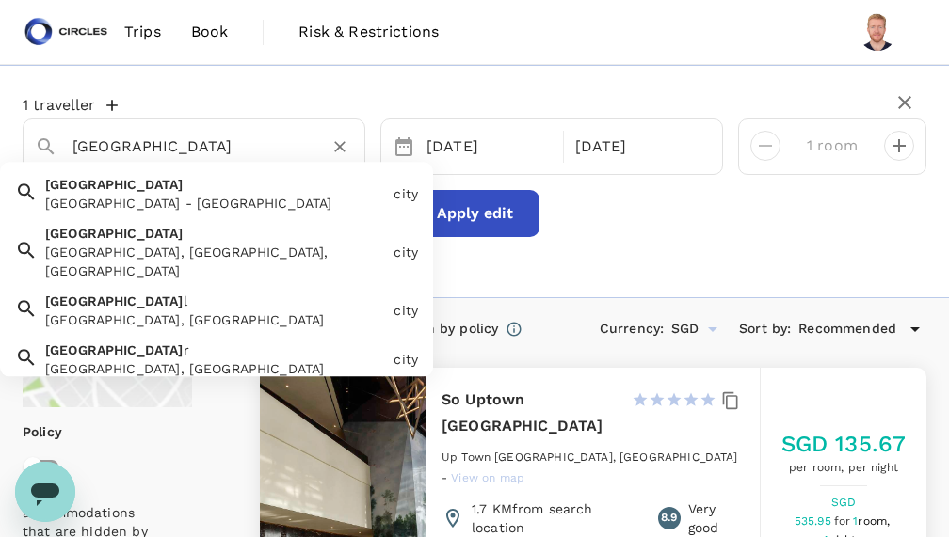
click at [124, 149] on input "[GEOGRAPHIC_DATA]" at bounding box center [186, 146] width 228 height 29
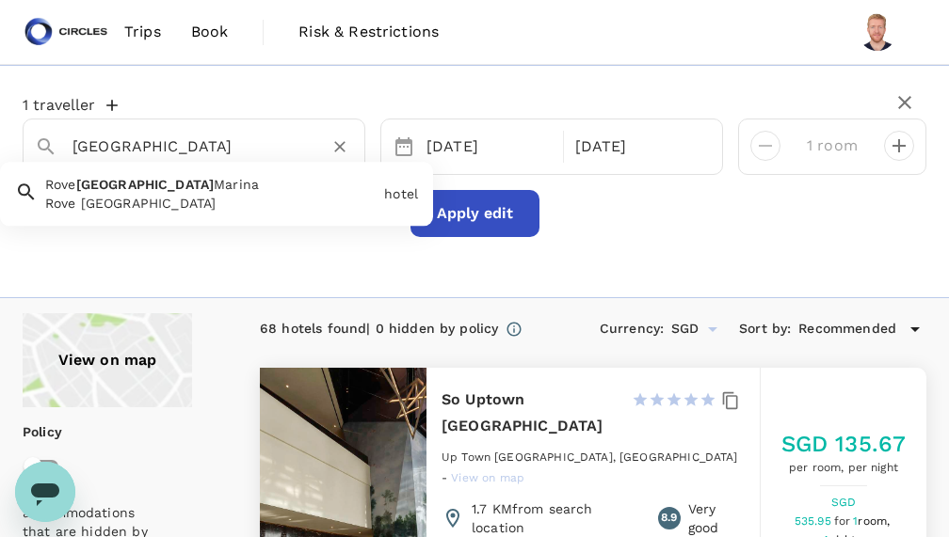
drag, startPoint x: 126, startPoint y: 147, endPoint x: 28, endPoint y: 142, distance: 98.0
click at [28, 142] on div "[GEOGRAPHIC_DATA]" at bounding box center [186, 139] width 333 height 47
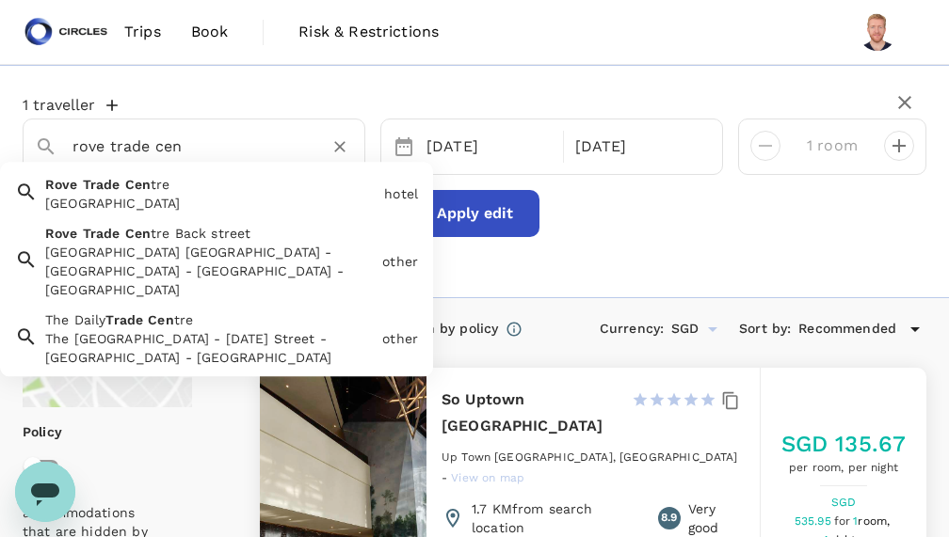
click at [88, 194] on div "Rove Trade Centre" at bounding box center [210, 203] width 331 height 19
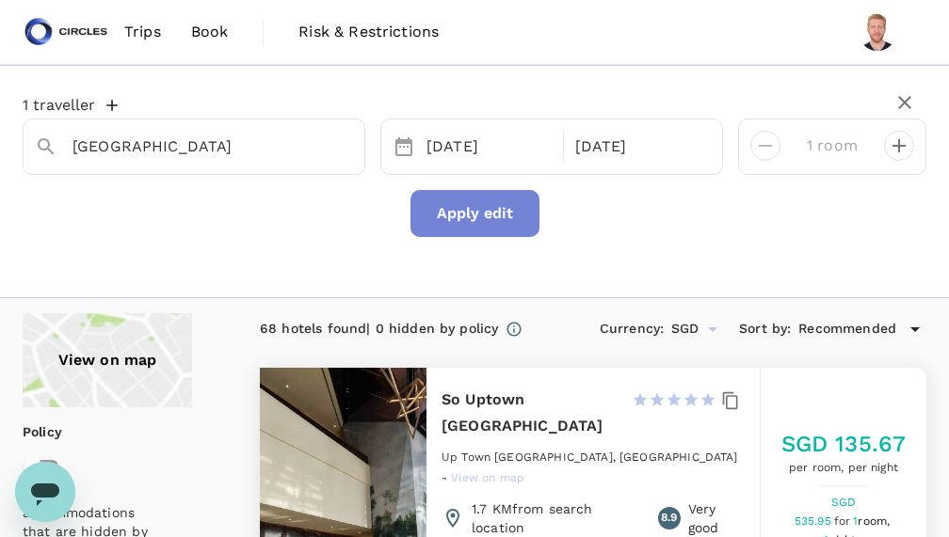
click at [464, 222] on button "Apply edit" at bounding box center [474, 213] width 129 height 47
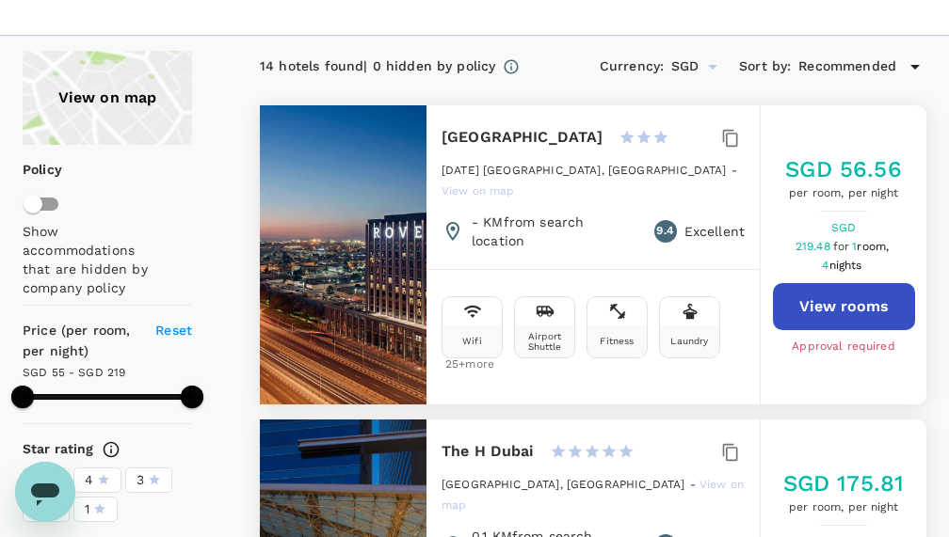
scroll to position [275, 0]
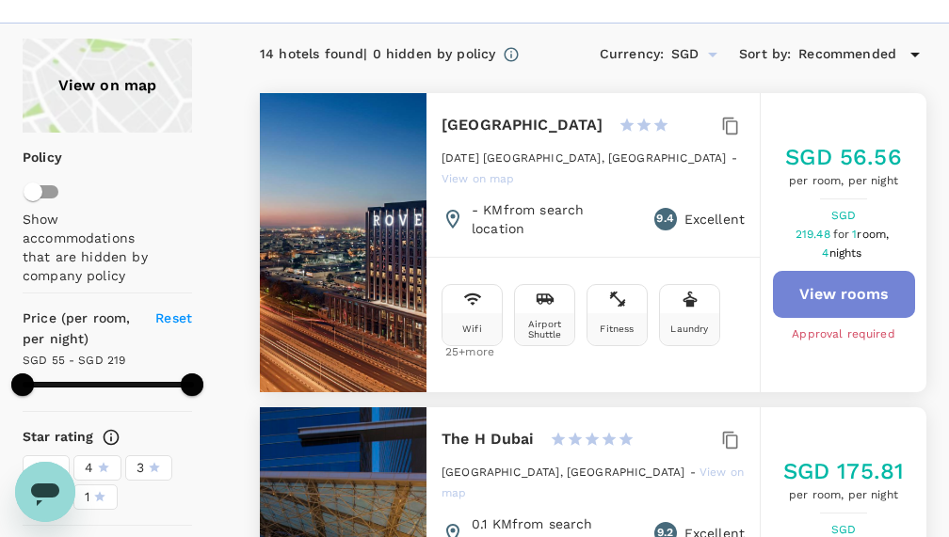
click at [829, 303] on button "View rooms" at bounding box center [844, 294] width 142 height 47
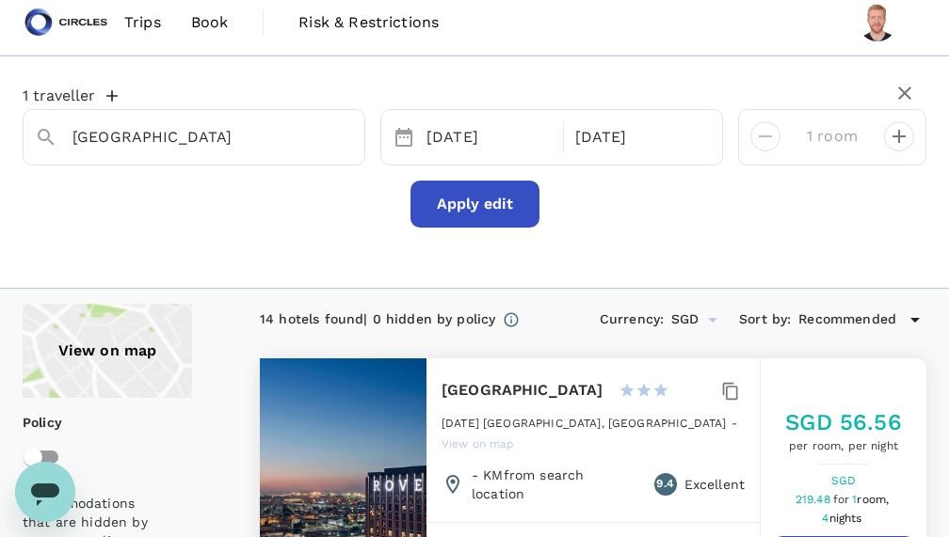
scroll to position [0, 0]
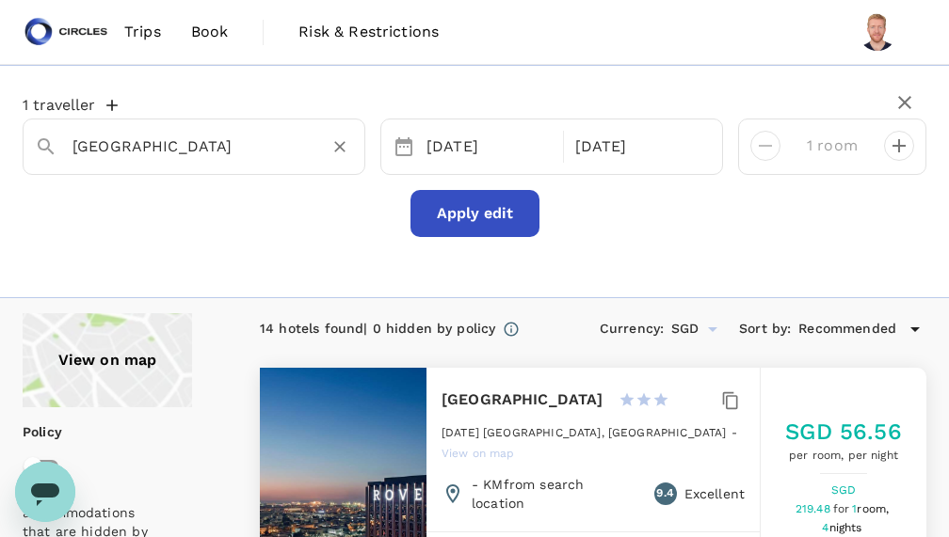
click at [227, 138] on input "Rove Trade Centre" at bounding box center [186, 146] width 228 height 29
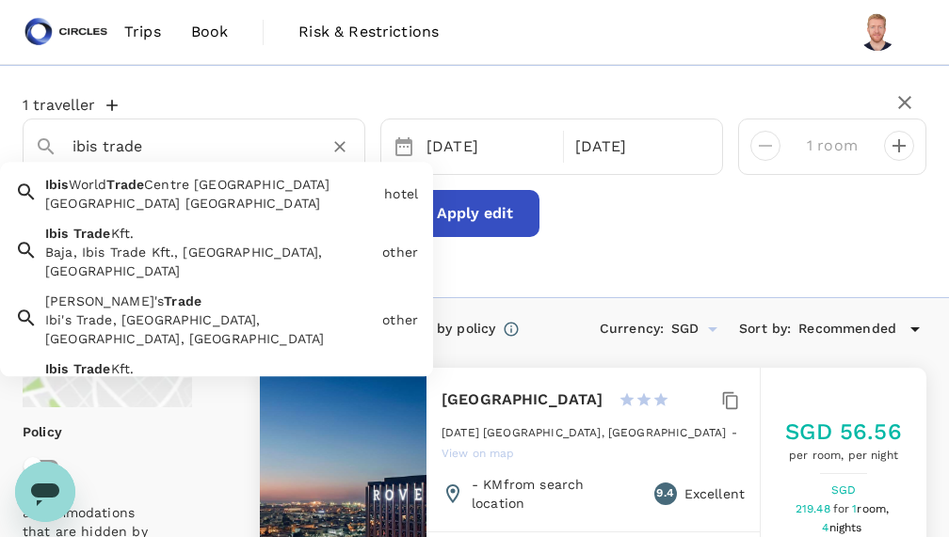
click at [142, 186] on span "Trade" at bounding box center [125, 184] width 38 height 15
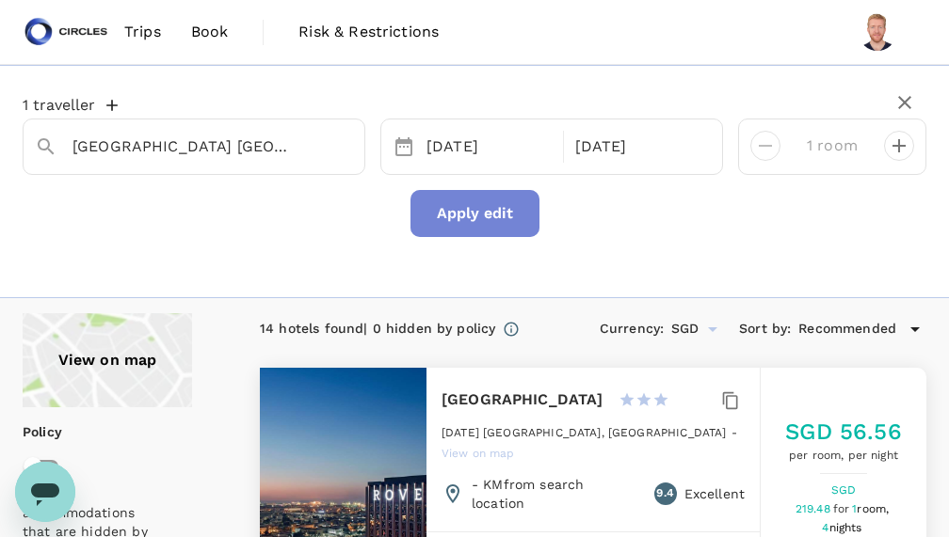
click at [460, 227] on button "Apply edit" at bounding box center [474, 213] width 129 height 47
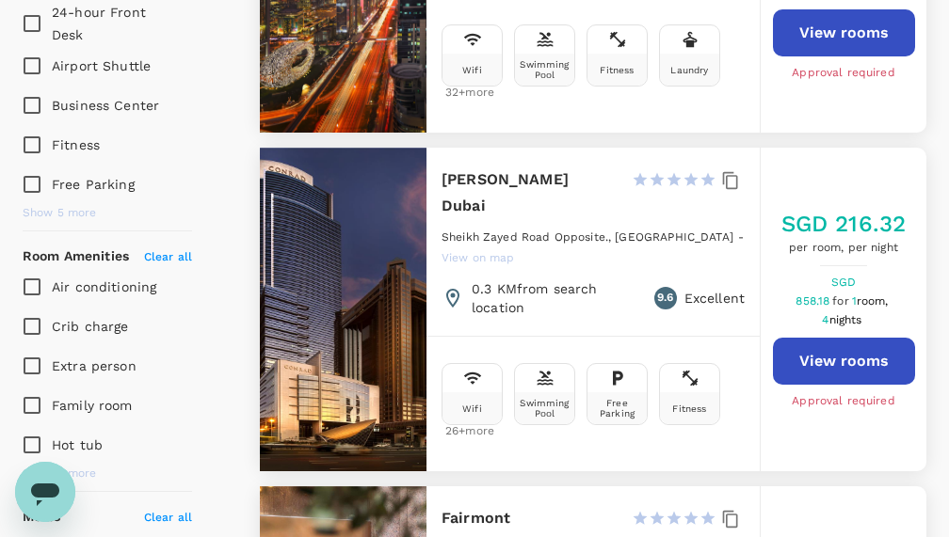
scroll to position [1003, 0]
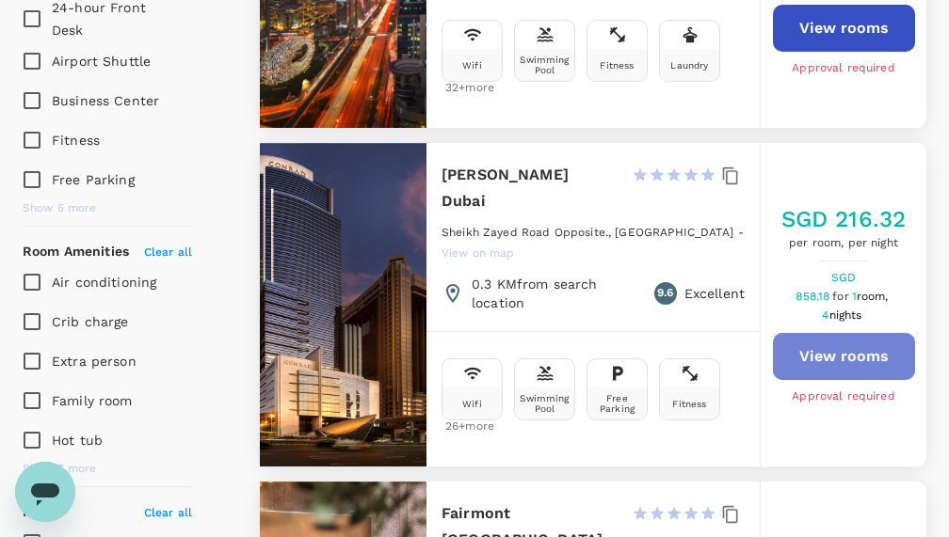
click at [857, 343] on button "View rooms" at bounding box center [844, 356] width 142 height 47
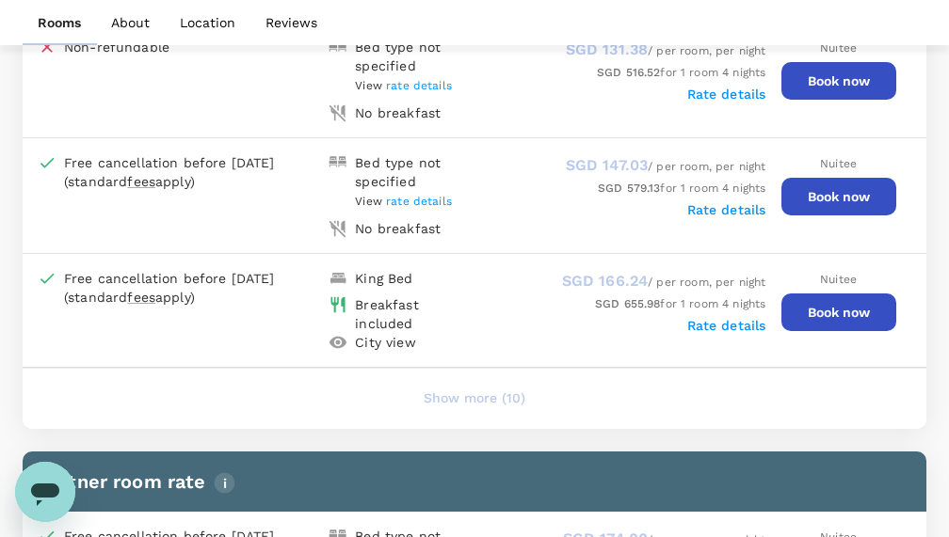
scroll to position [1203, 0]
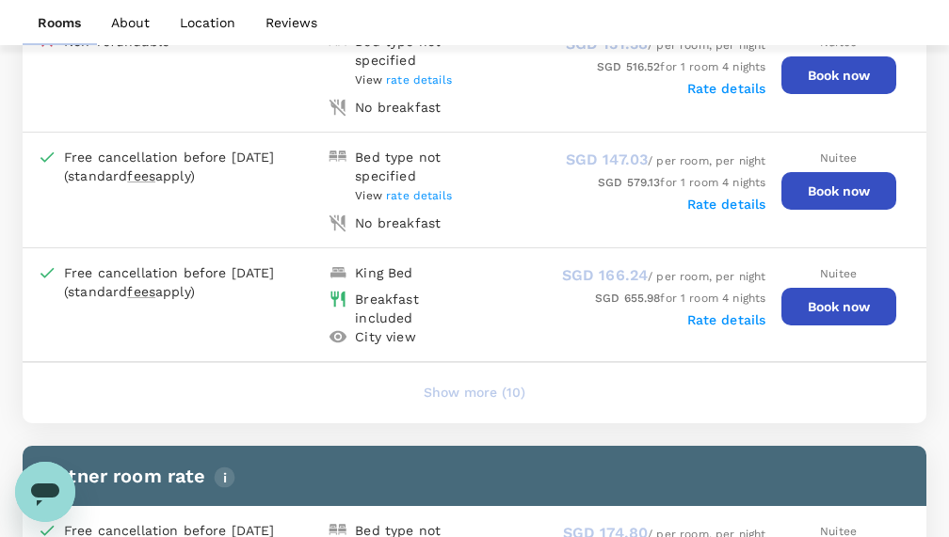
click at [472, 380] on button "Show more (10)" at bounding box center [474, 393] width 154 height 45
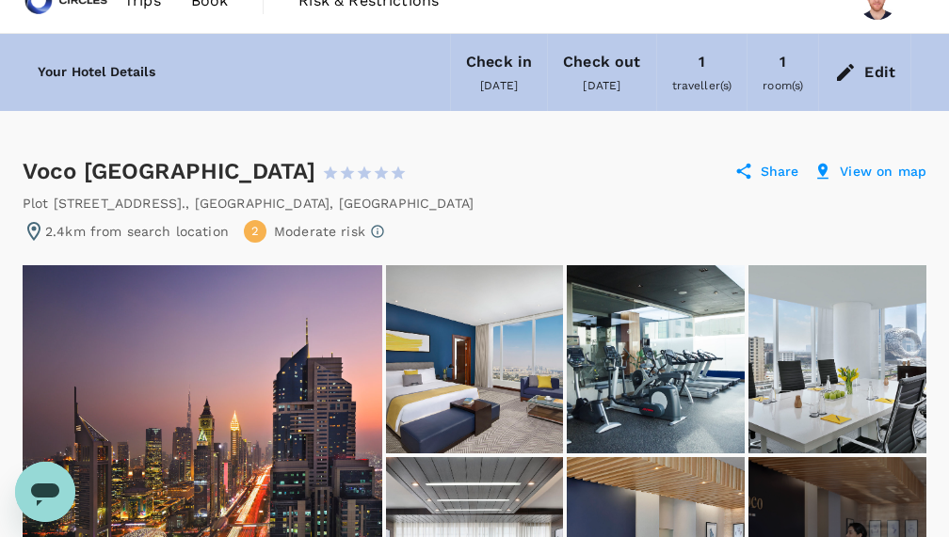
scroll to position [0, 0]
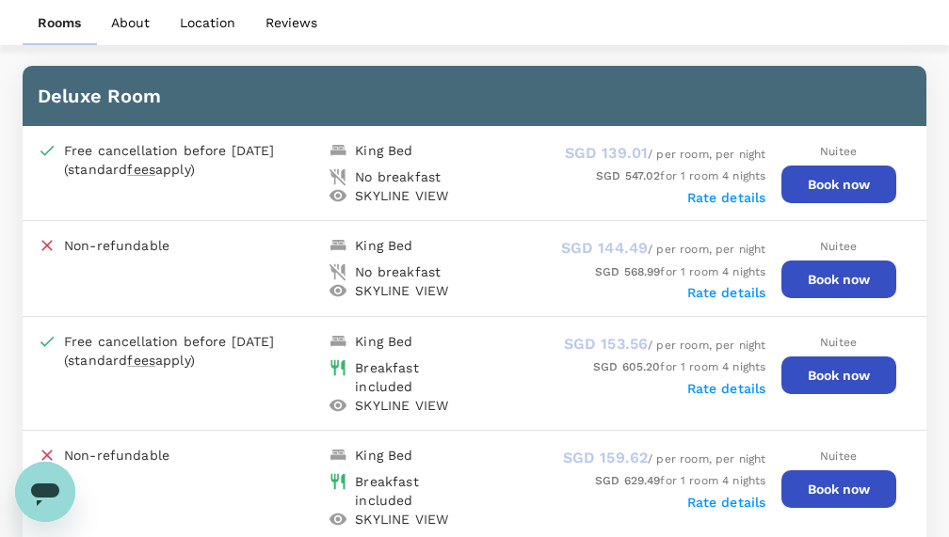
scroll to position [966, 0]
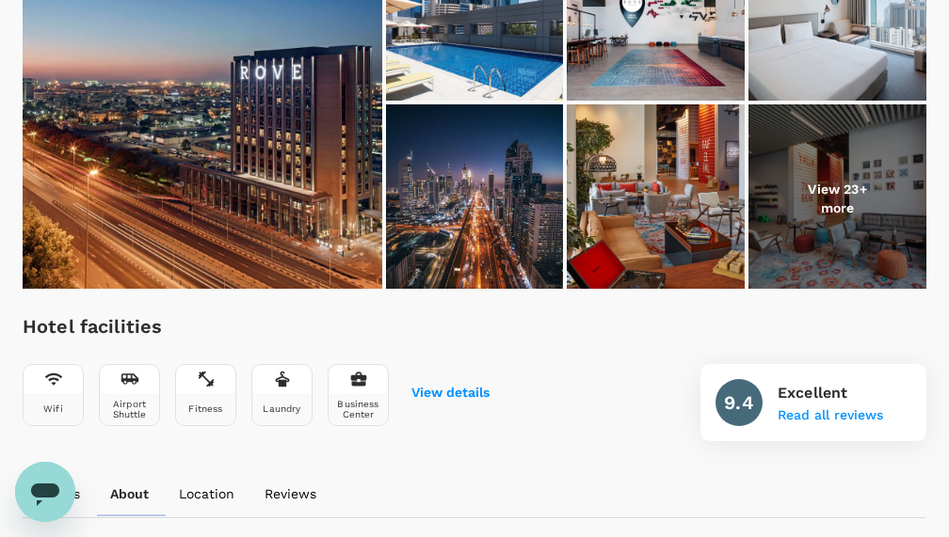
scroll to position [152, 0]
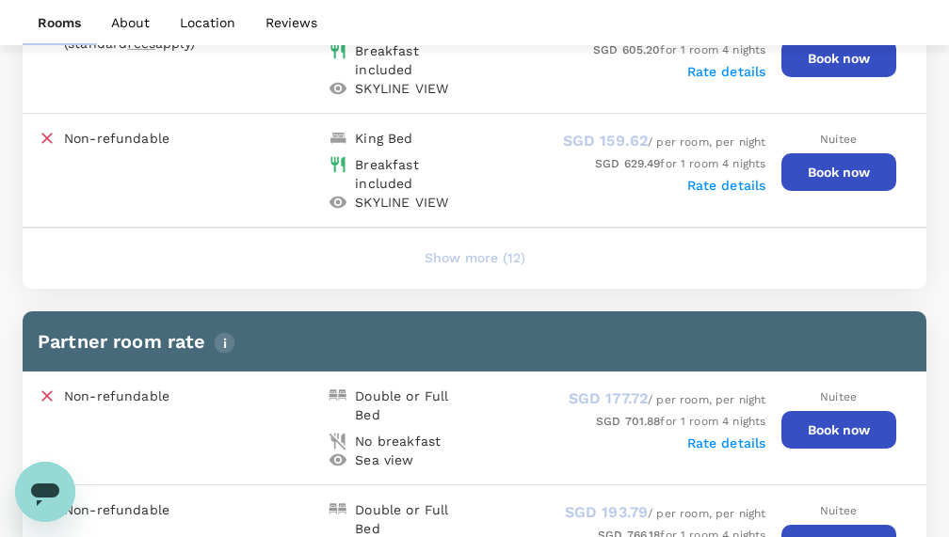
scroll to position [1284, 0]
